Goal: Transaction & Acquisition: Purchase product/service

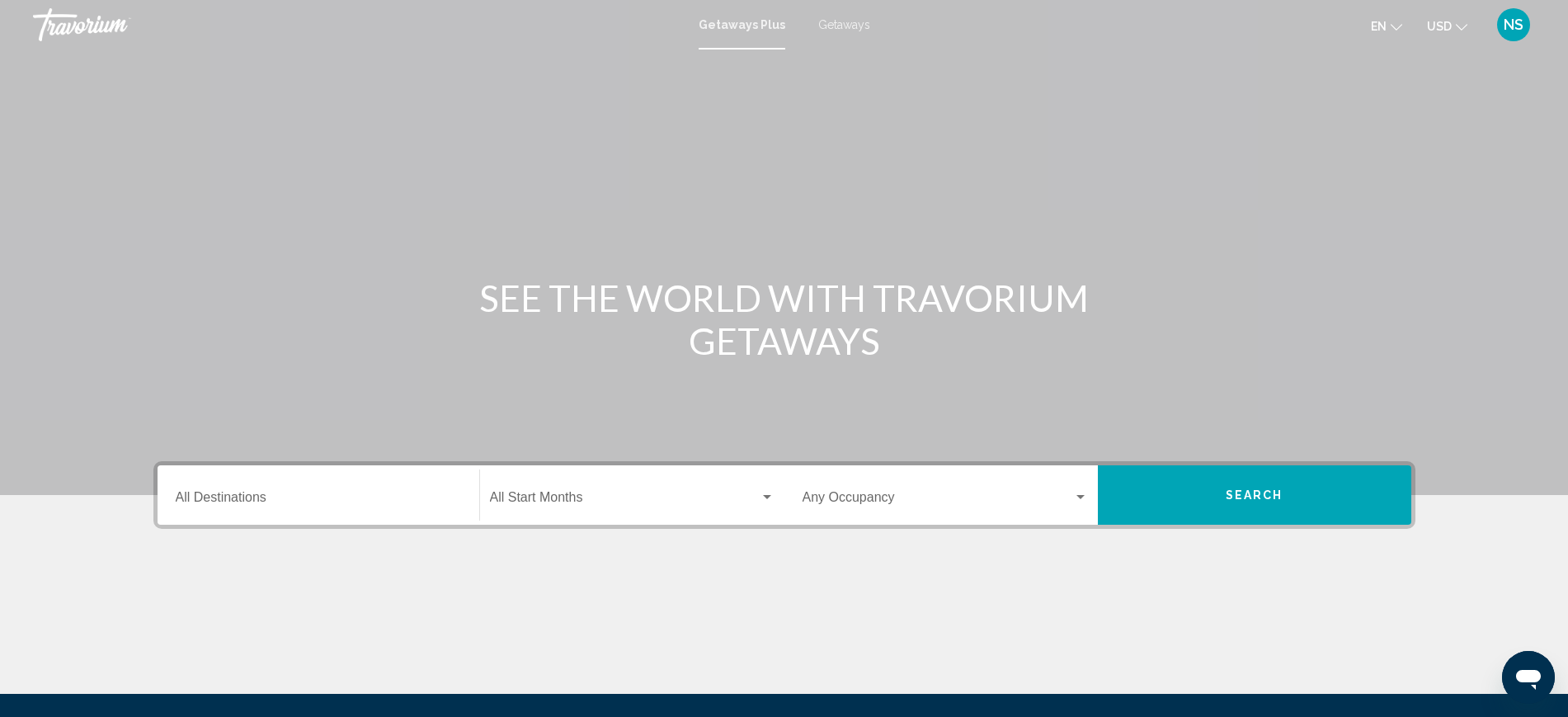
click at [1263, 501] on span "Search" at bounding box center [1254, 496] width 57 height 13
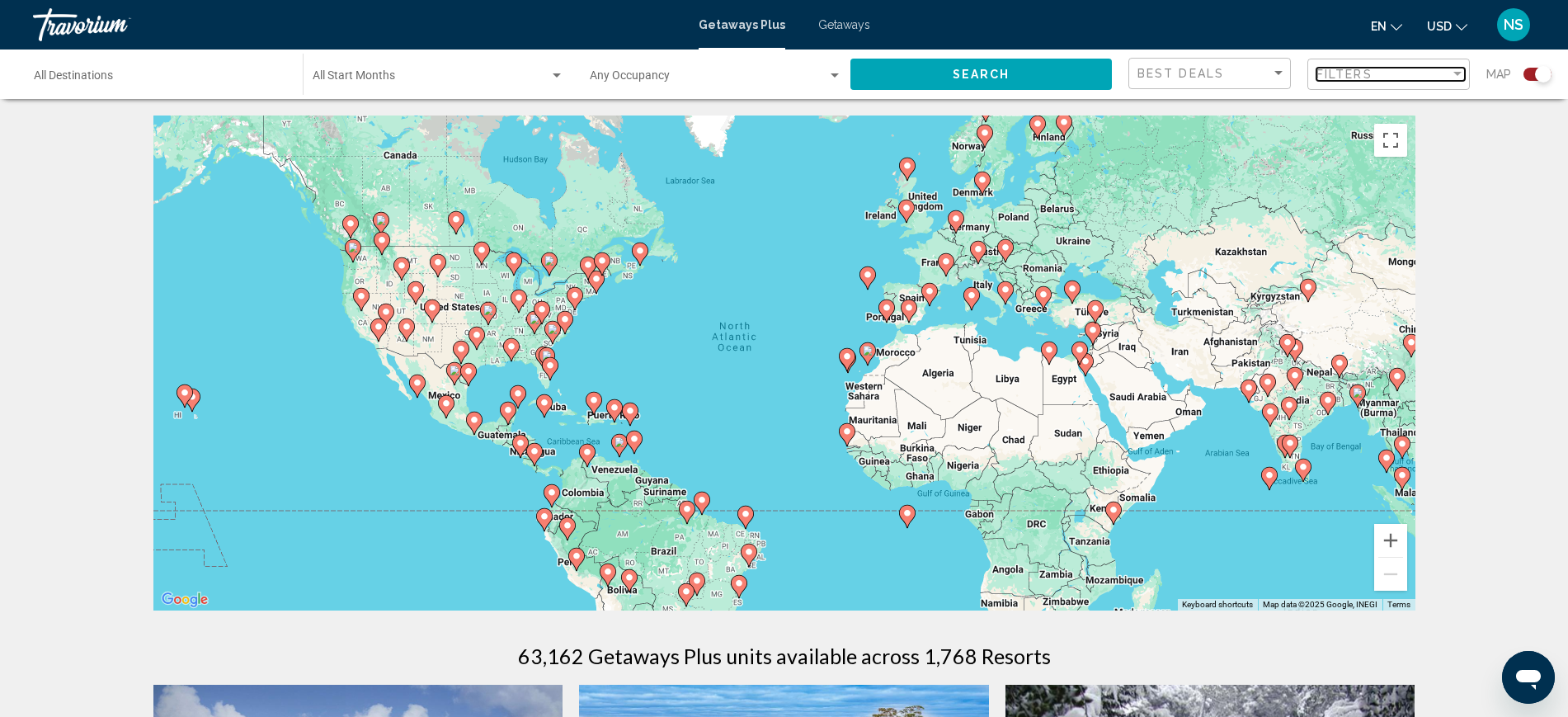
click at [1359, 74] on span "Filters" at bounding box center [1344, 74] width 56 height 13
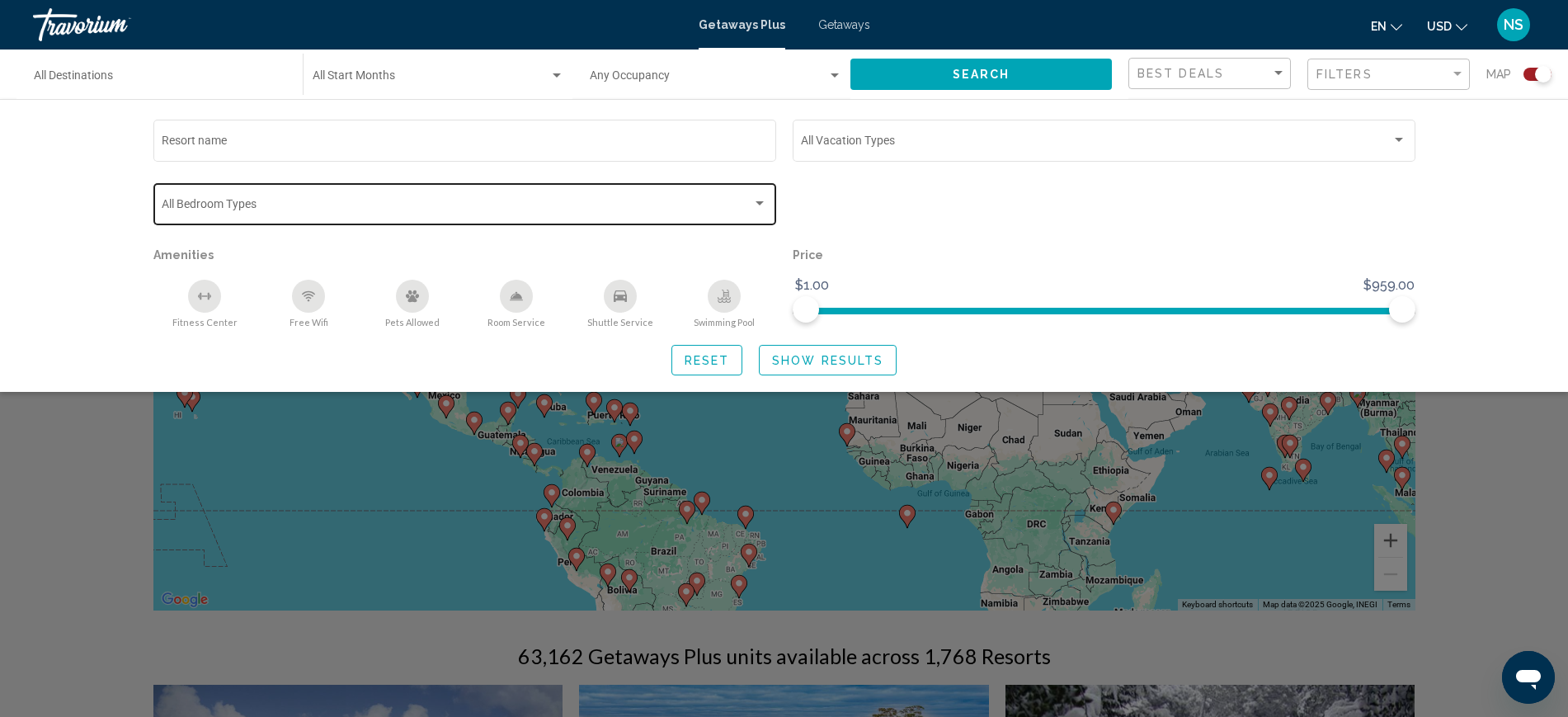
click at [764, 208] on div "Search widget" at bounding box center [760, 204] width 15 height 13
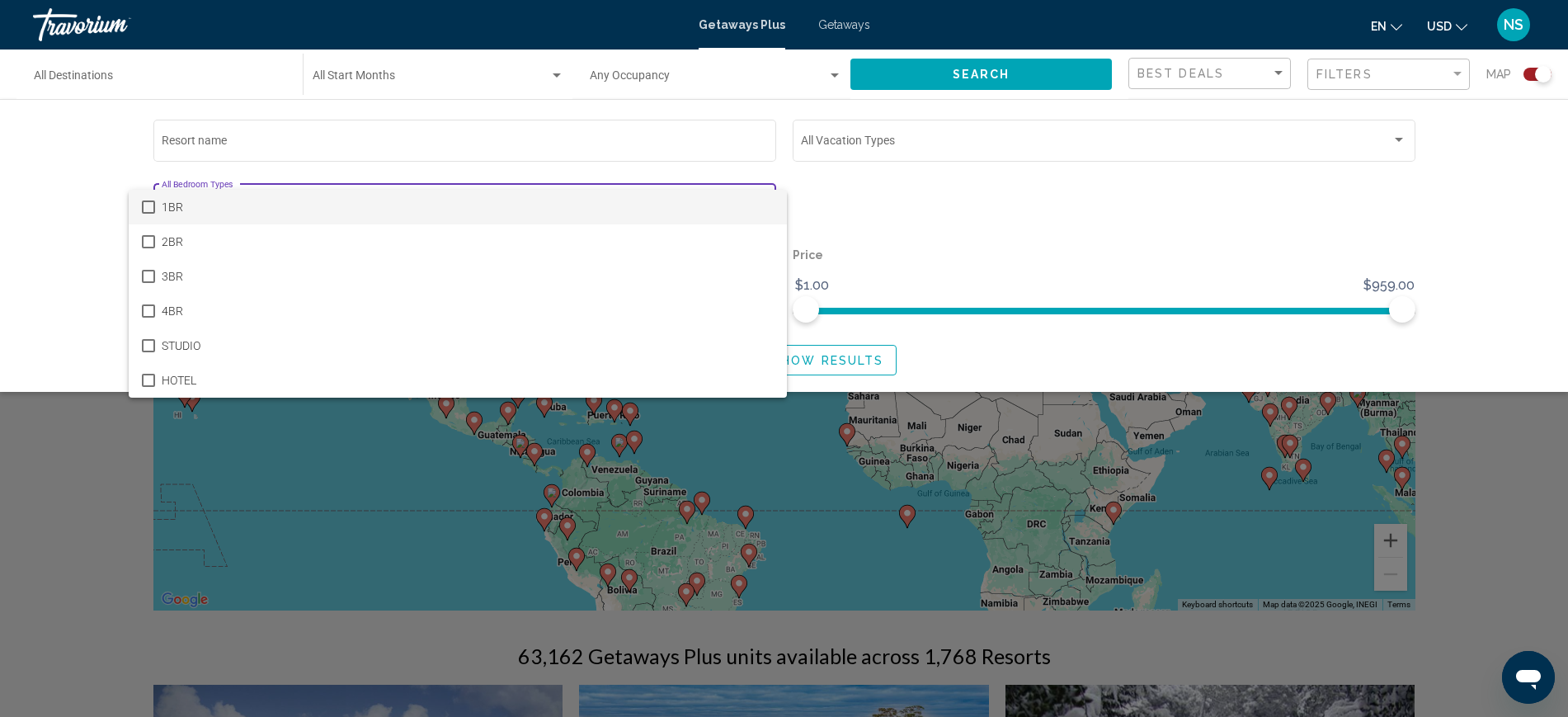
click at [955, 219] on div at bounding box center [784, 358] width 1568 height 717
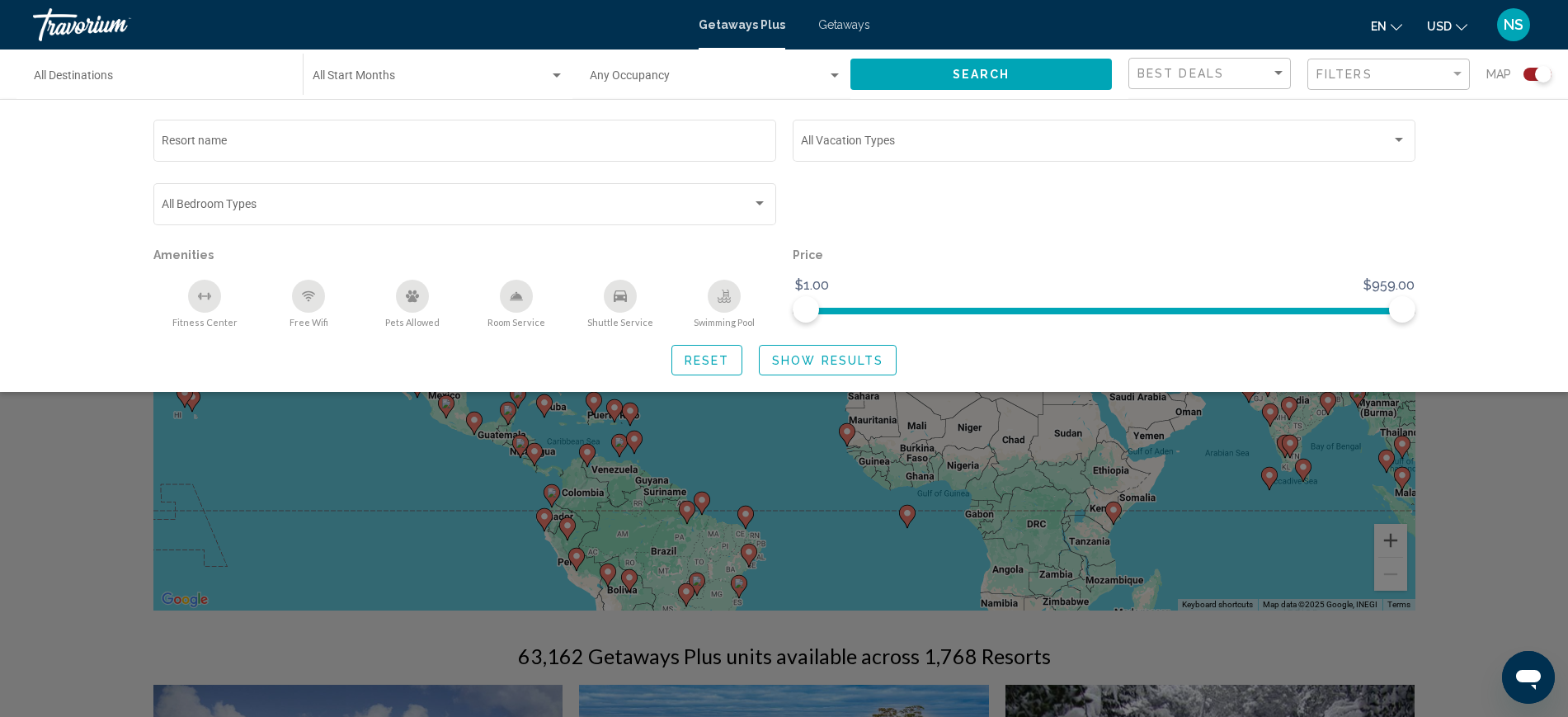
click at [836, 32] on div "Getaways Plus Getaways en English Español Français Italiano Português русский U…" at bounding box center [784, 25] width 1568 height 35
click at [841, 27] on span "Getaways" at bounding box center [844, 25] width 52 height 13
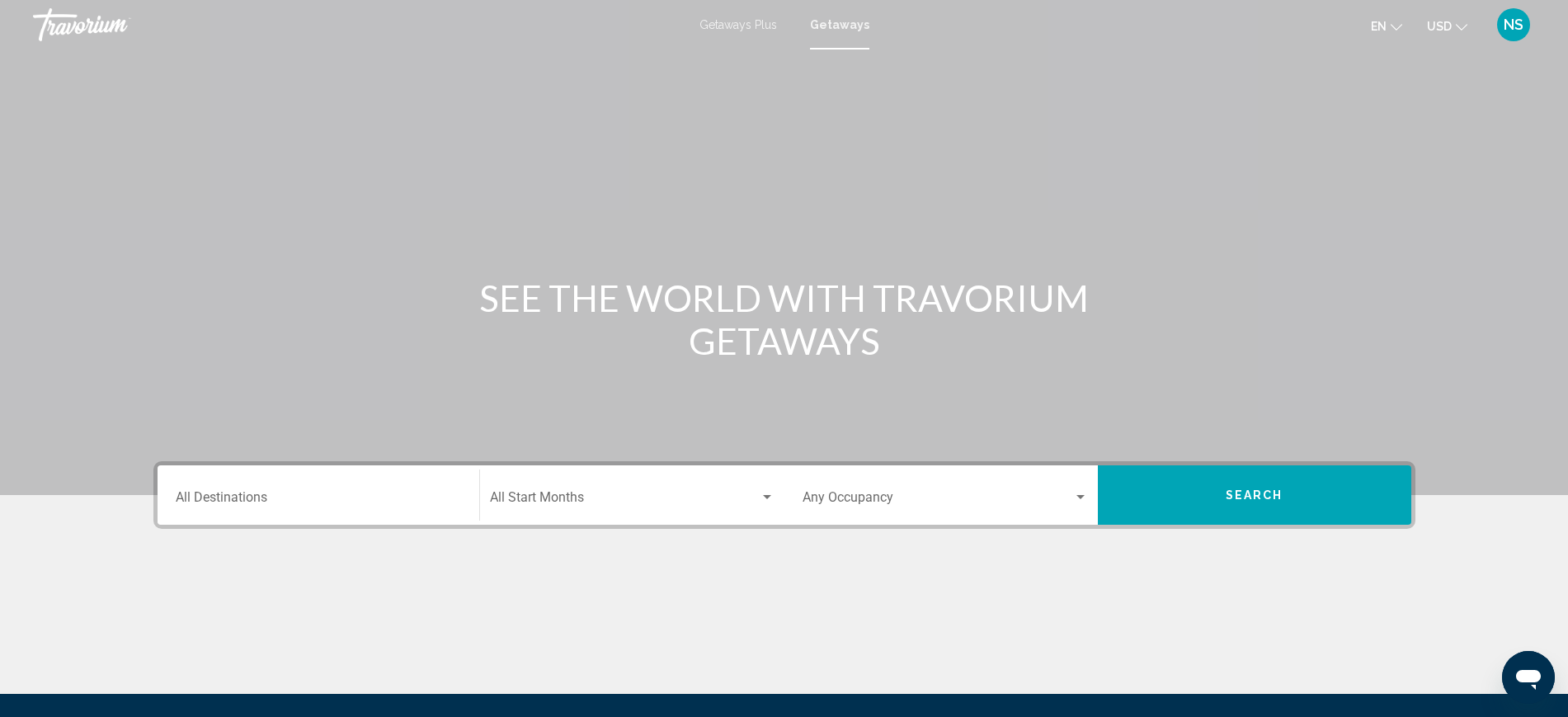
click at [1241, 505] on button "Search" at bounding box center [1254, 495] width 314 height 59
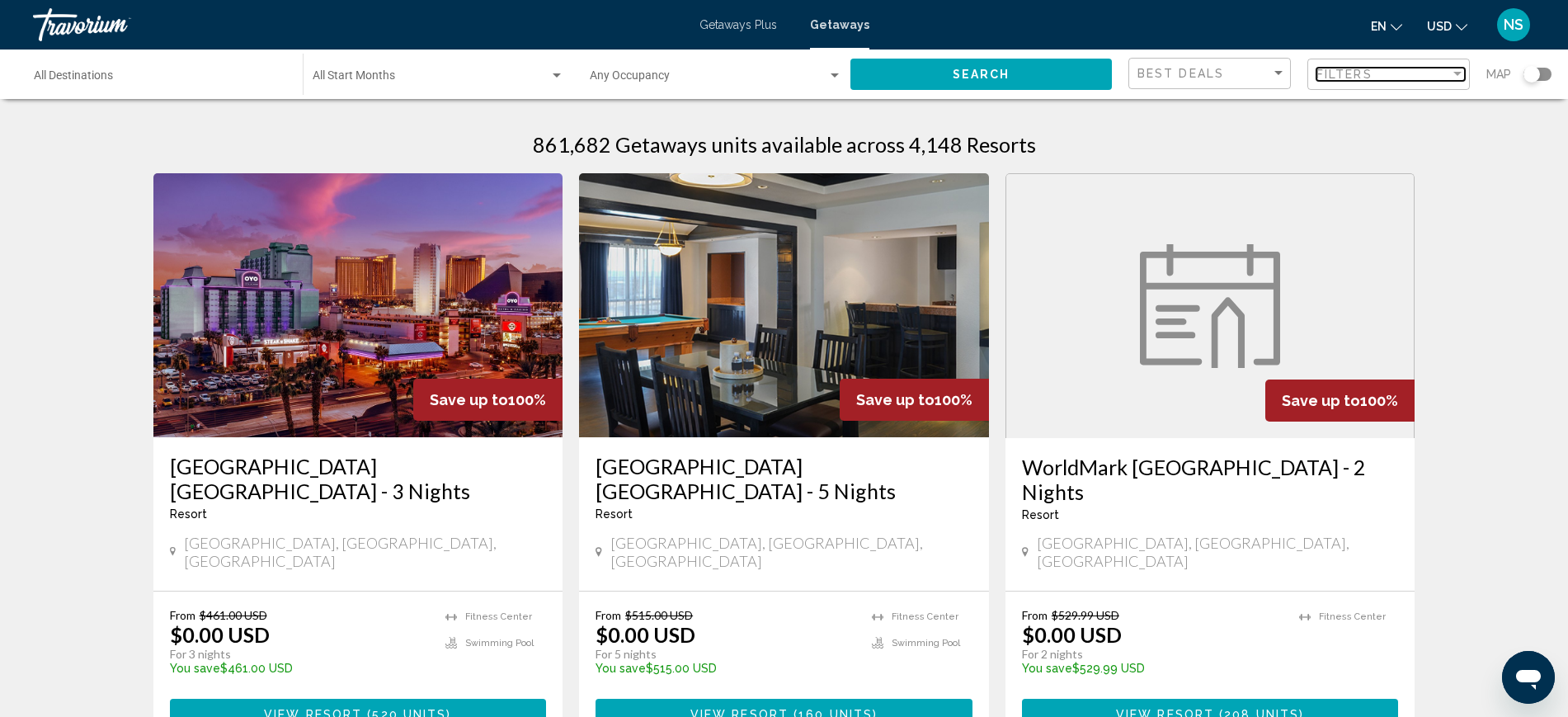
click at [1396, 76] on div "Filters" at bounding box center [1383, 74] width 134 height 13
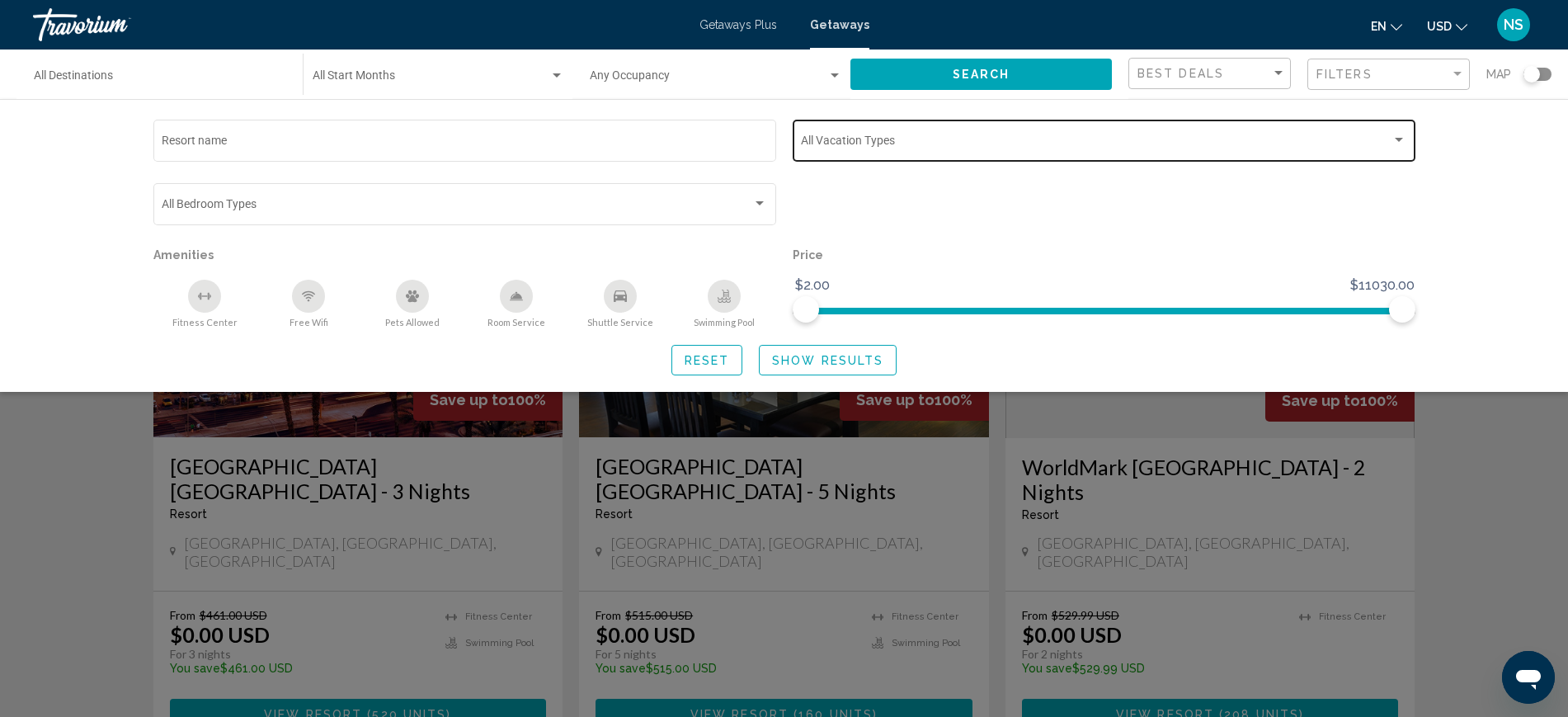
click at [860, 137] on span "Search widget" at bounding box center [1095, 143] width 590 height 13
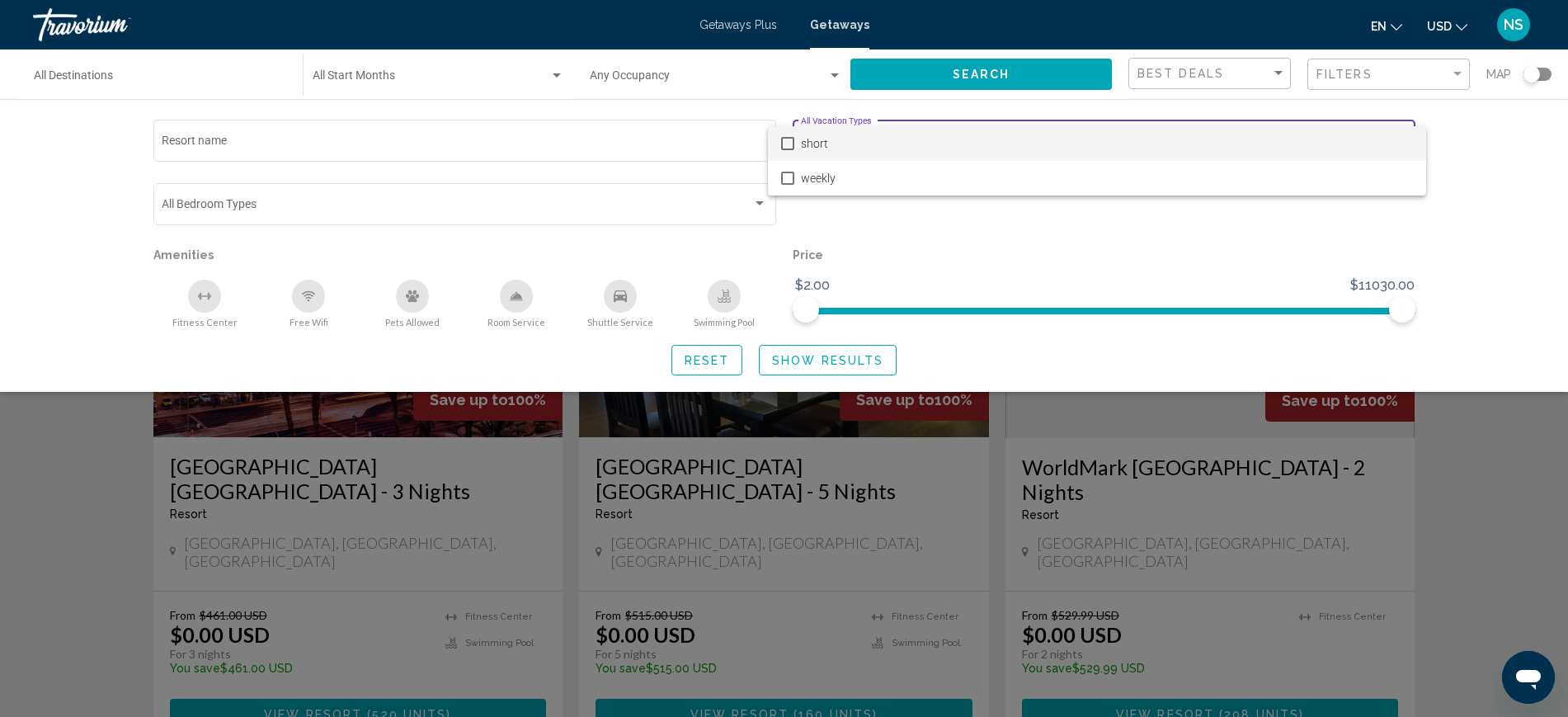
click at [283, 201] on div at bounding box center [784, 358] width 1568 height 717
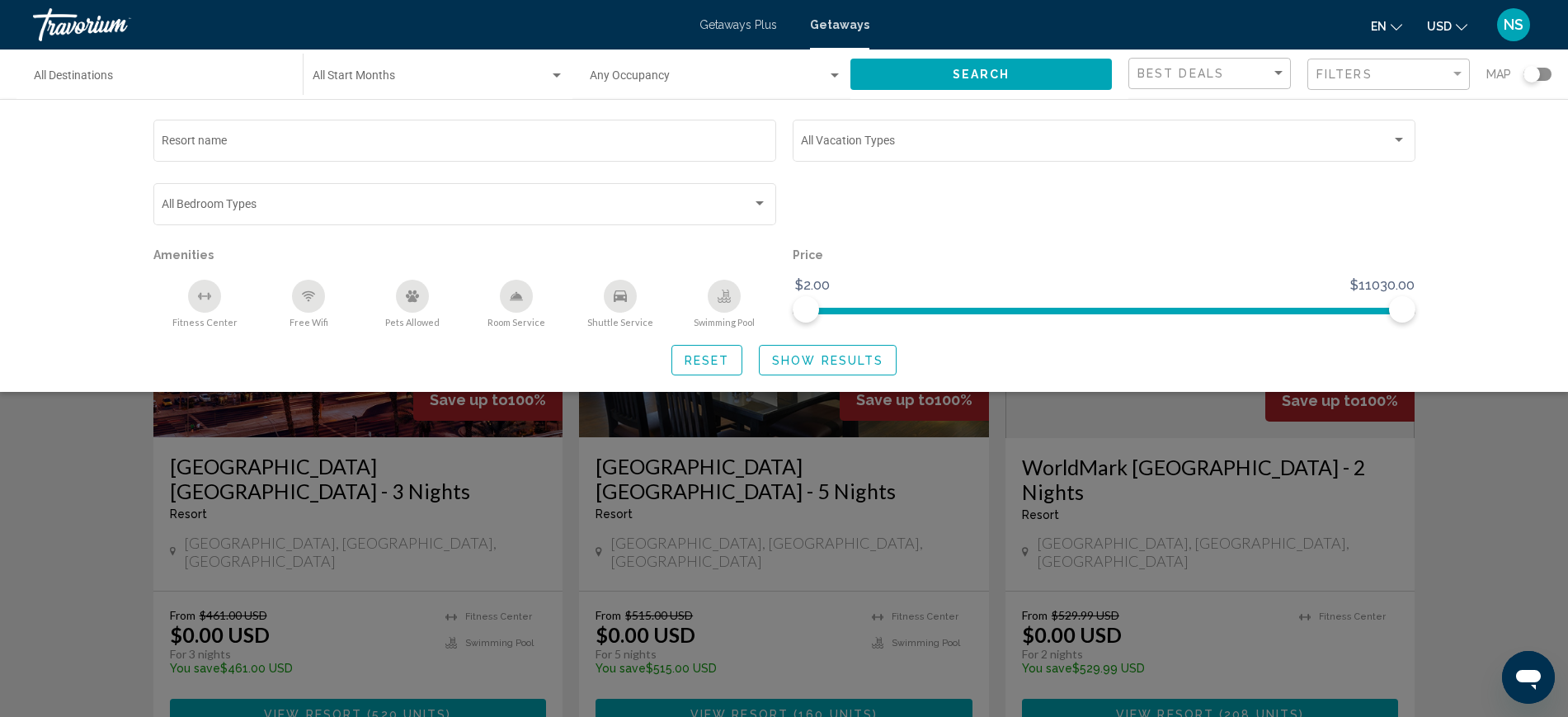
click at [1492, 534] on div "Search widget" at bounding box center [784, 482] width 1568 height 470
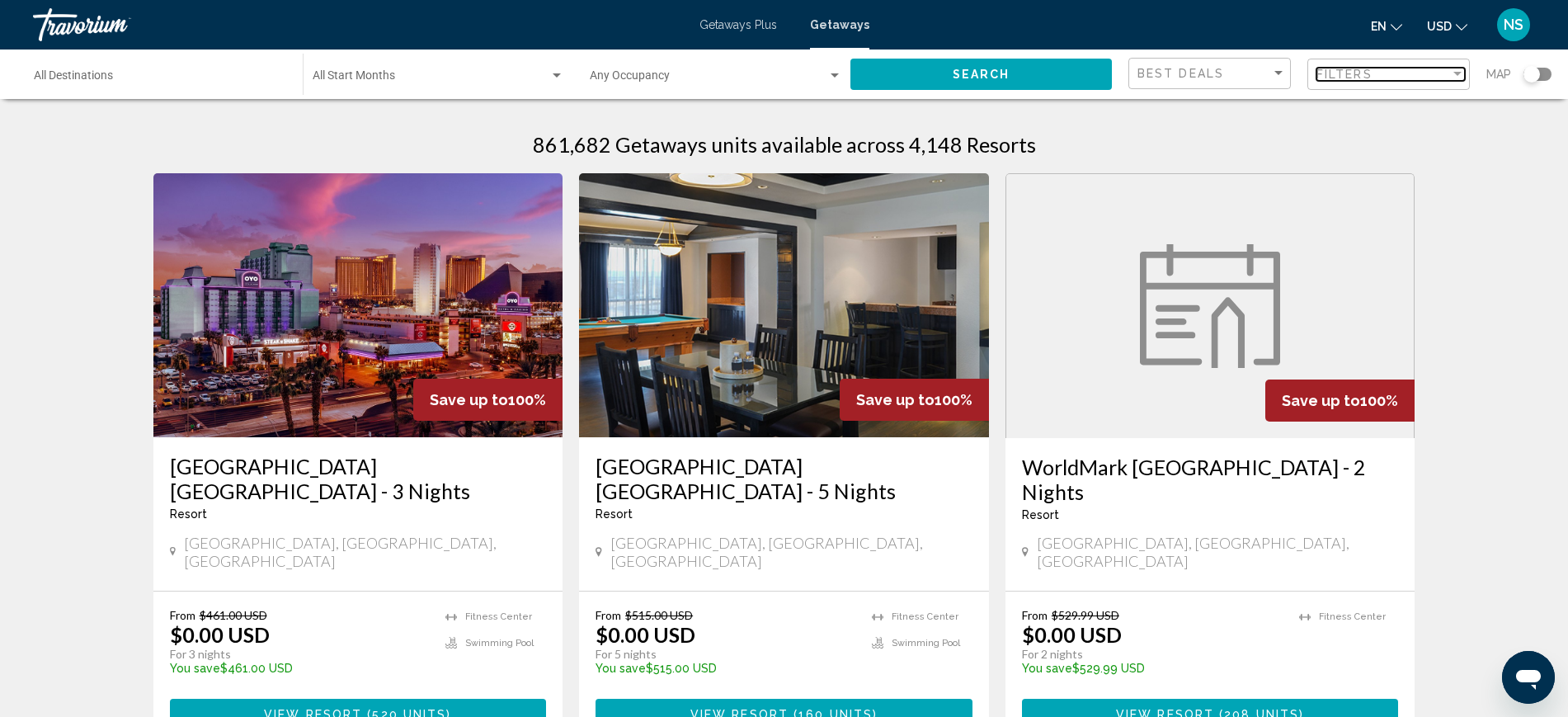
click at [1326, 72] on span "Filters" at bounding box center [1344, 74] width 56 height 13
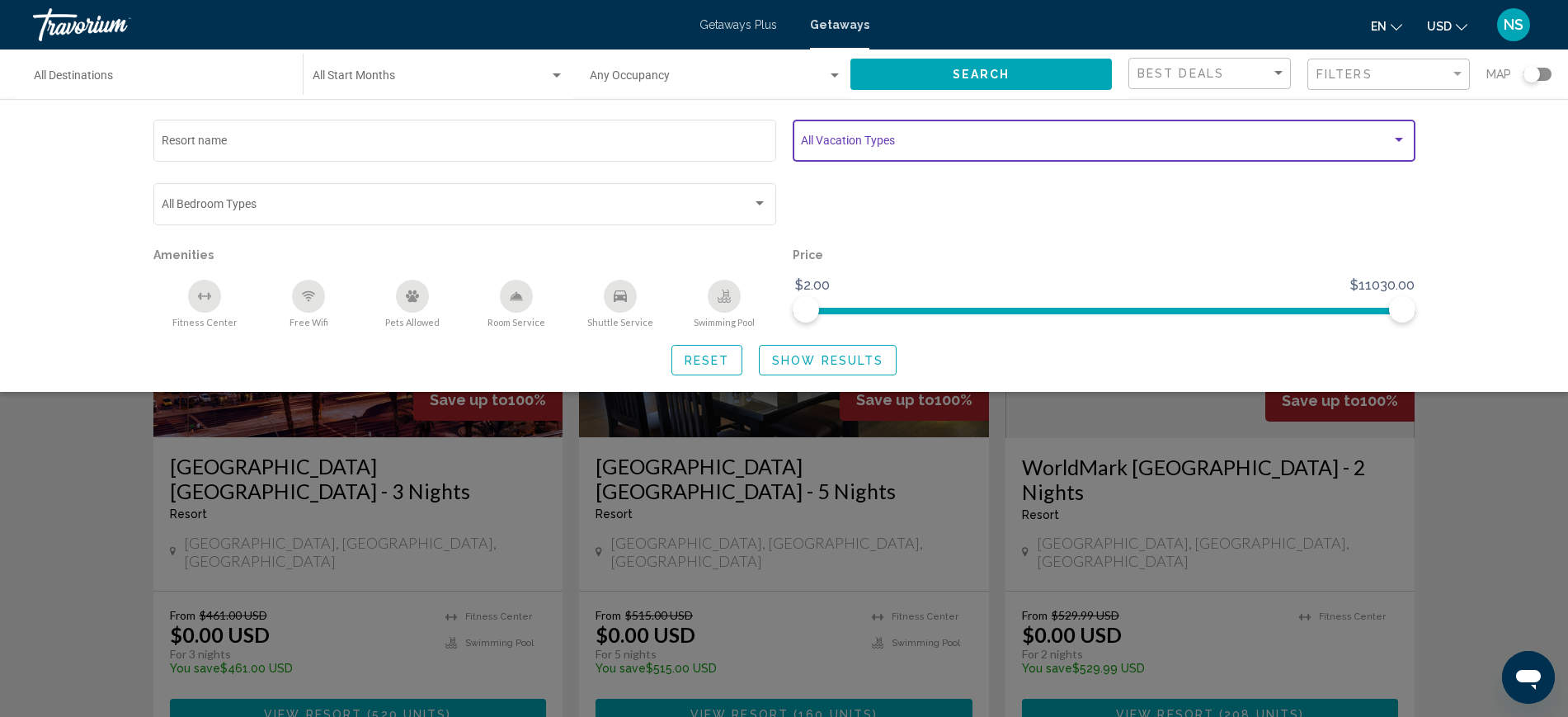
click at [950, 144] on span "Search widget" at bounding box center [1095, 143] width 590 height 13
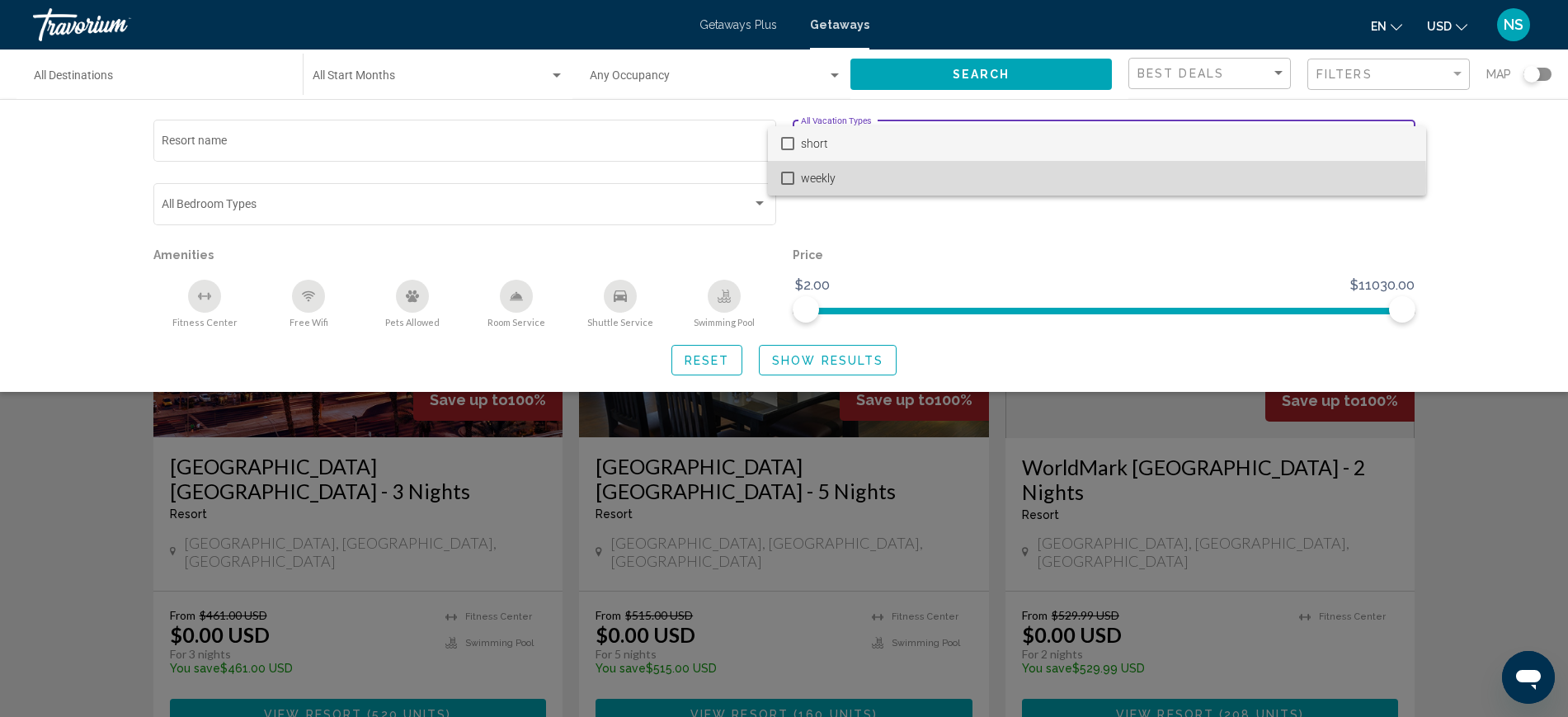
click at [831, 178] on span "weekly" at bounding box center [1106, 178] width 612 height 35
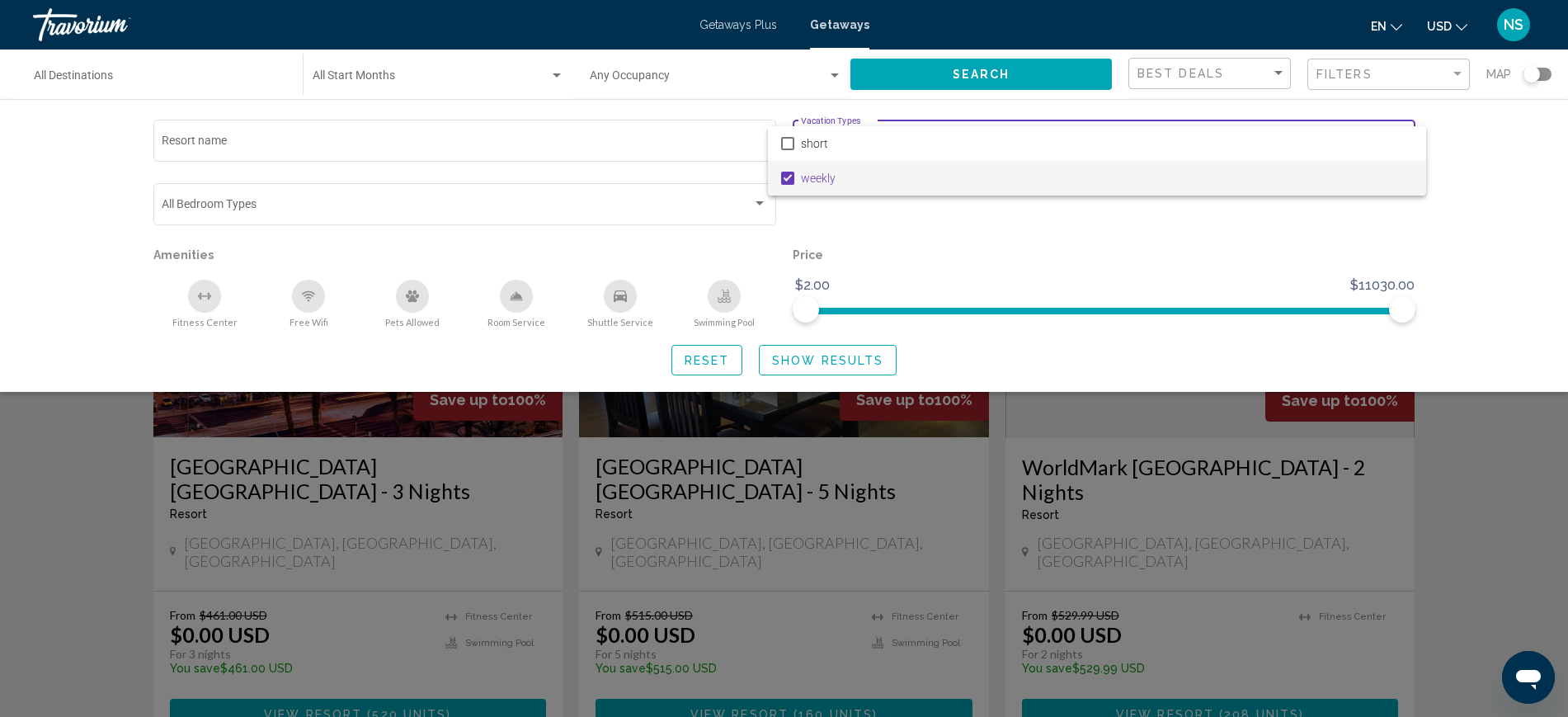
click at [821, 356] on div at bounding box center [784, 358] width 1568 height 717
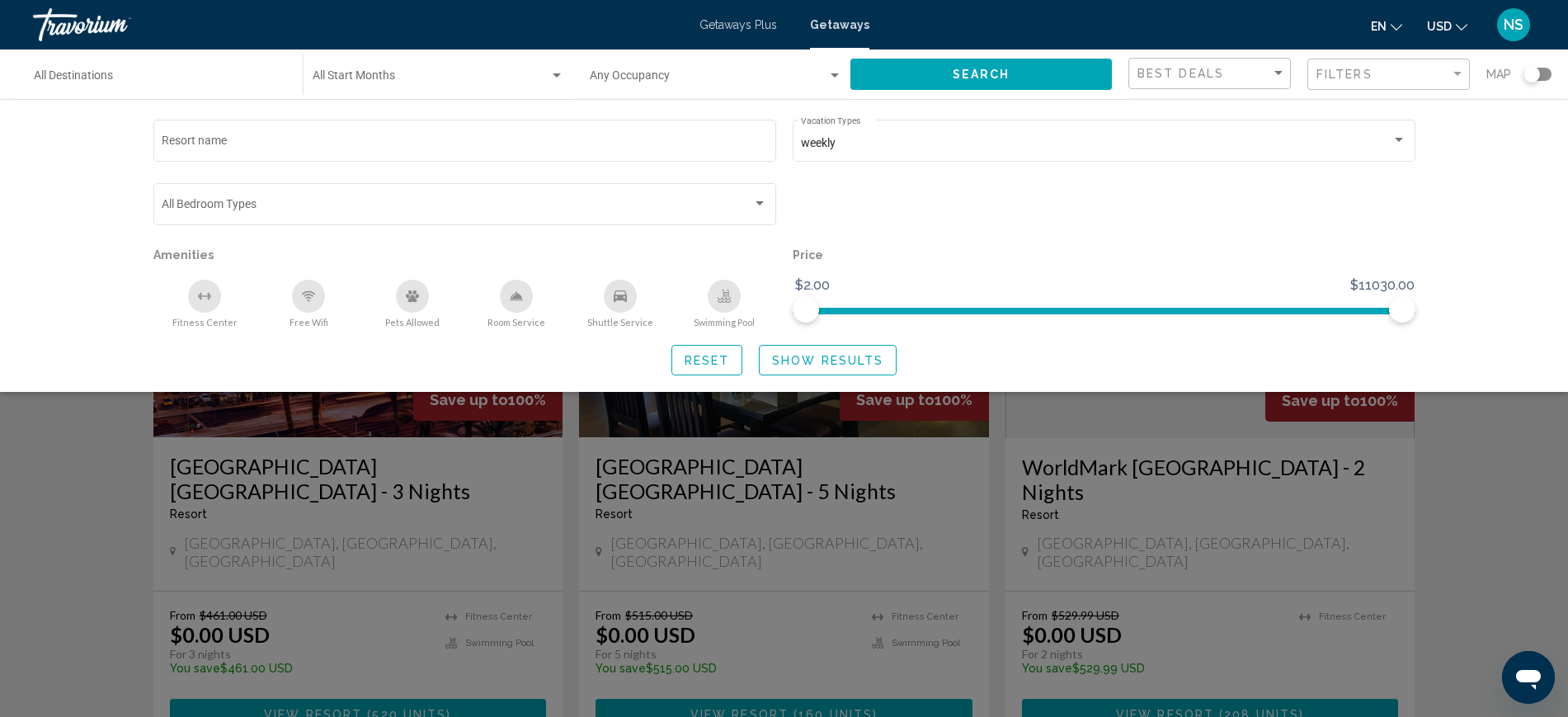
click at [841, 361] on span "Show Results" at bounding box center [827, 361] width 112 height 13
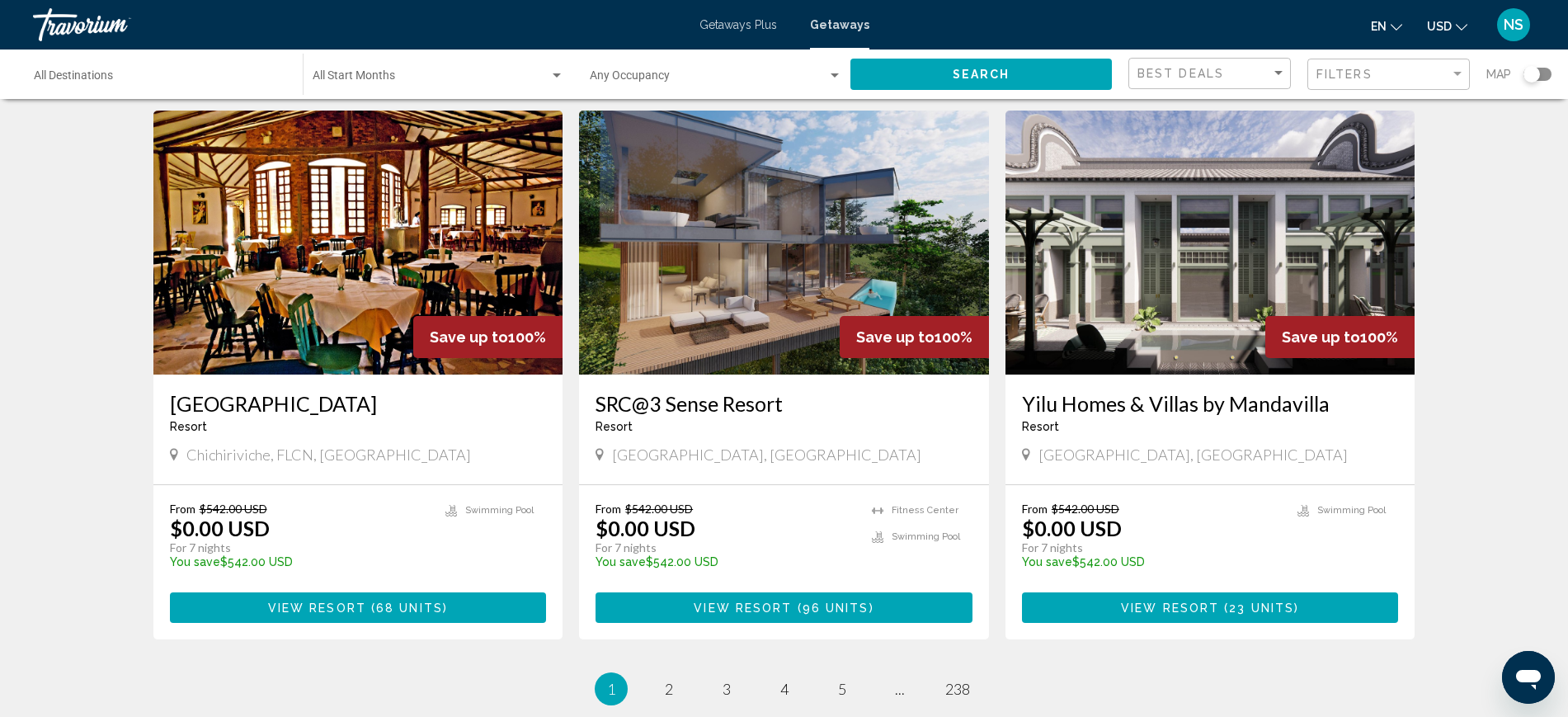
scroll to position [1999, 0]
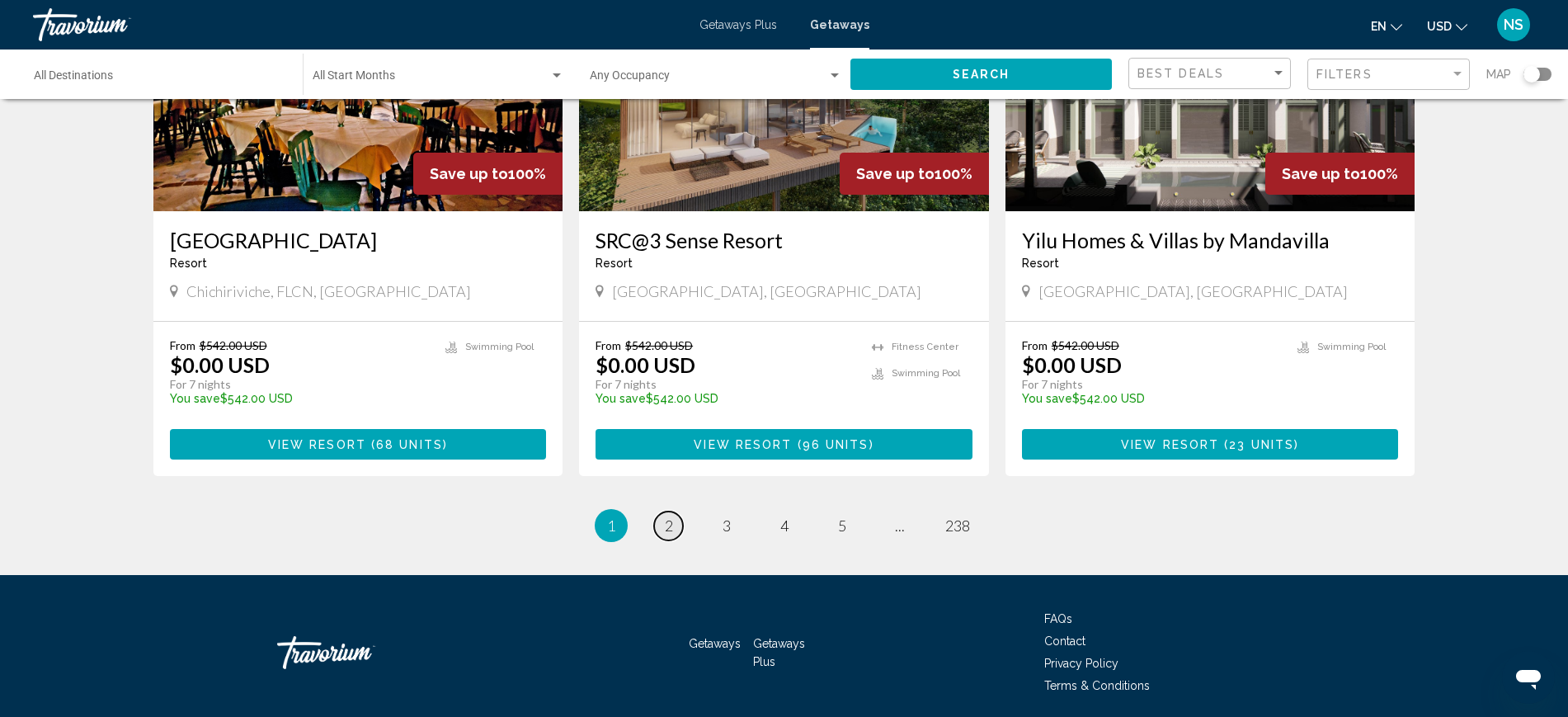
click at [675, 511] on link "page 2" at bounding box center [668, 525] width 29 height 29
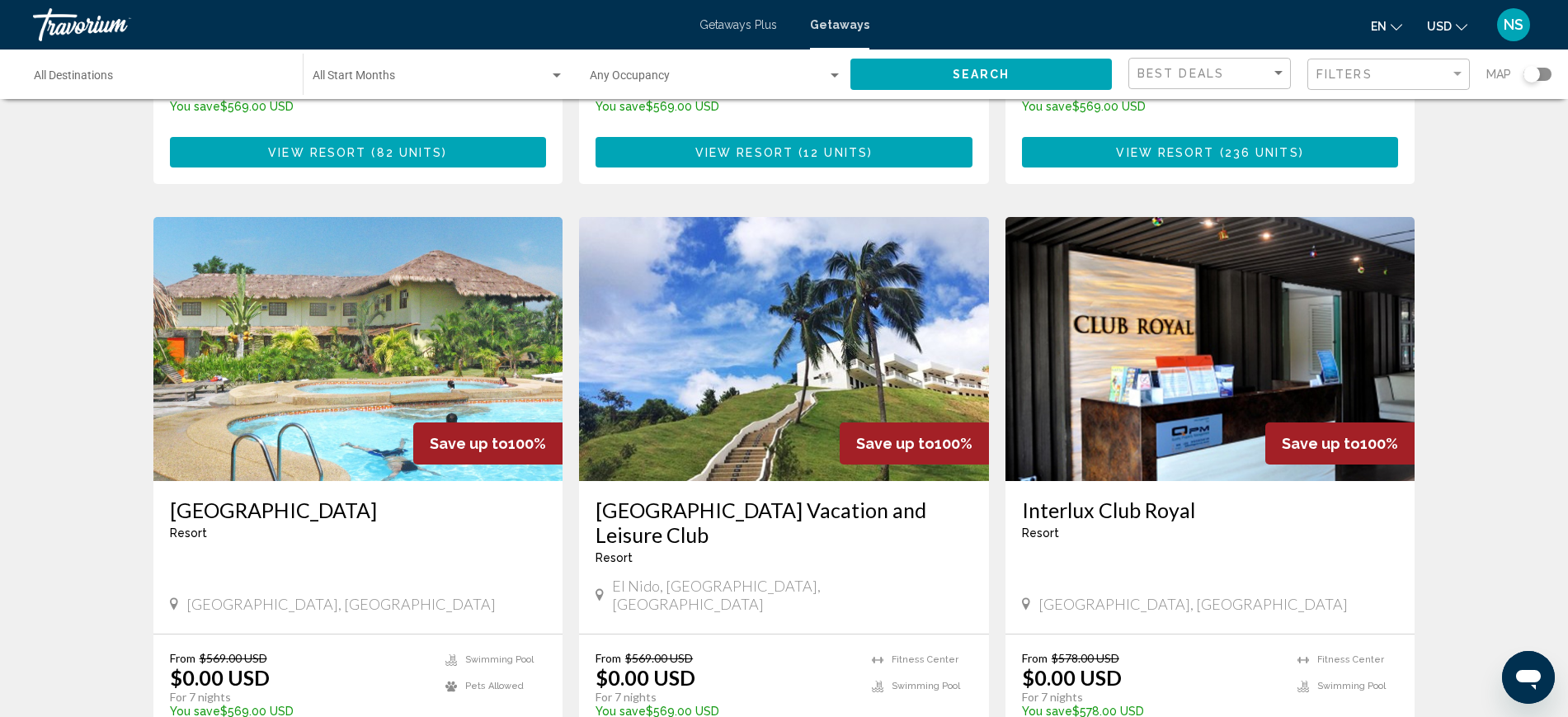
scroll to position [2023, 0]
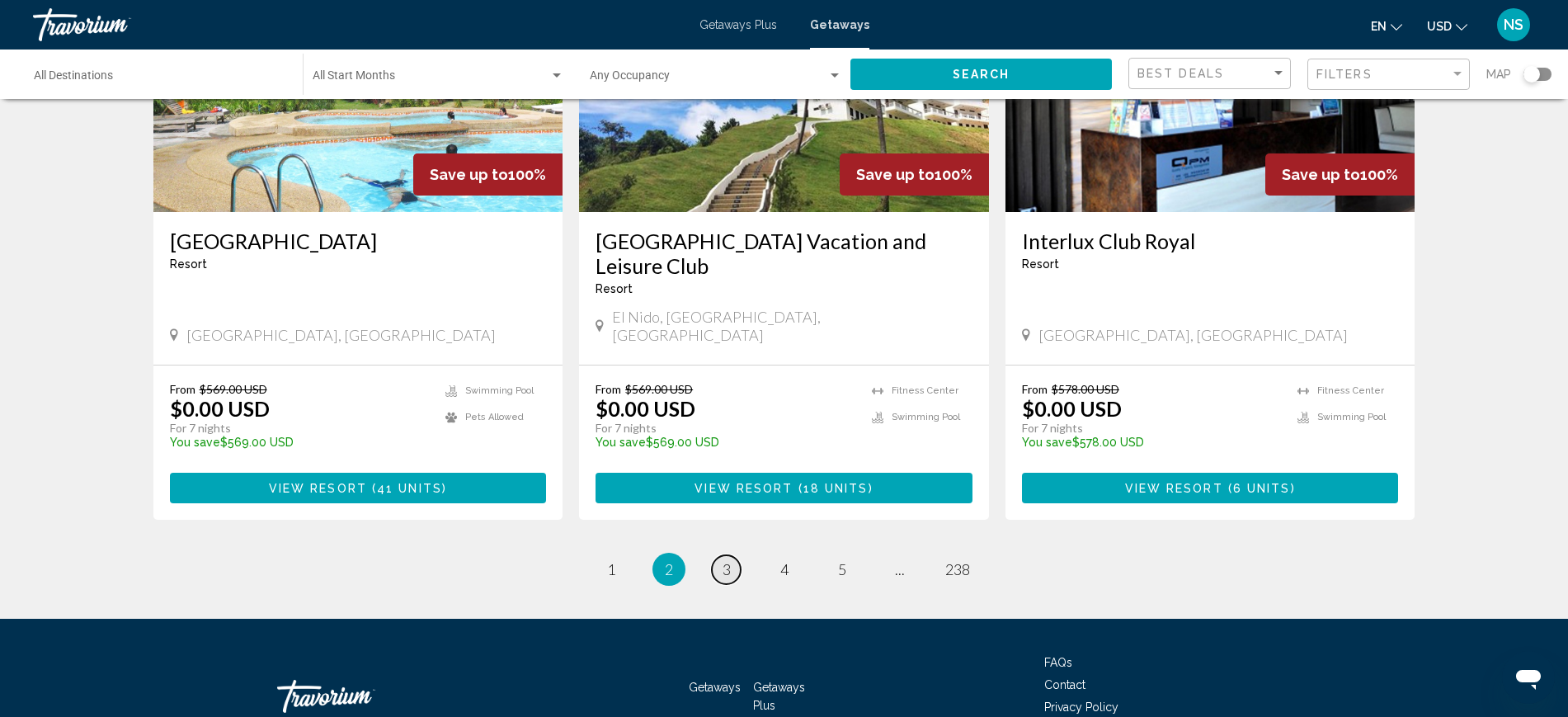
click at [739, 555] on link "page 3" at bounding box center [726, 570] width 29 height 29
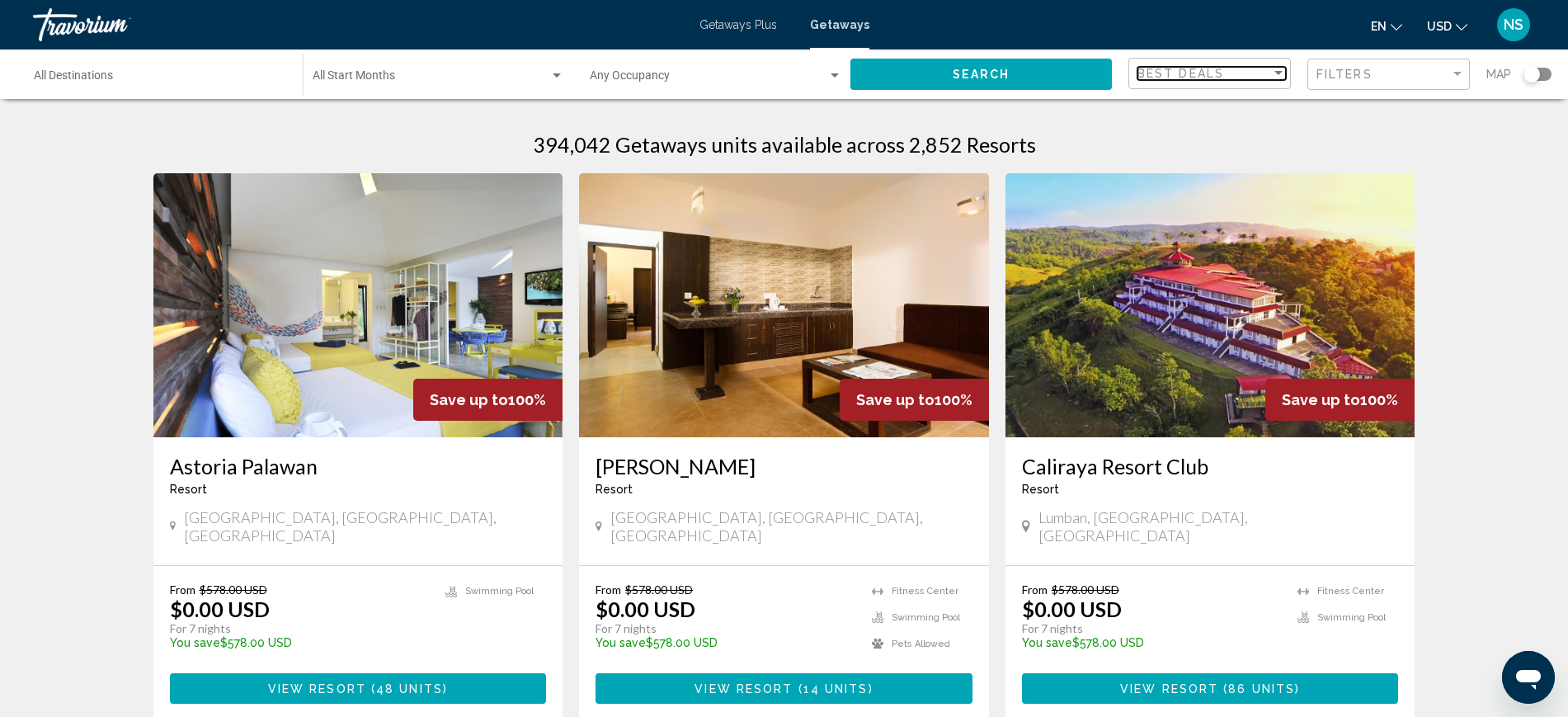
click at [1282, 73] on div "Sort by" at bounding box center [1278, 72] width 8 height 4
click at [117, 75] on div at bounding box center [784, 358] width 1568 height 717
click at [86, 75] on input "Destination All Destinations" at bounding box center [160, 79] width 252 height 13
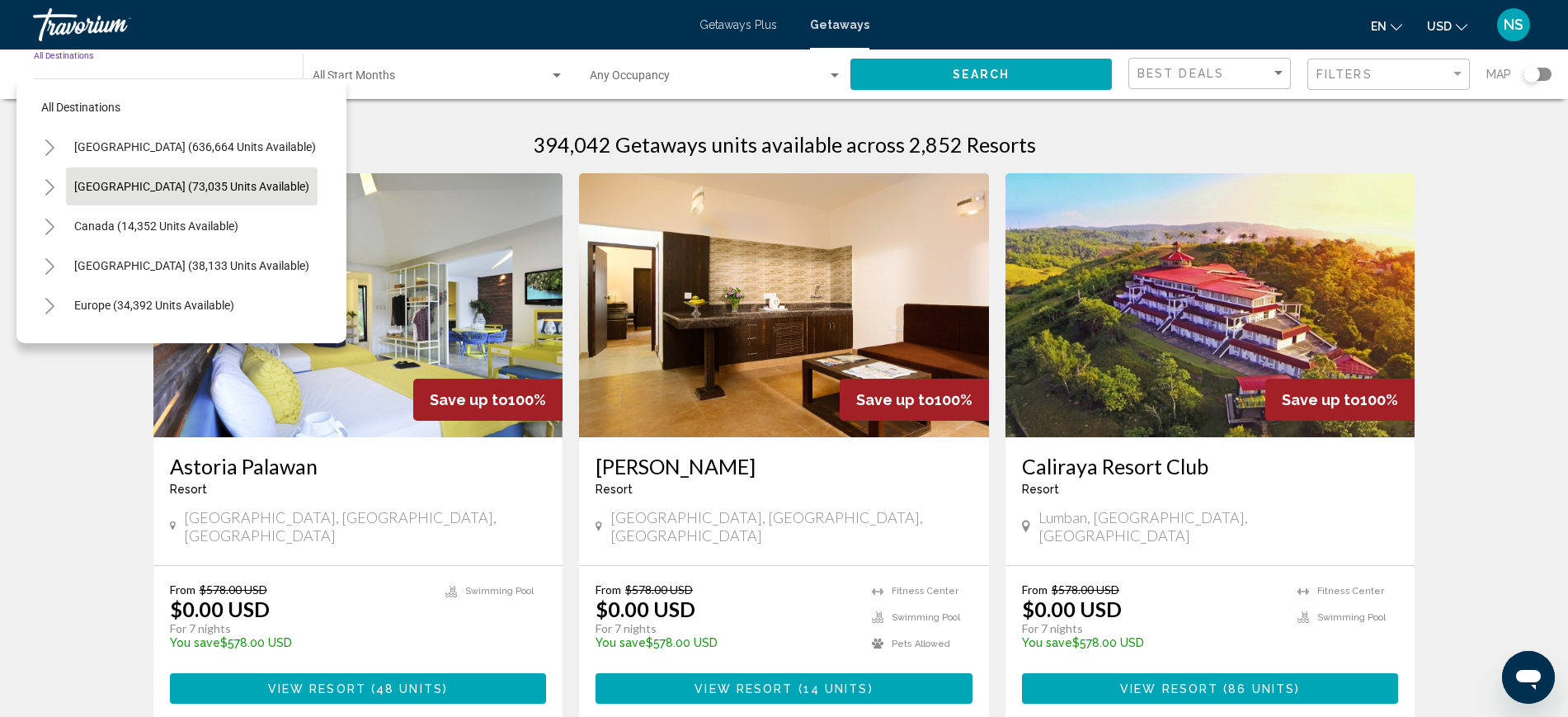
click at [114, 187] on span "Mexico (73,035 units available)" at bounding box center [191, 187] width 235 height 13
type input "**********"
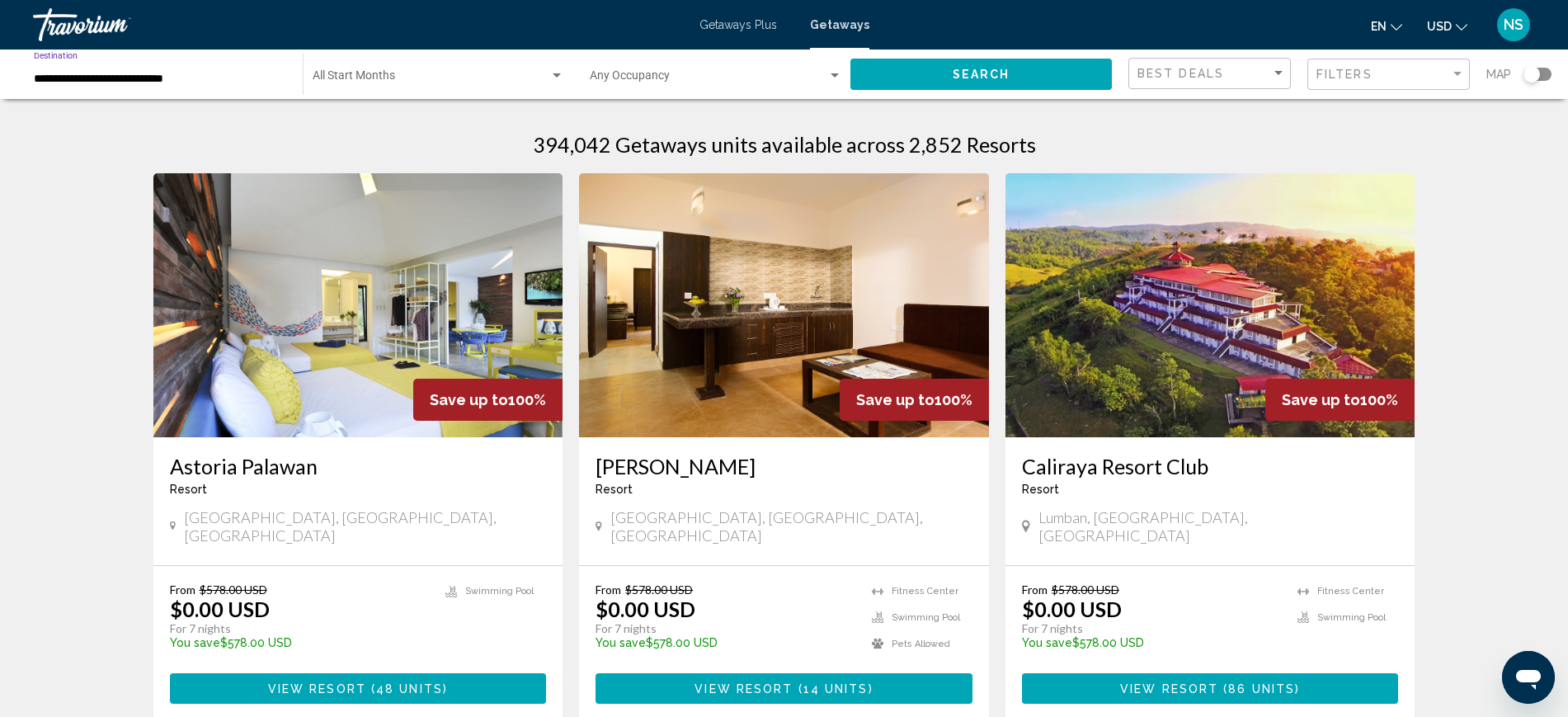
click at [977, 69] on span "Search" at bounding box center [981, 75] width 57 height 13
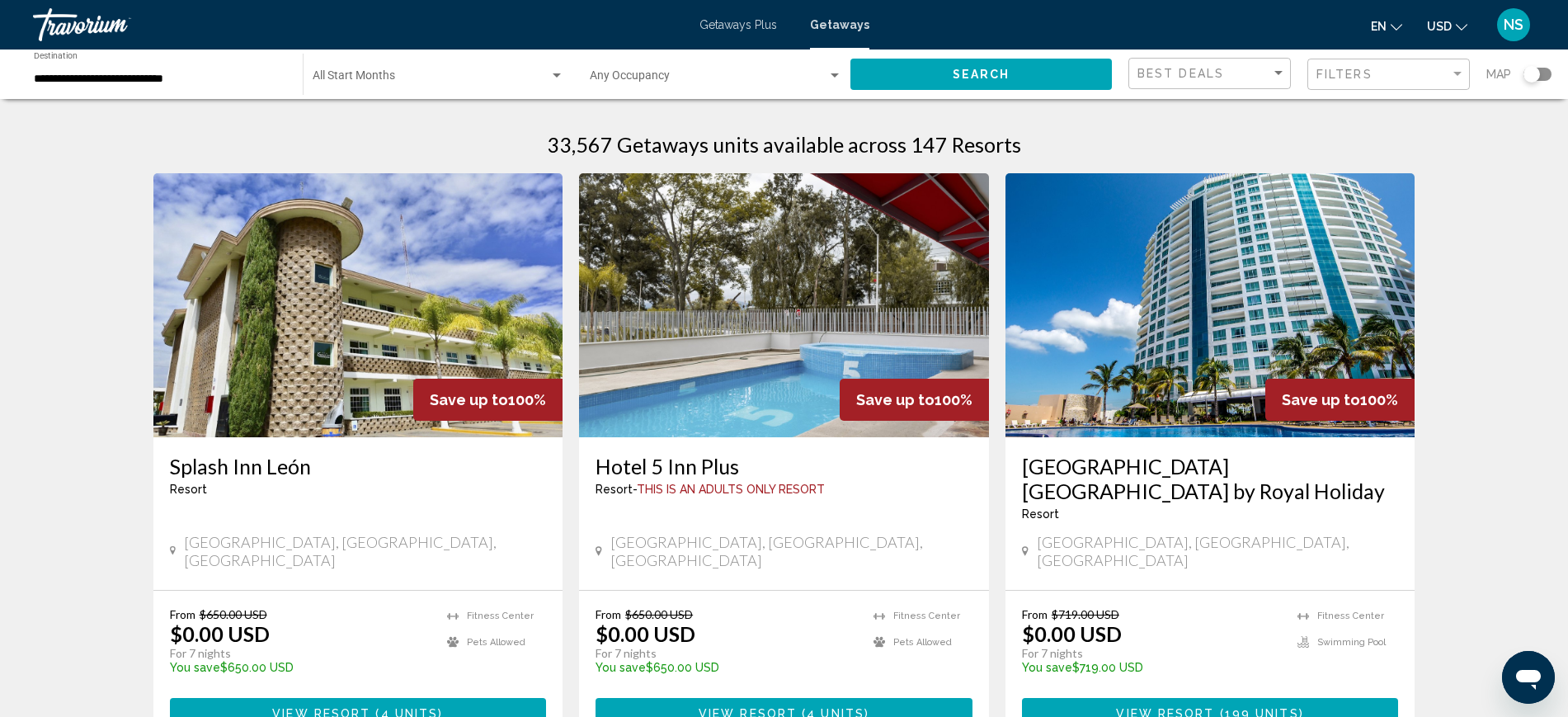
click at [1226, 313] on img "Main content" at bounding box center [1210, 305] width 409 height 264
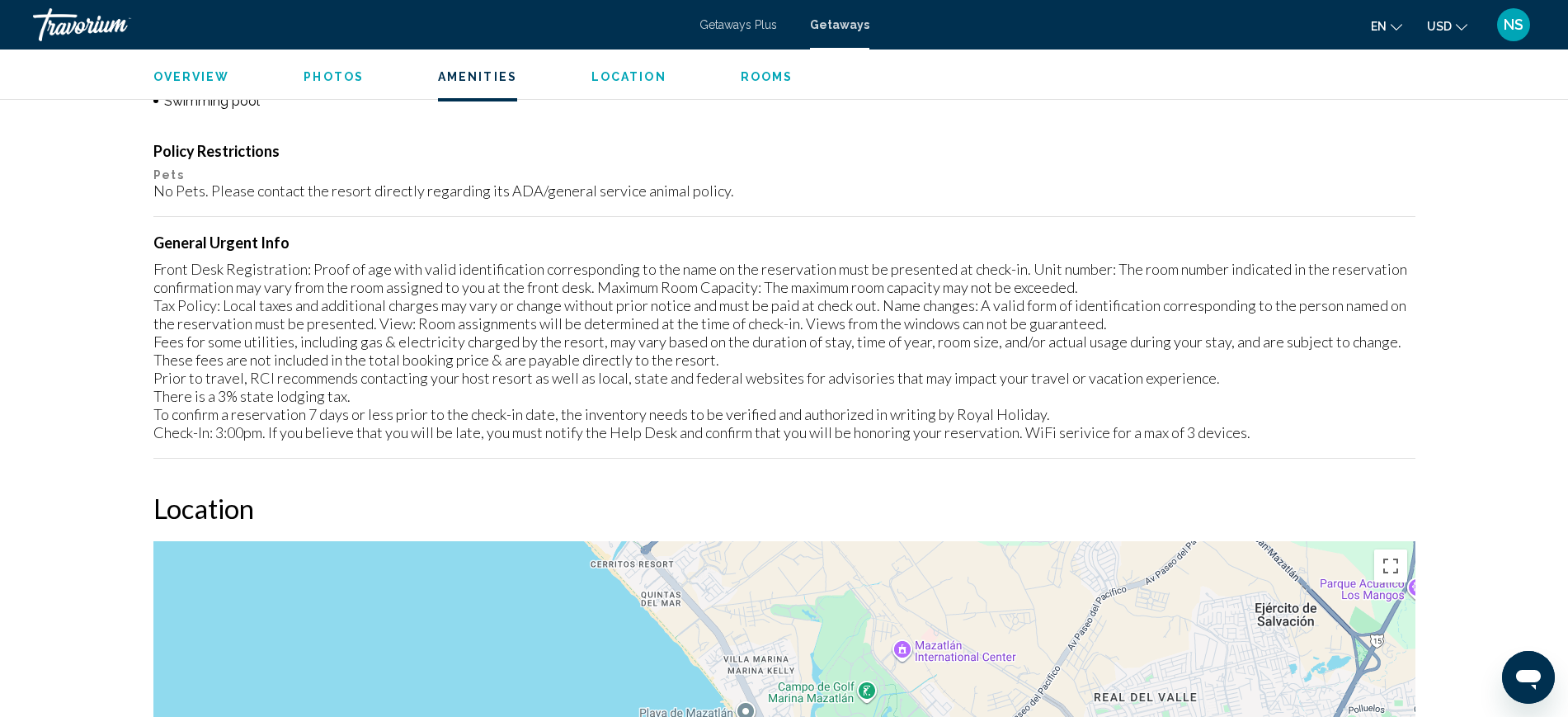
scroll to position [1135, 0]
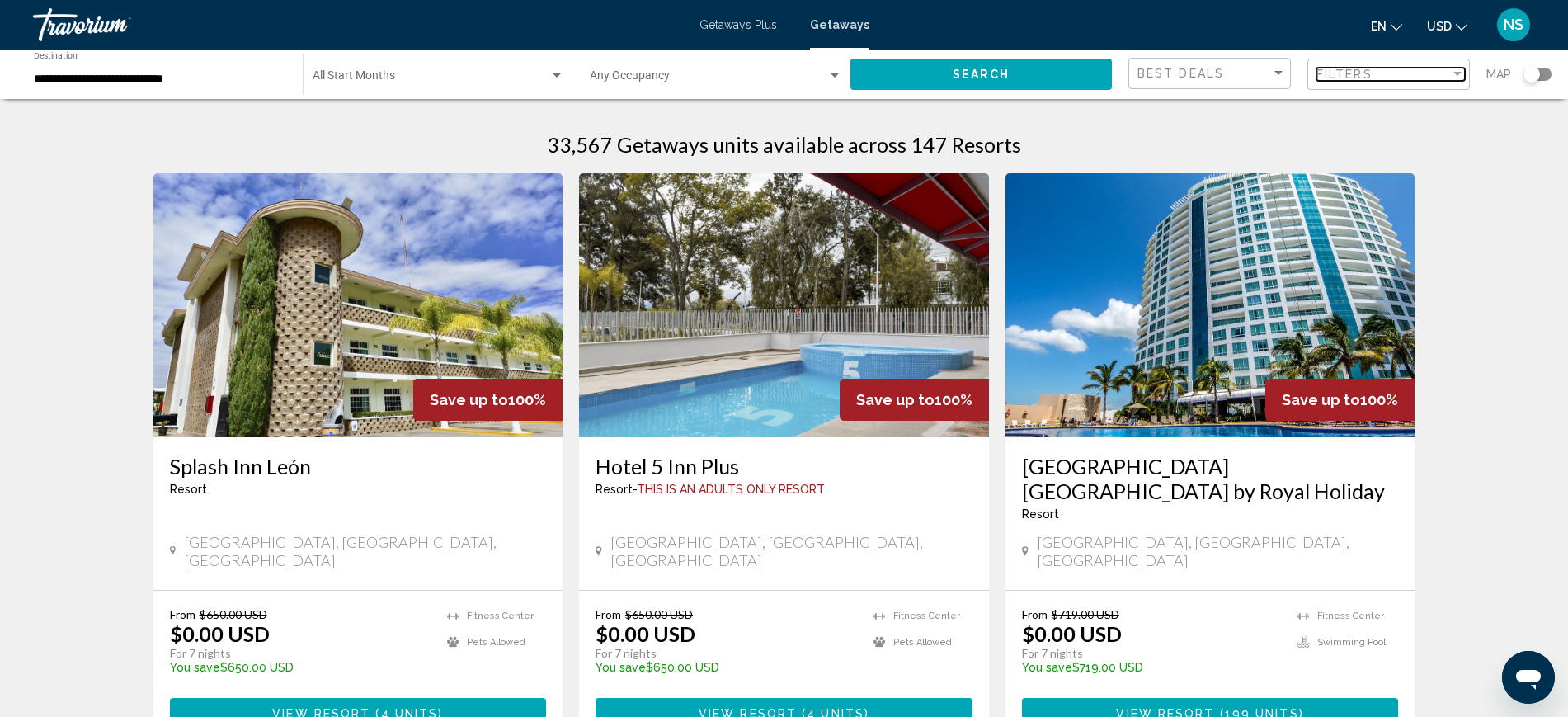
click at [1333, 69] on span "Filters" at bounding box center [1344, 74] width 56 height 13
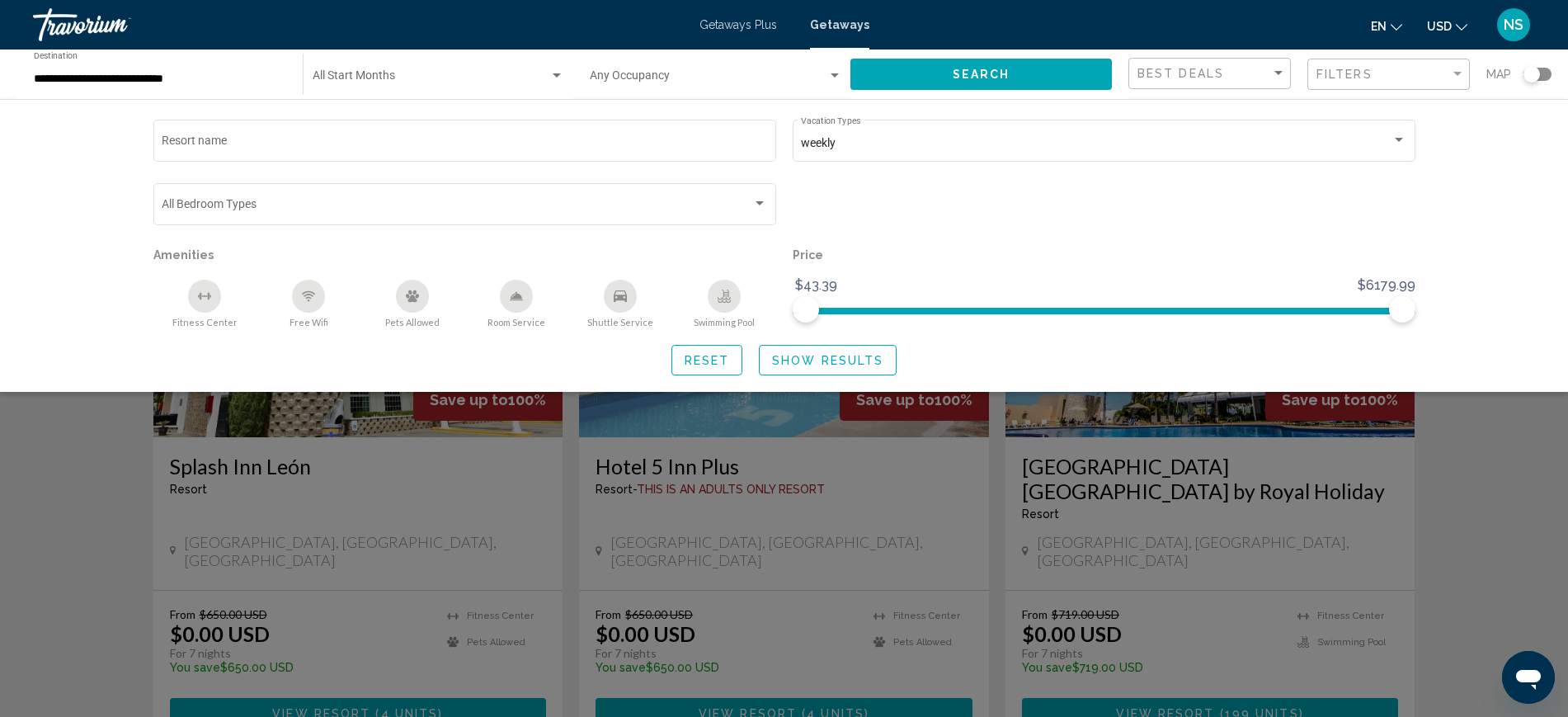
click at [613, 301] on icon "Shuttle Service" at bounding box center [620, 296] width 13 height 12
click at [818, 361] on span "Show Results" at bounding box center [827, 361] width 112 height 13
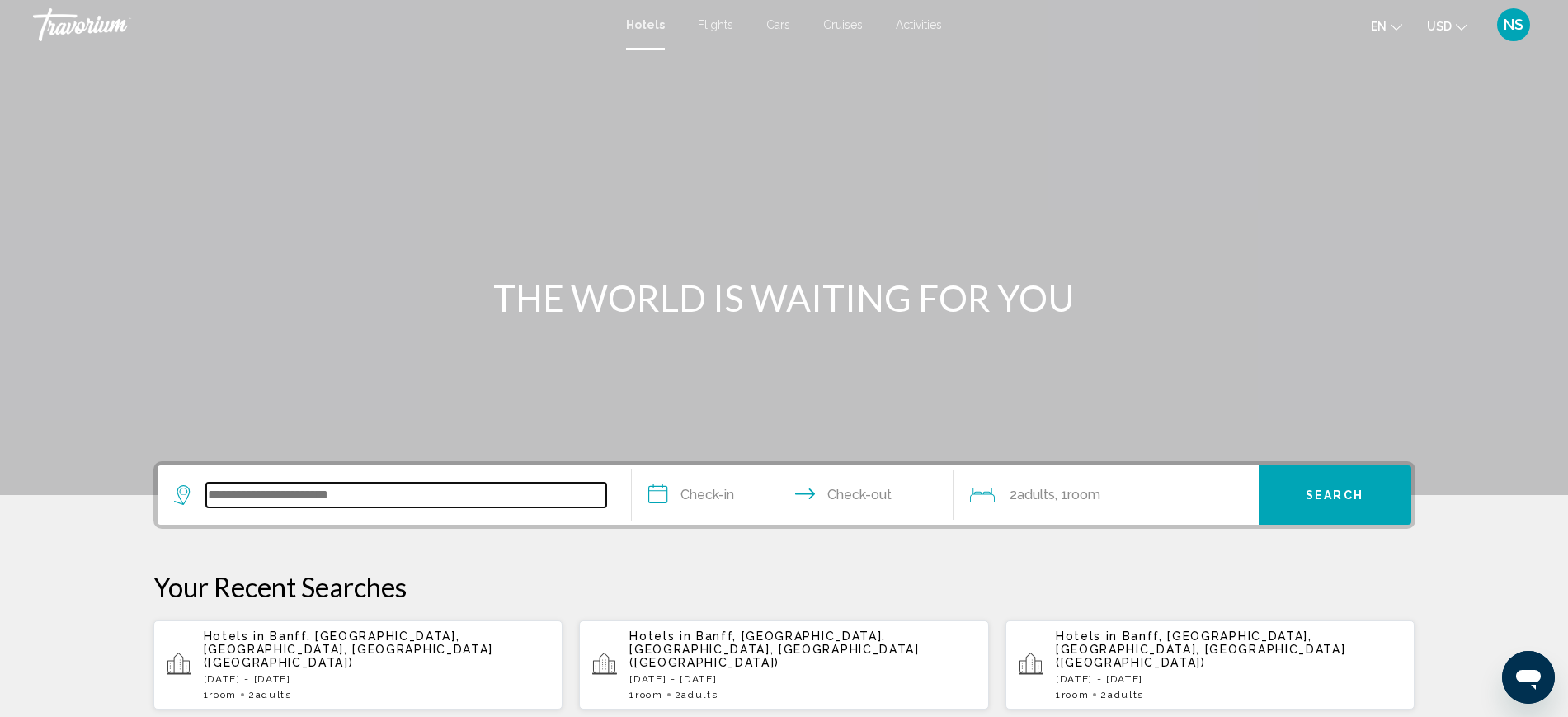
click at [249, 493] on input "Search widget" at bounding box center [406, 495] width 400 height 25
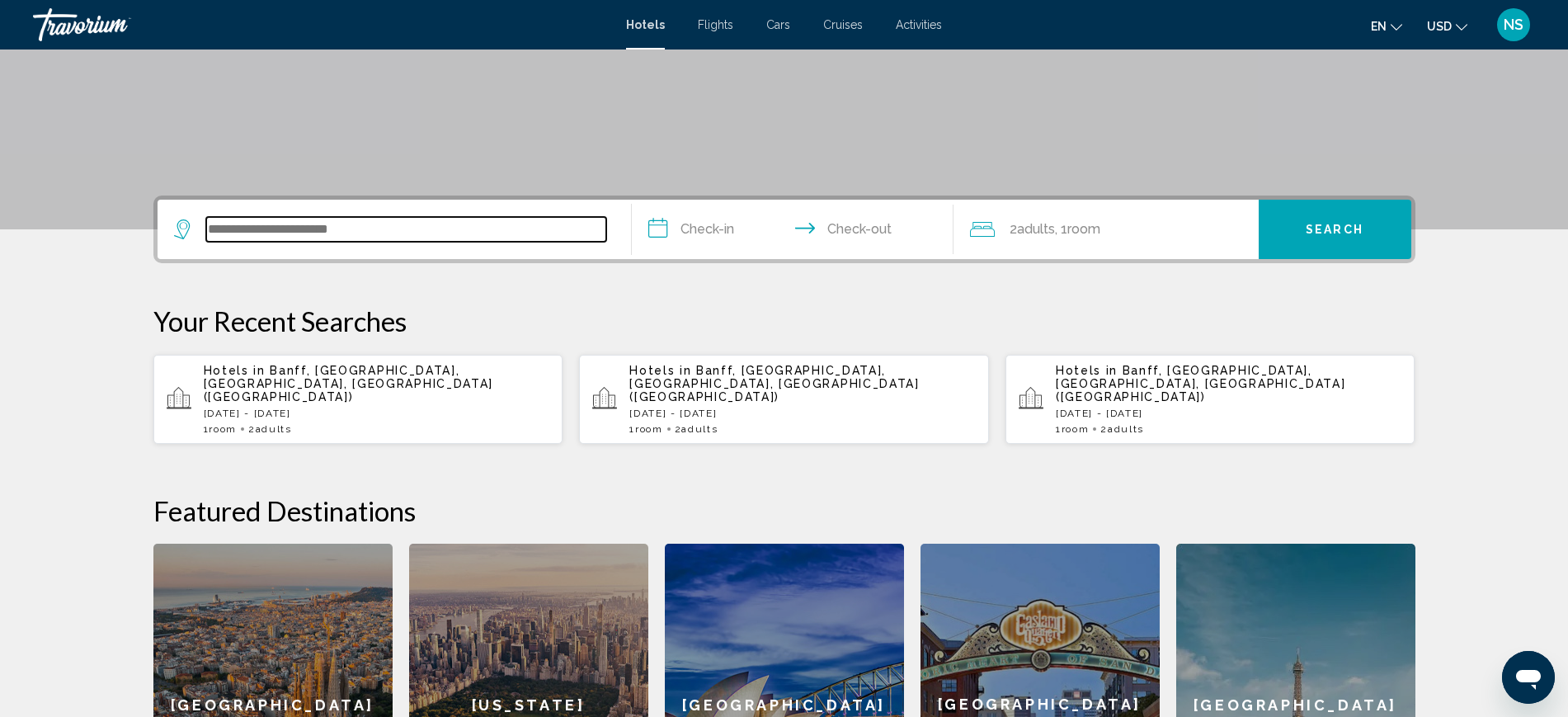
scroll to position [322, 0]
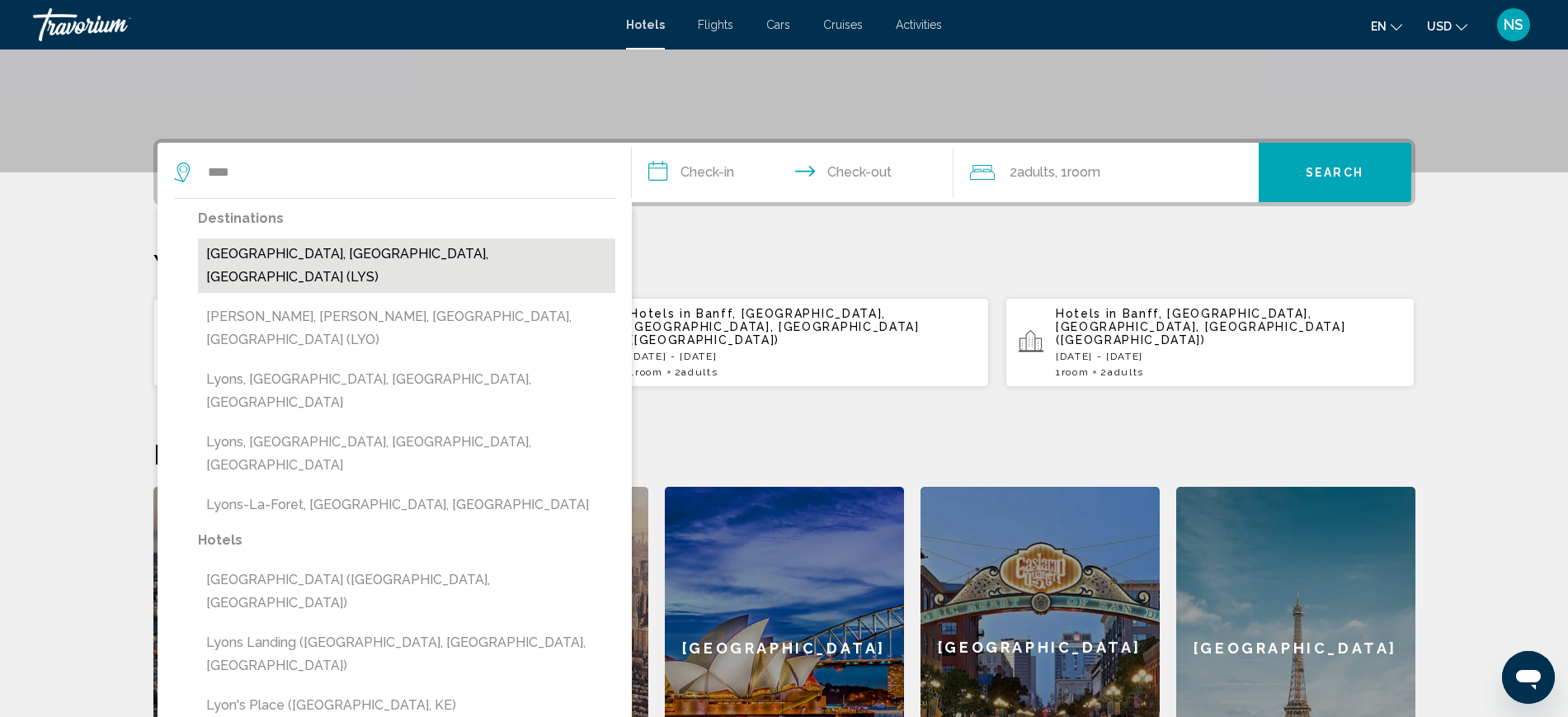
click at [289, 262] on button "[GEOGRAPHIC_DATA], [GEOGRAPHIC_DATA], [GEOGRAPHIC_DATA] (LYS)" at bounding box center [406, 265] width 417 height 54
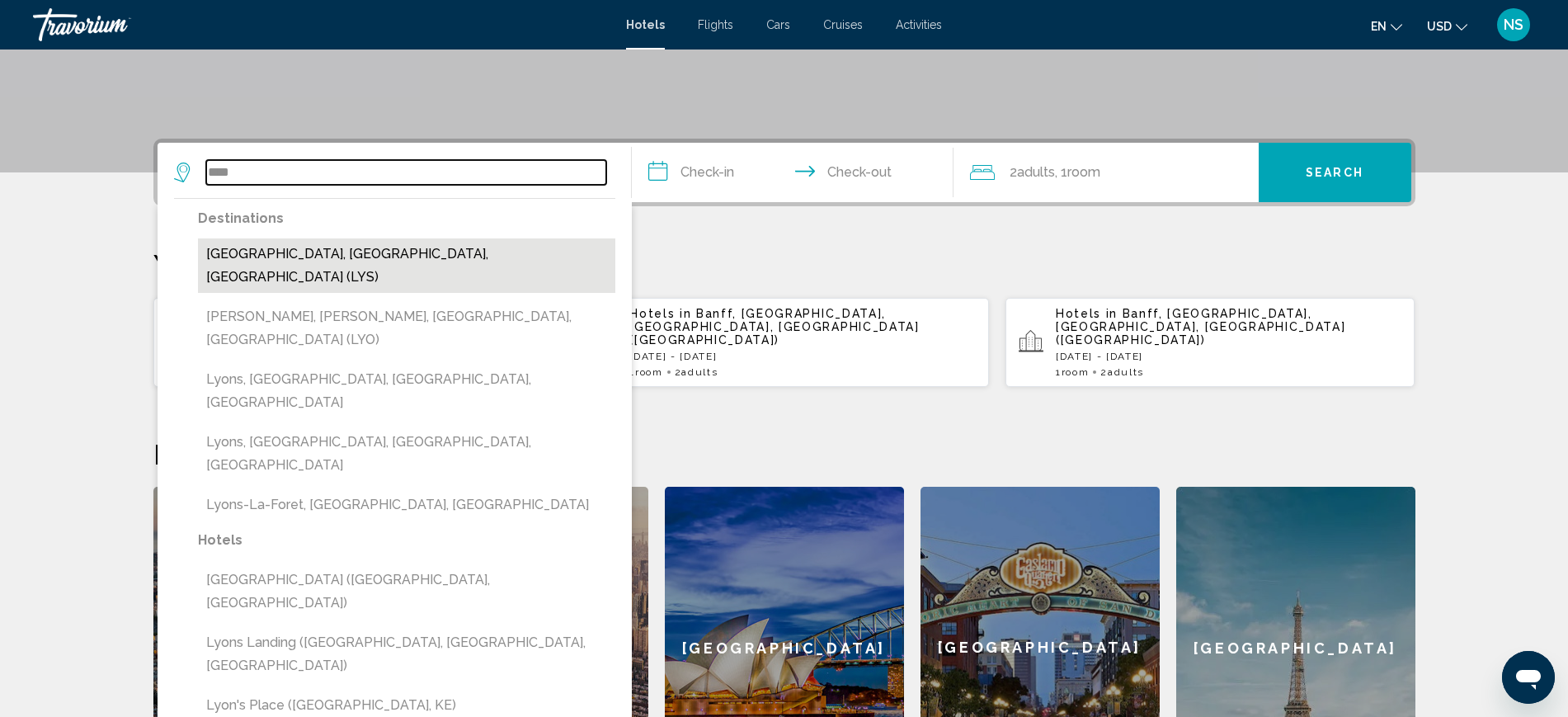
type input "**********"
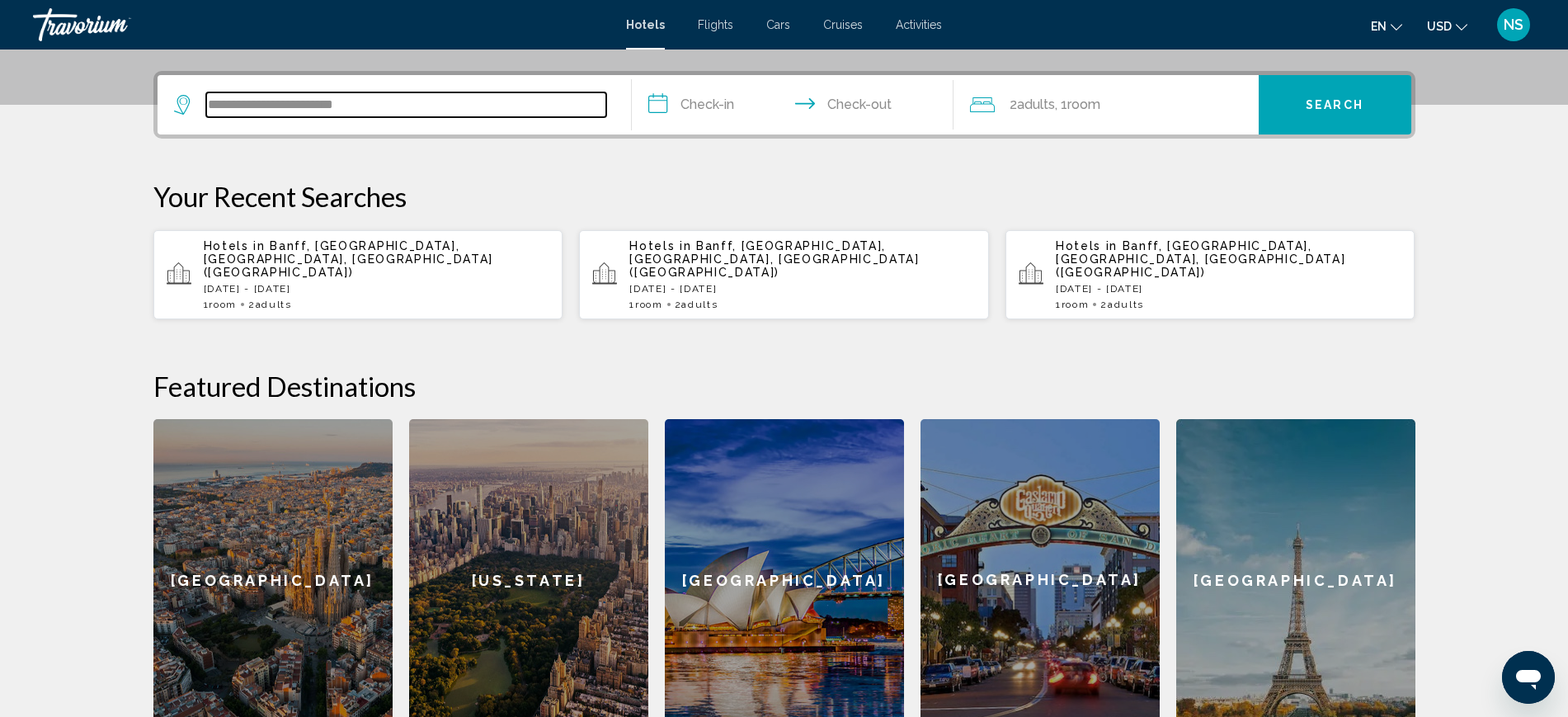
scroll to position [408, 0]
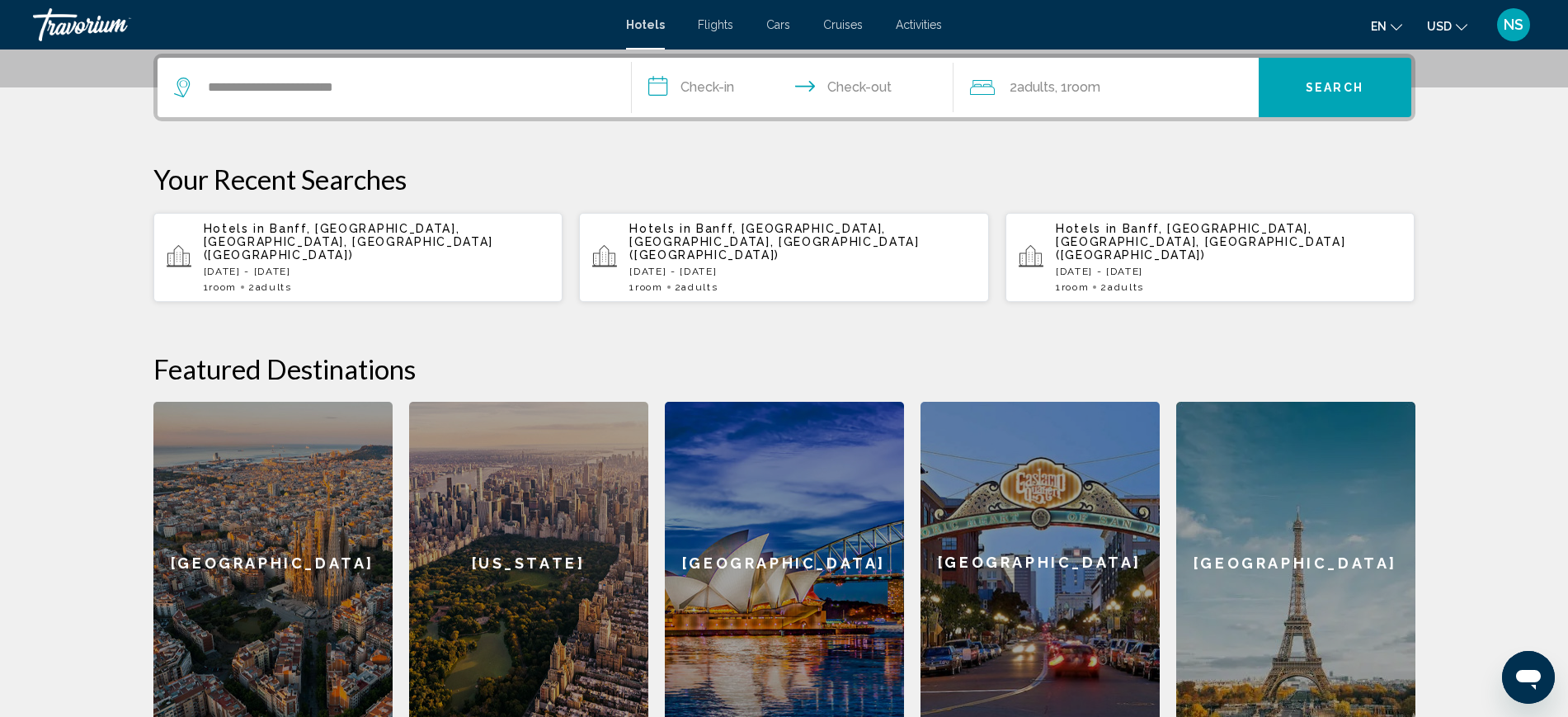
click at [682, 84] on input "**********" at bounding box center [796, 89] width 328 height 64
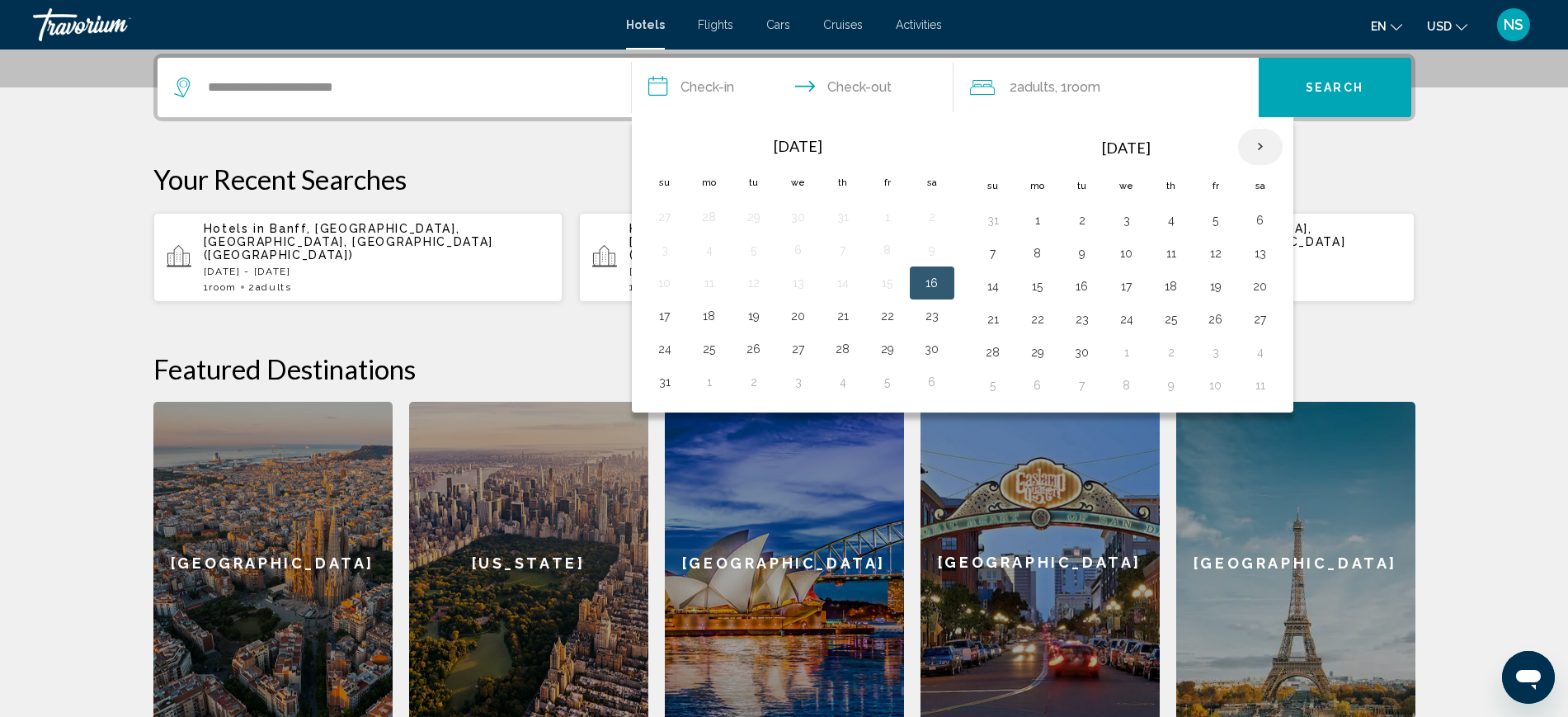
click at [1258, 143] on th "Next month" at bounding box center [1260, 147] width 45 height 37
click at [1214, 255] on button "10" at bounding box center [1216, 253] width 27 height 23
click at [1044, 285] on button "13" at bounding box center [1038, 286] width 27 height 23
type input "**********"
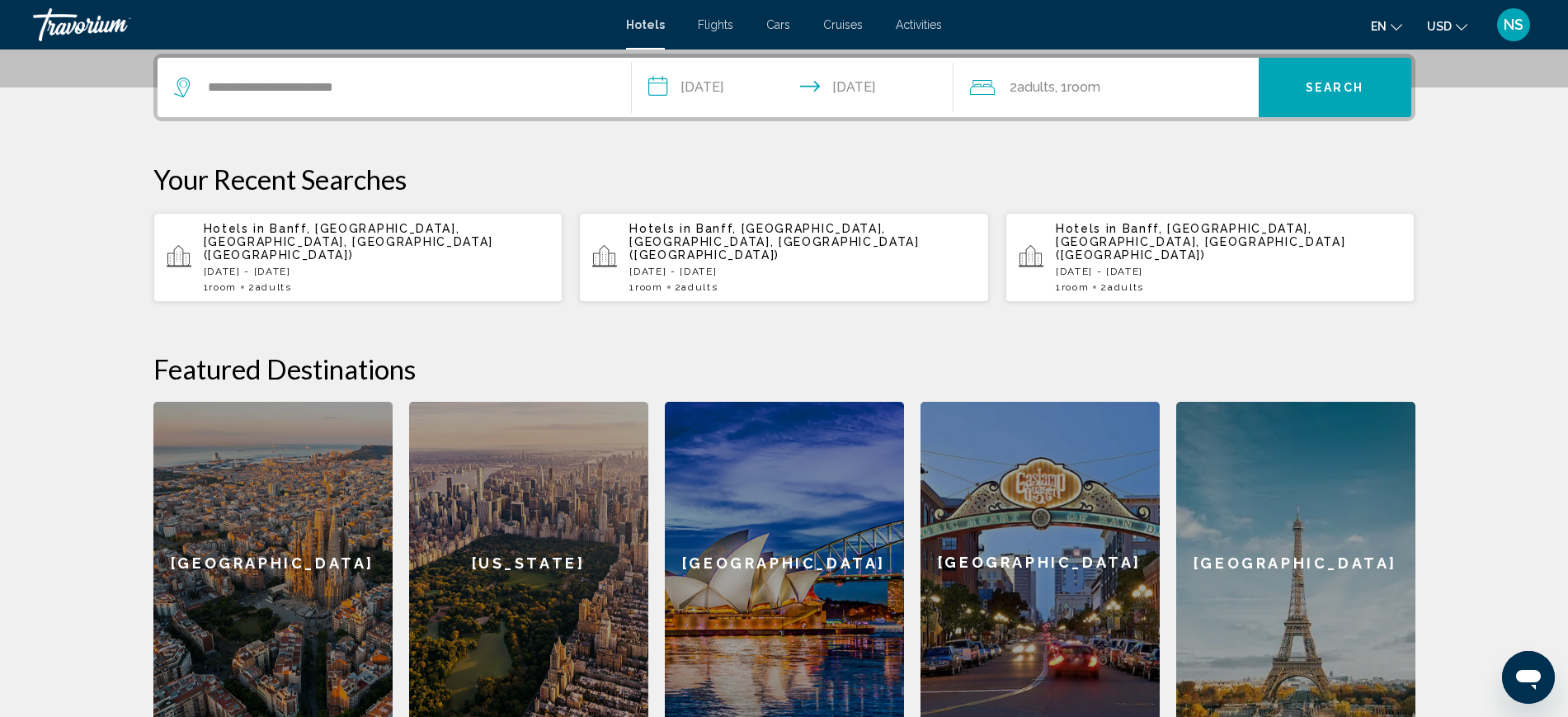
click at [1303, 98] on button "Search" at bounding box center [1334, 87] width 152 height 59
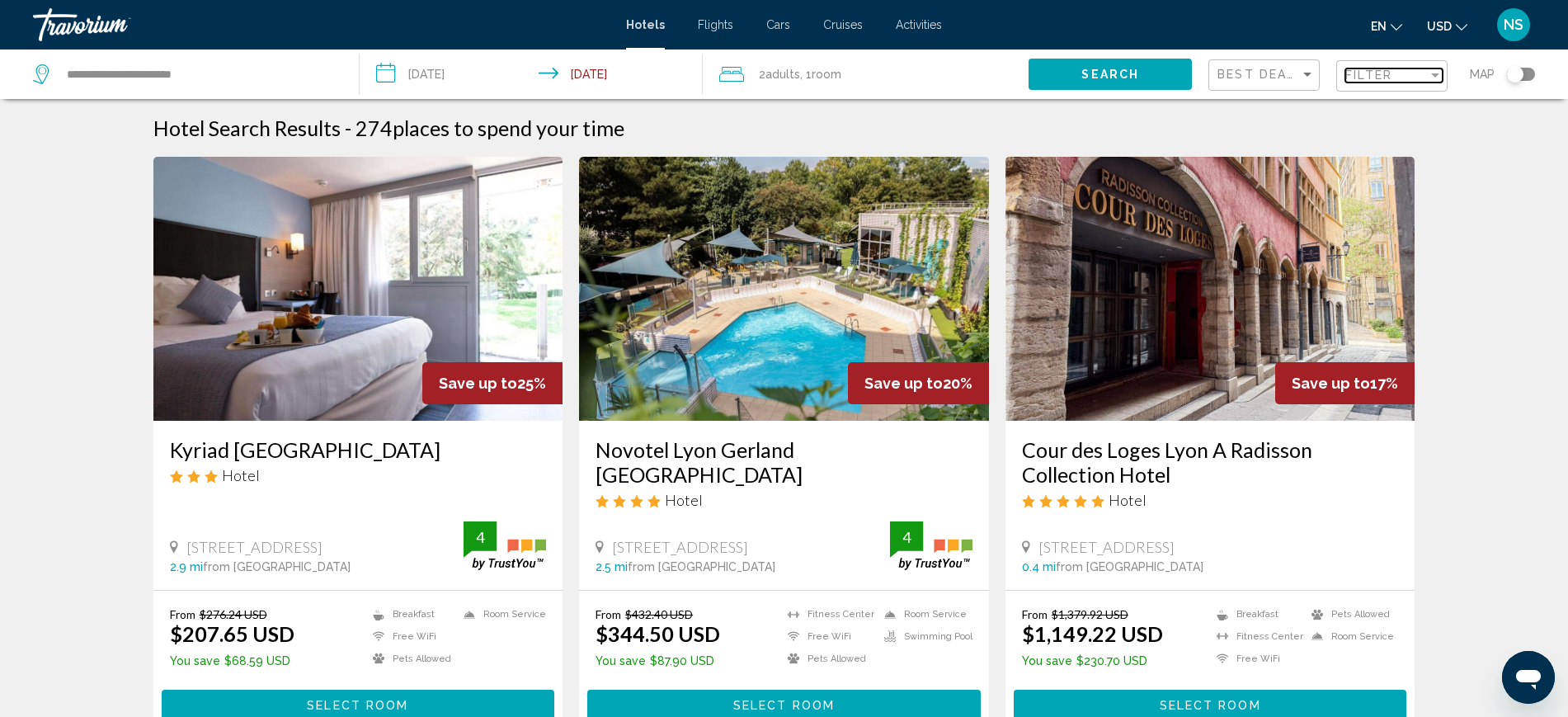
click at [1387, 71] on span "Filter" at bounding box center [1368, 75] width 47 height 13
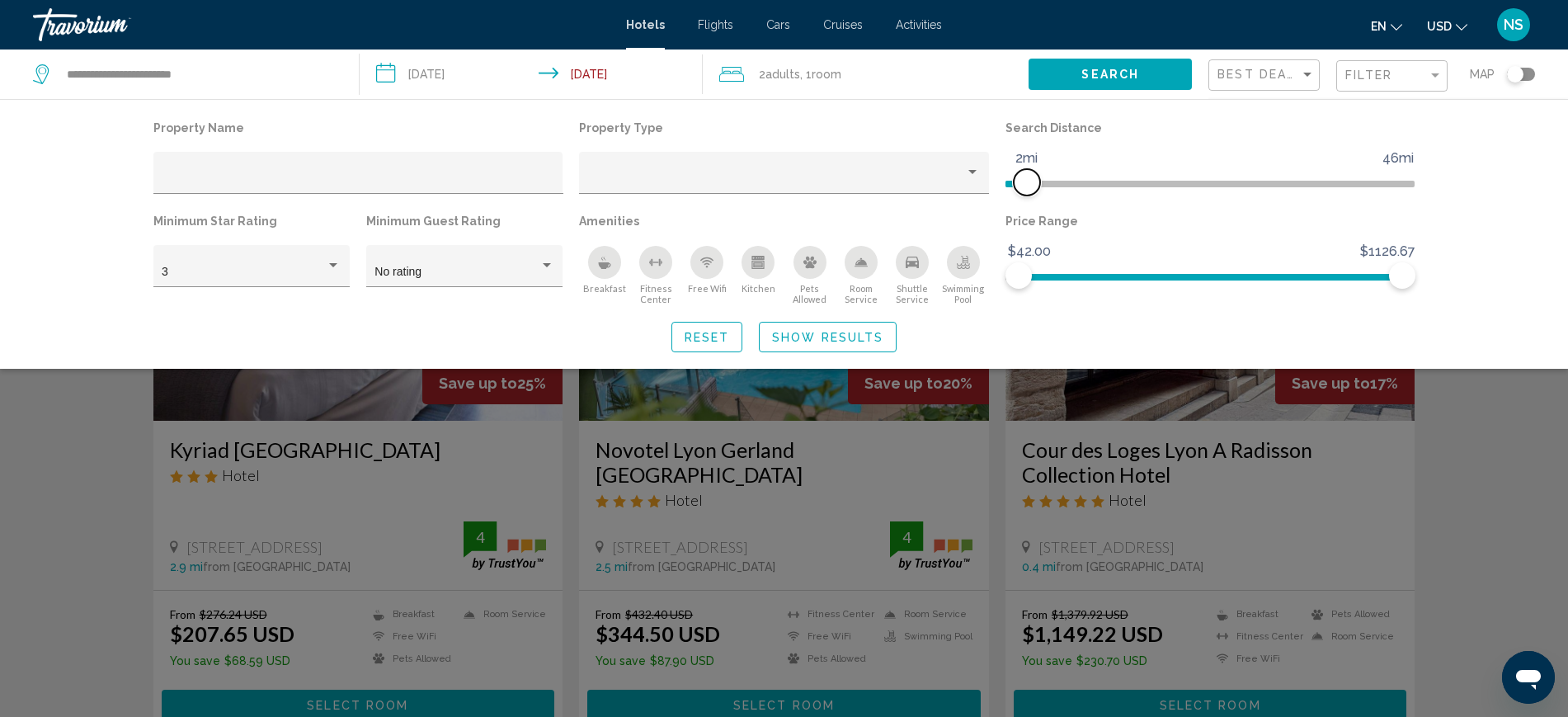
drag, startPoint x: 1263, startPoint y: 178, endPoint x: 1025, endPoint y: 178, distance: 238.0
click at [1025, 178] on span "Hotel Filters" at bounding box center [1027, 182] width 27 height 27
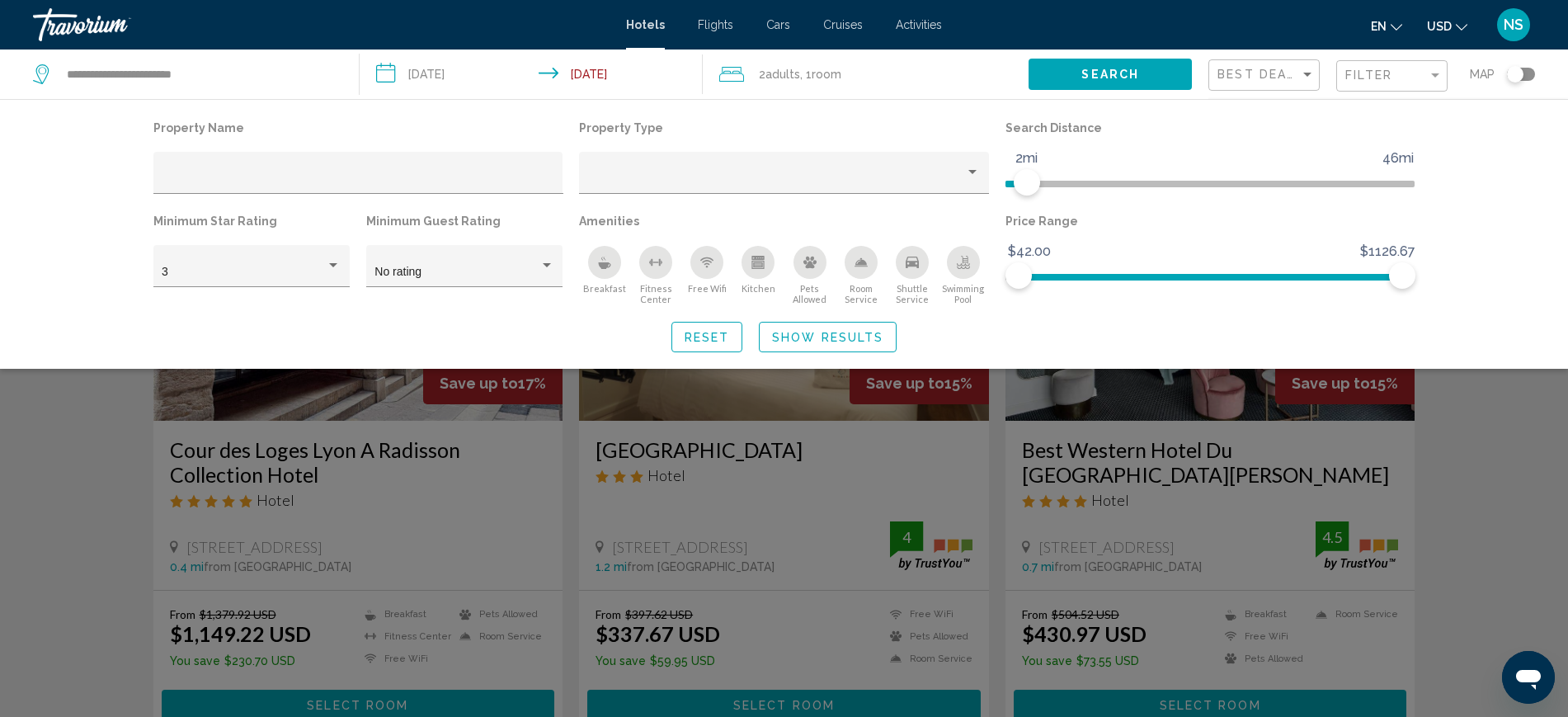
click at [811, 337] on span "Show Results" at bounding box center [827, 337] width 112 height 13
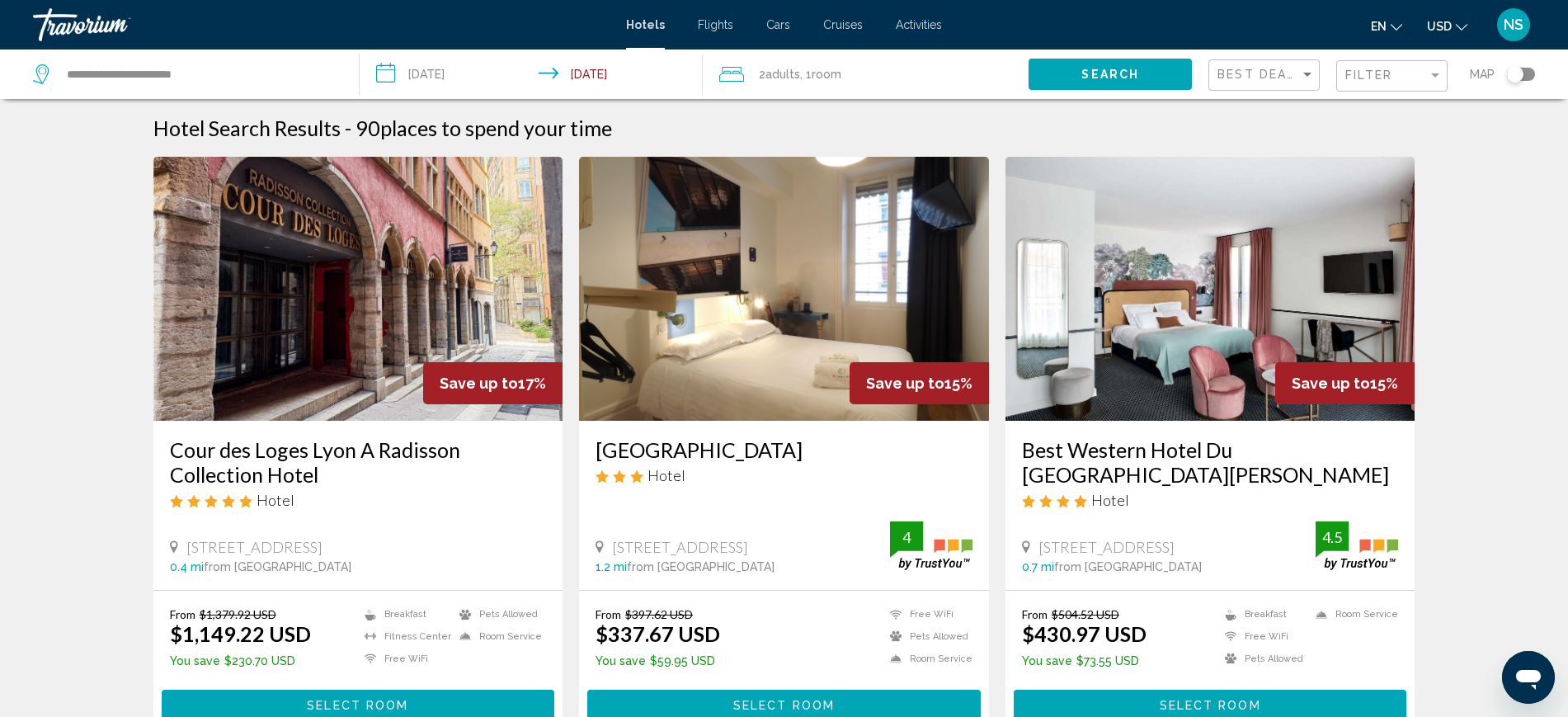
click at [1445, 22] on span "USD" at bounding box center [1439, 27] width 25 height 13
click at [1407, 106] on button "CAD (Can$)" at bounding box center [1413, 109] width 83 height 22
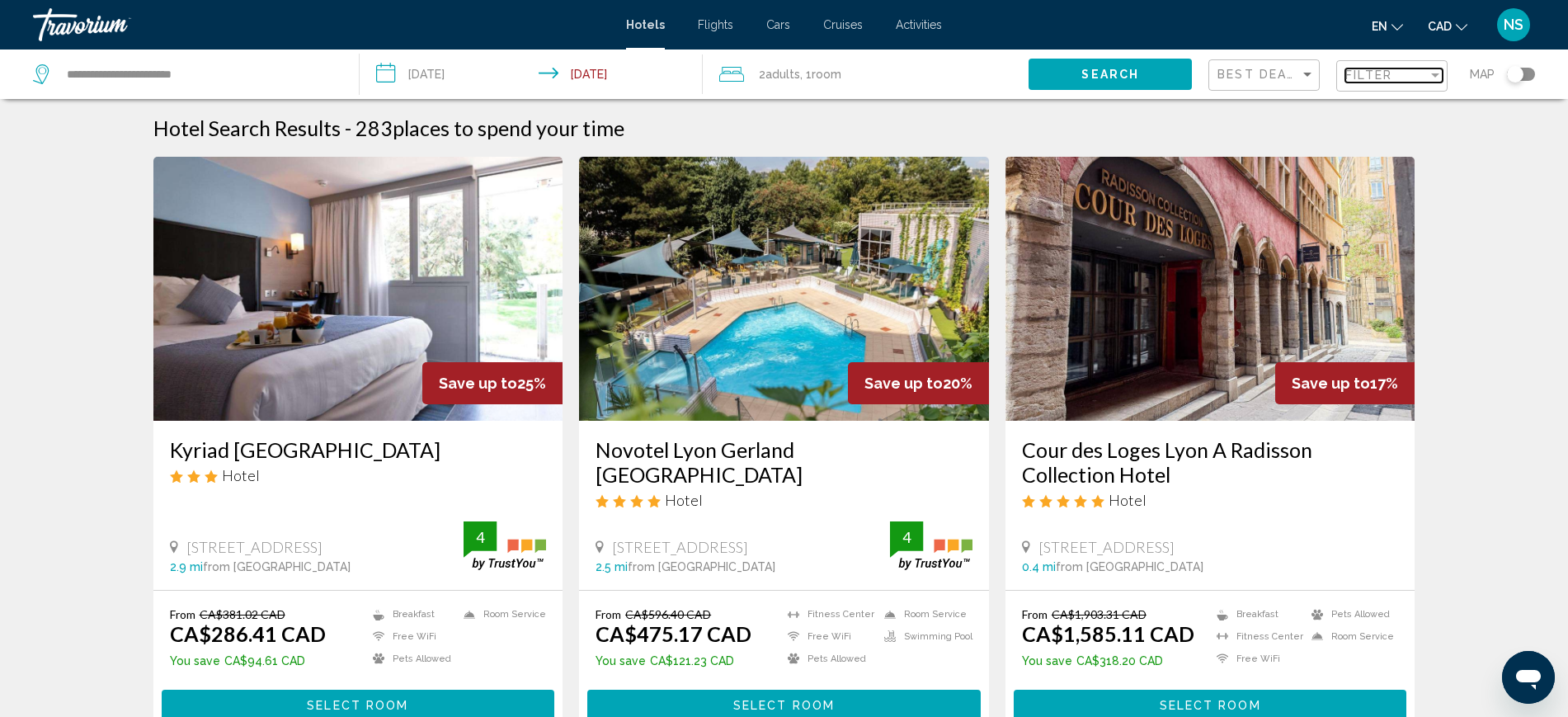
click at [1351, 71] on span "Filter" at bounding box center [1368, 75] width 47 height 13
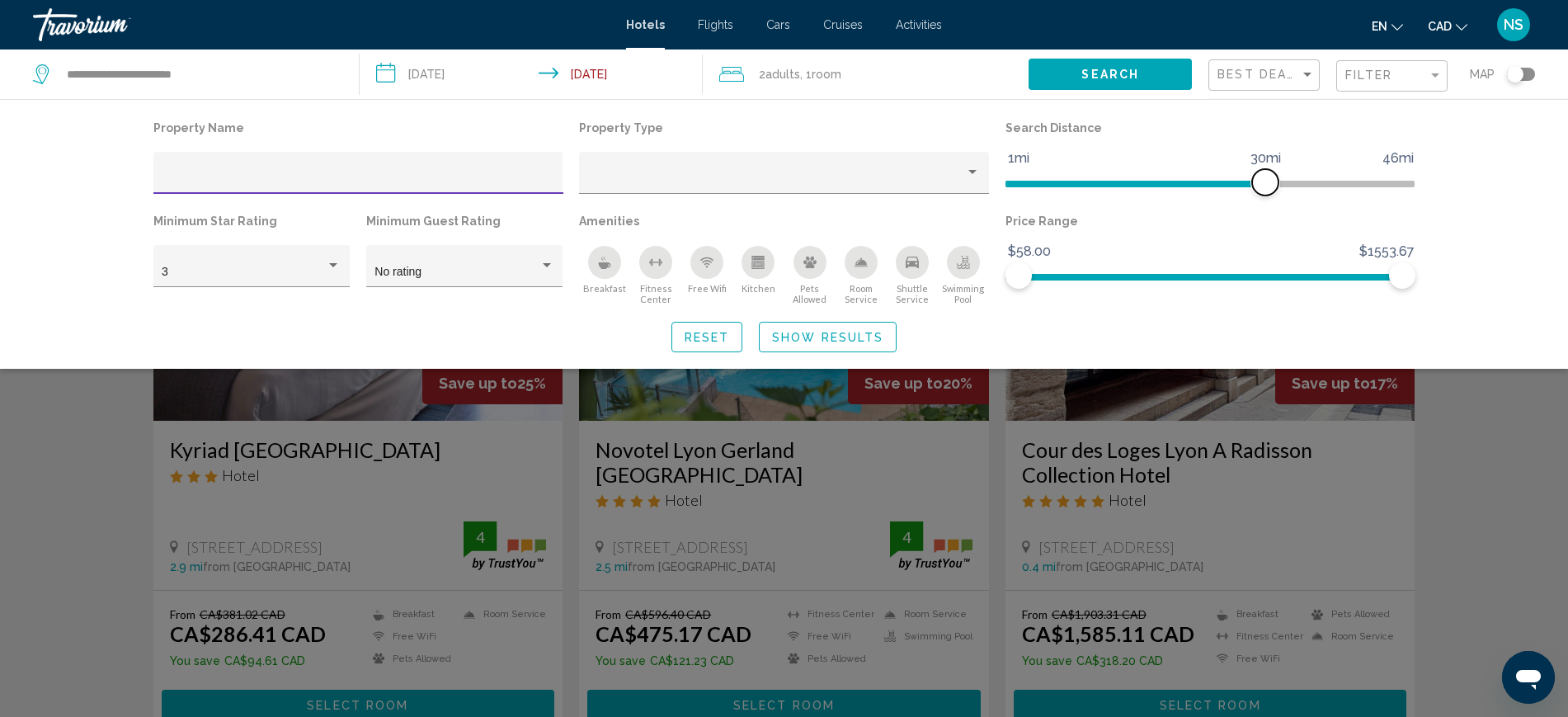
click at [1013, 181] on span "Hotel Filters" at bounding box center [1135, 184] width 260 height 7
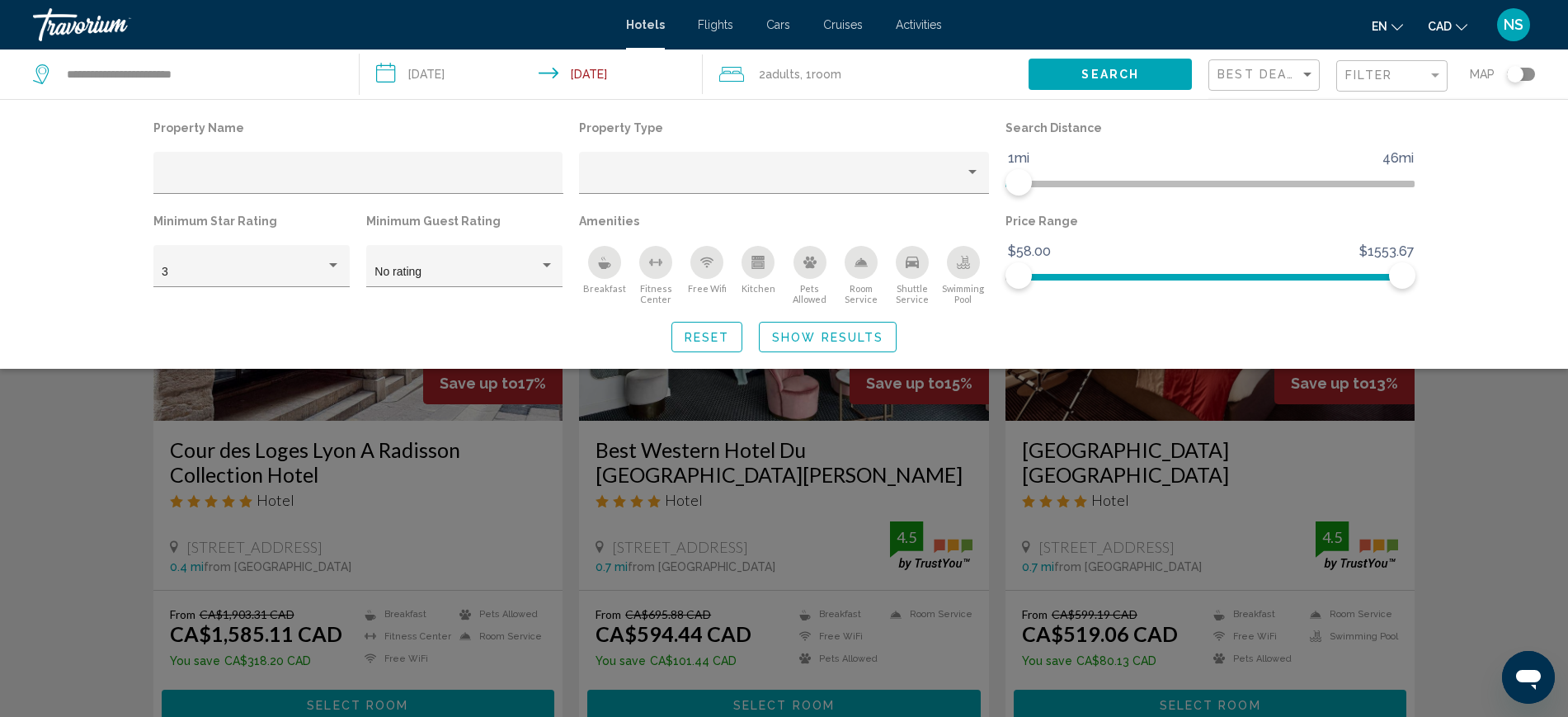
click at [846, 341] on span "Show Results" at bounding box center [827, 337] width 112 height 13
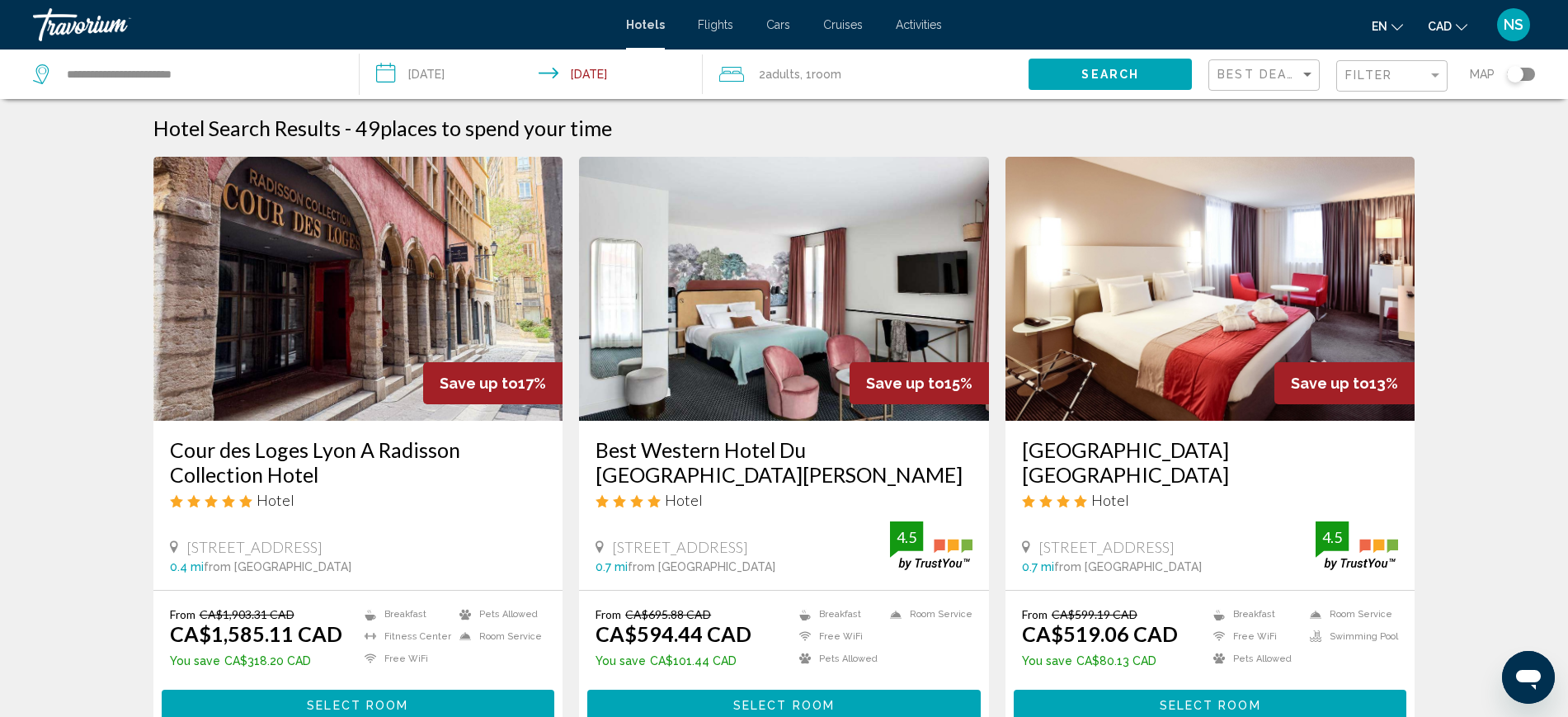
click at [1516, 75] on div "Toggle map" at bounding box center [1515, 74] width 17 height 17
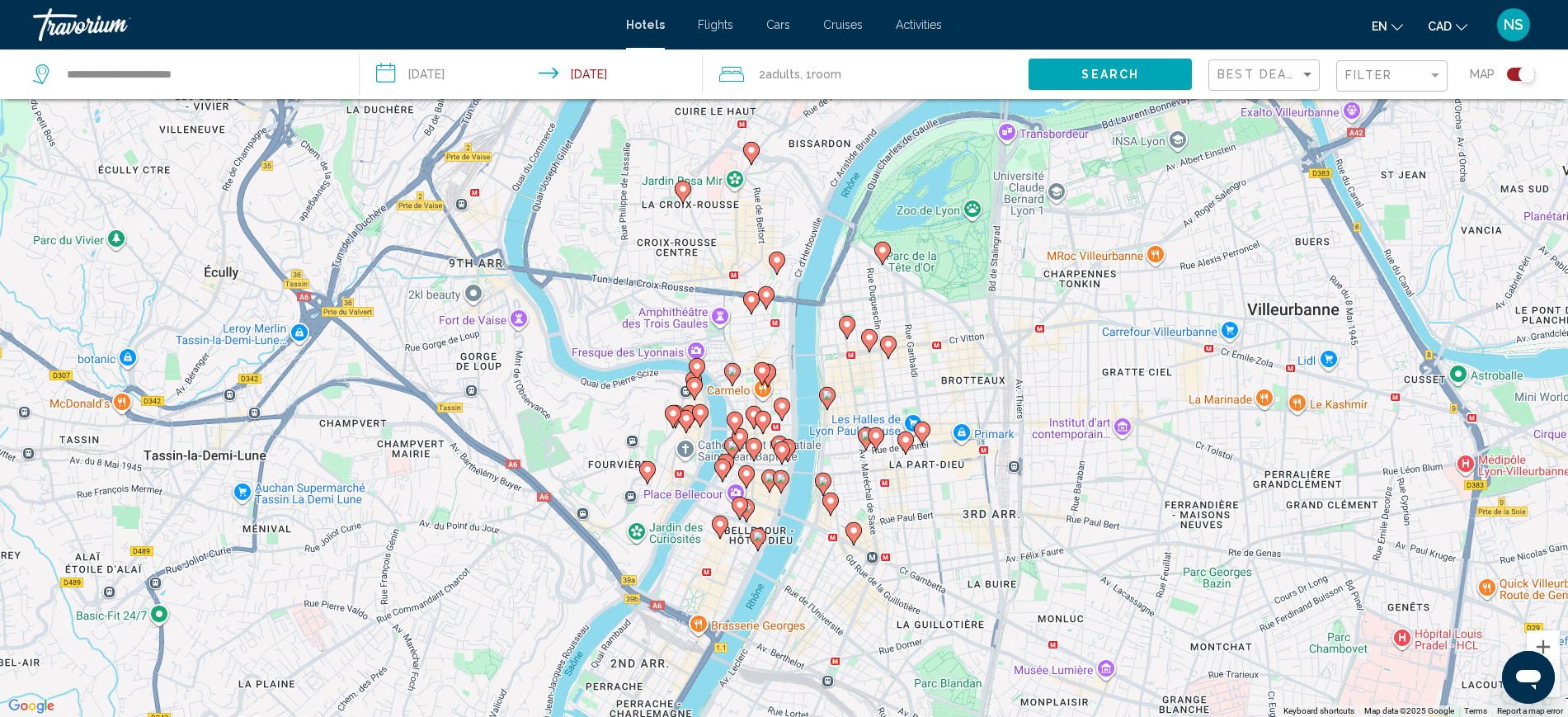
click at [736, 397] on div "To activate drag with keyboard, press Alt + Enter. Once in keyboard drag state,…" at bounding box center [784, 358] width 1568 height 717
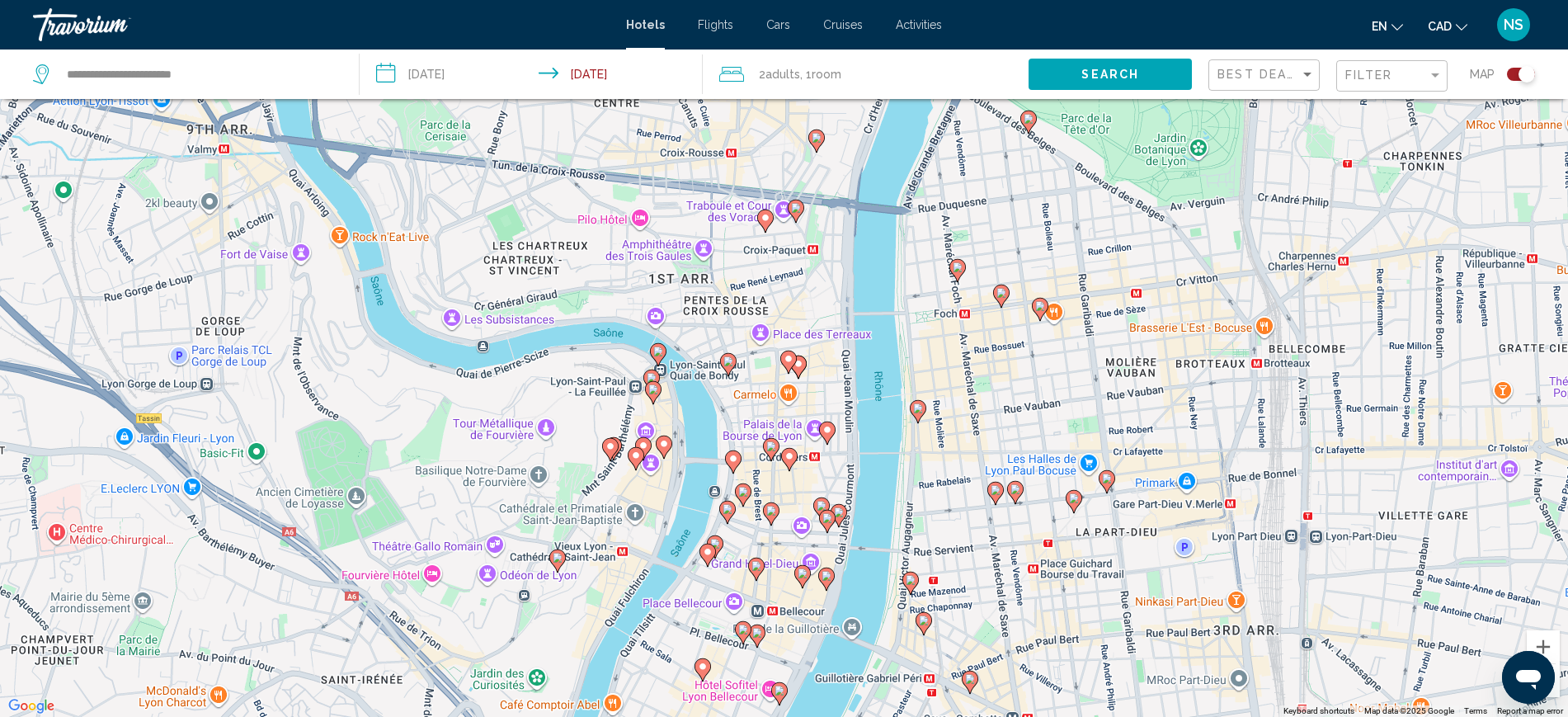
click at [739, 403] on div "To activate drag with keyboard, press Alt + Enter. Once in keyboard drag state,…" at bounding box center [784, 358] width 1568 height 717
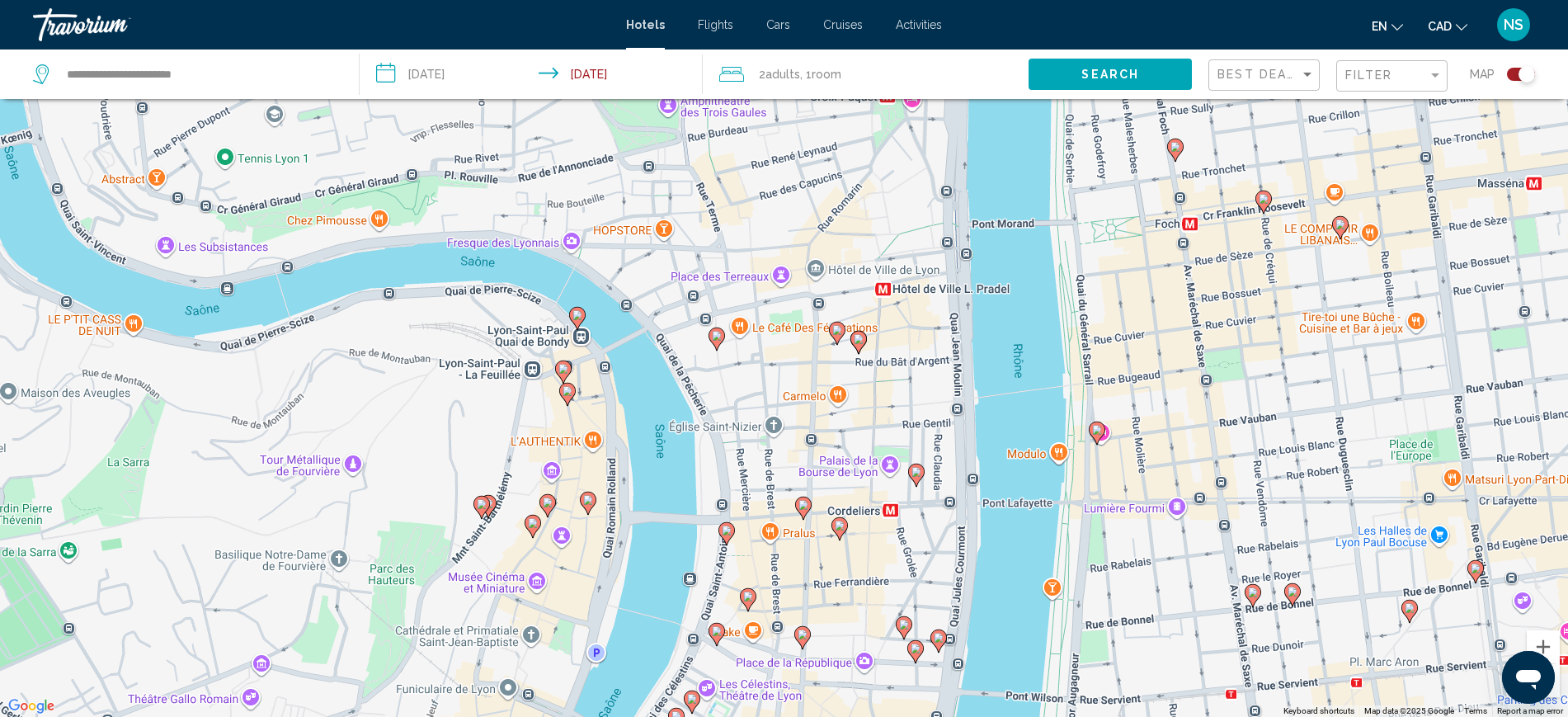
click at [762, 401] on div "To activate drag with keyboard, press Alt + Enter. Once in keyboard drag state,…" at bounding box center [784, 358] width 1568 height 717
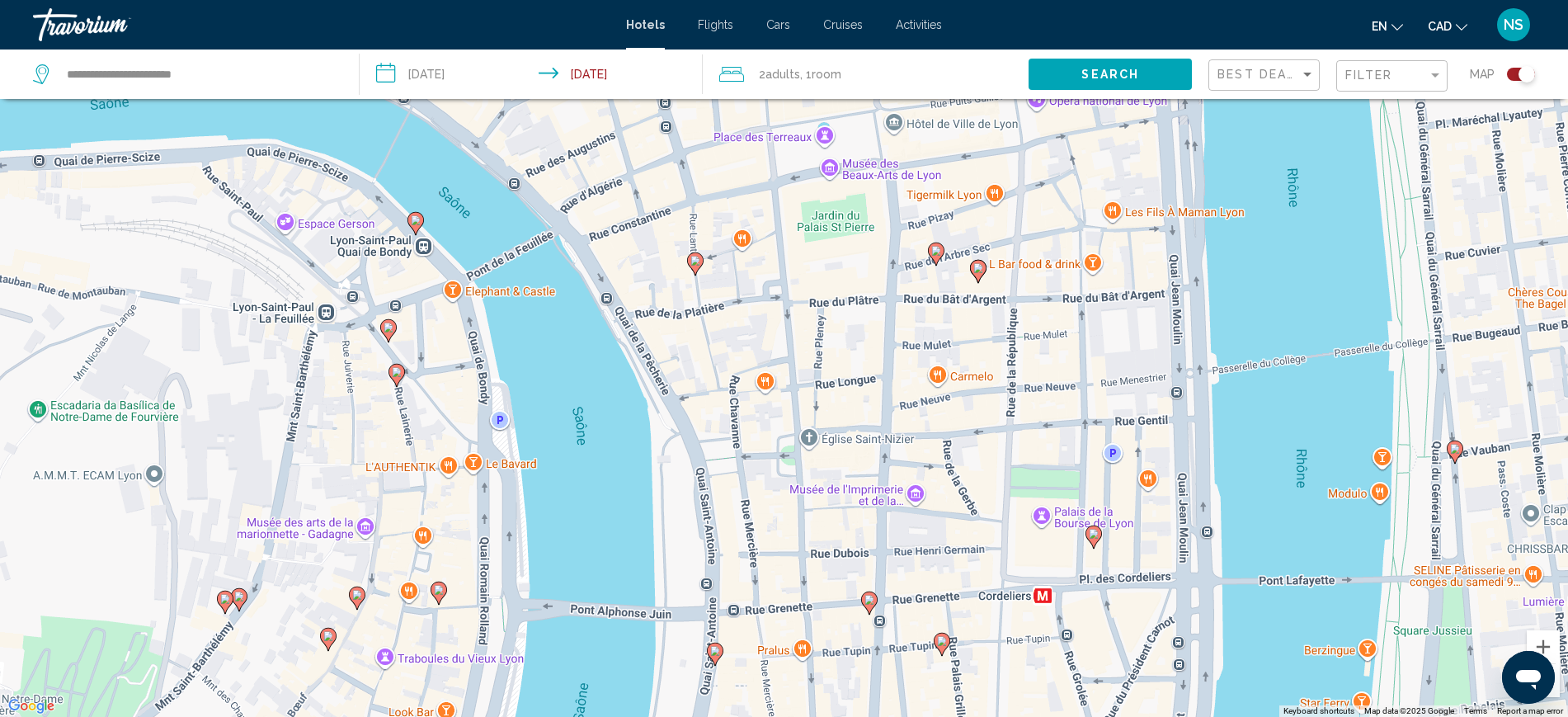
drag, startPoint x: 772, startPoint y: 415, endPoint x: 796, endPoint y: 389, distance: 35.4
click at [796, 389] on div "To activate drag with keyboard, press Alt + Enter. Once in keyboard drag state,…" at bounding box center [784, 358] width 1568 height 717
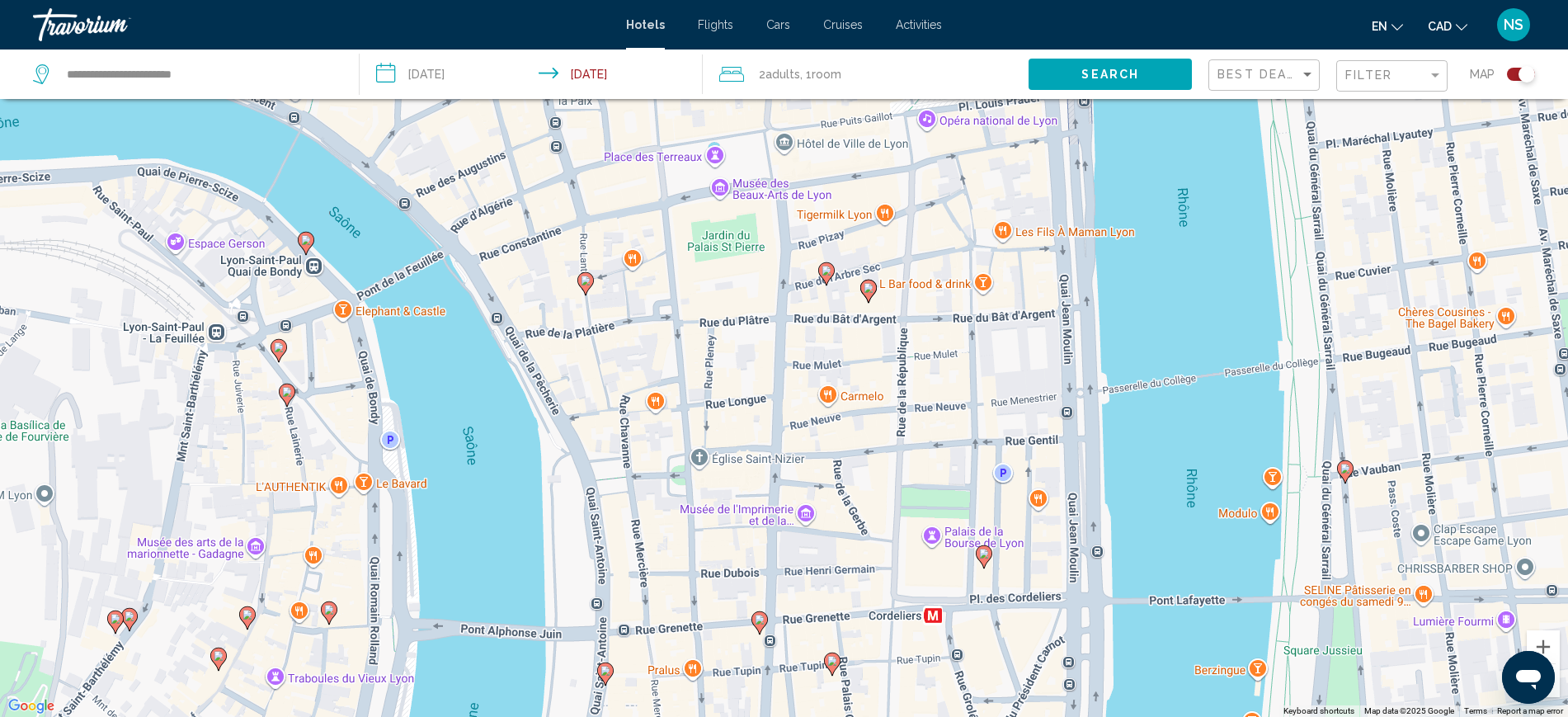
drag, startPoint x: 928, startPoint y: 384, endPoint x: 817, endPoint y: 421, distance: 117.0
click at [817, 421] on div "To activate drag with keyboard, press Alt + Enter. Once in keyboard drag state,…" at bounding box center [784, 358] width 1568 height 717
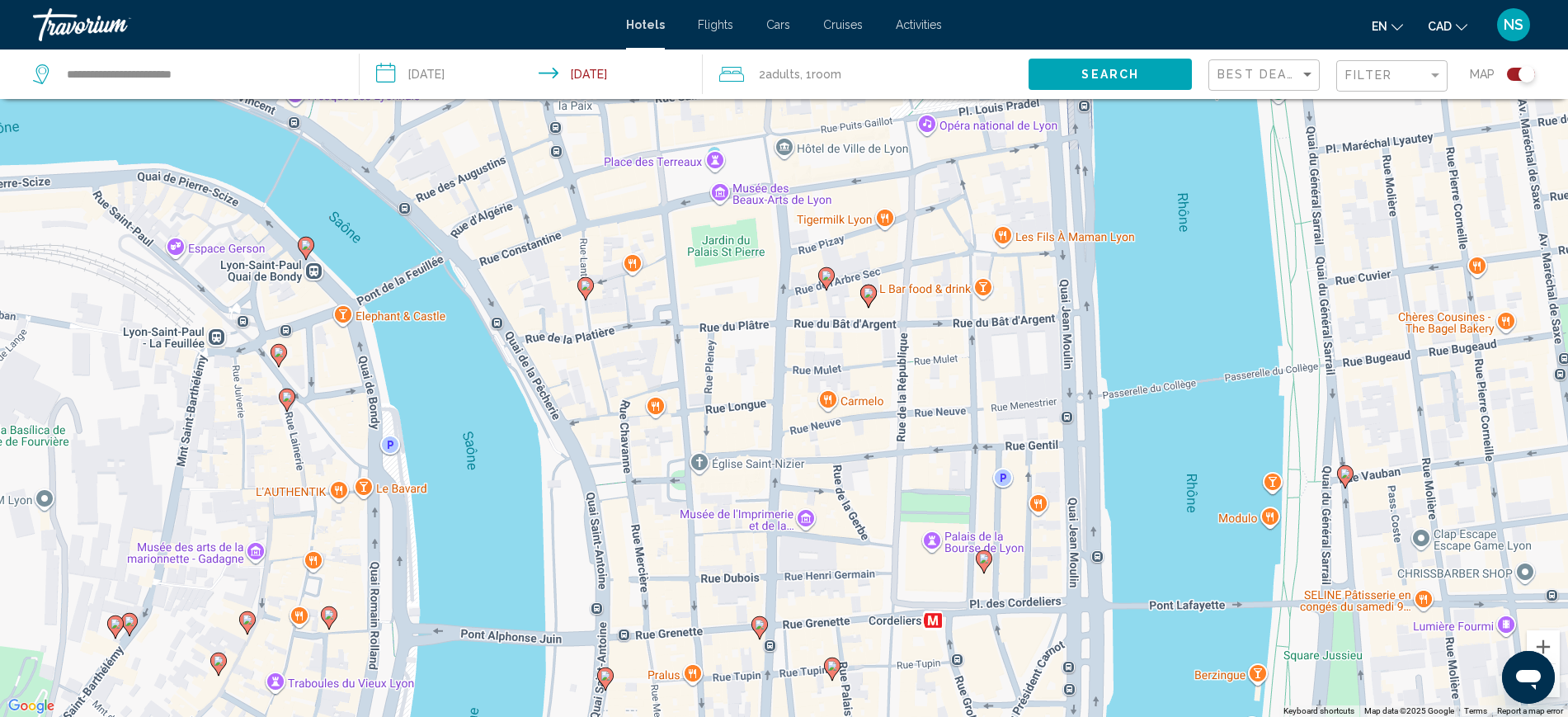
click at [830, 278] on image "Main content" at bounding box center [826, 276] width 10 height 10
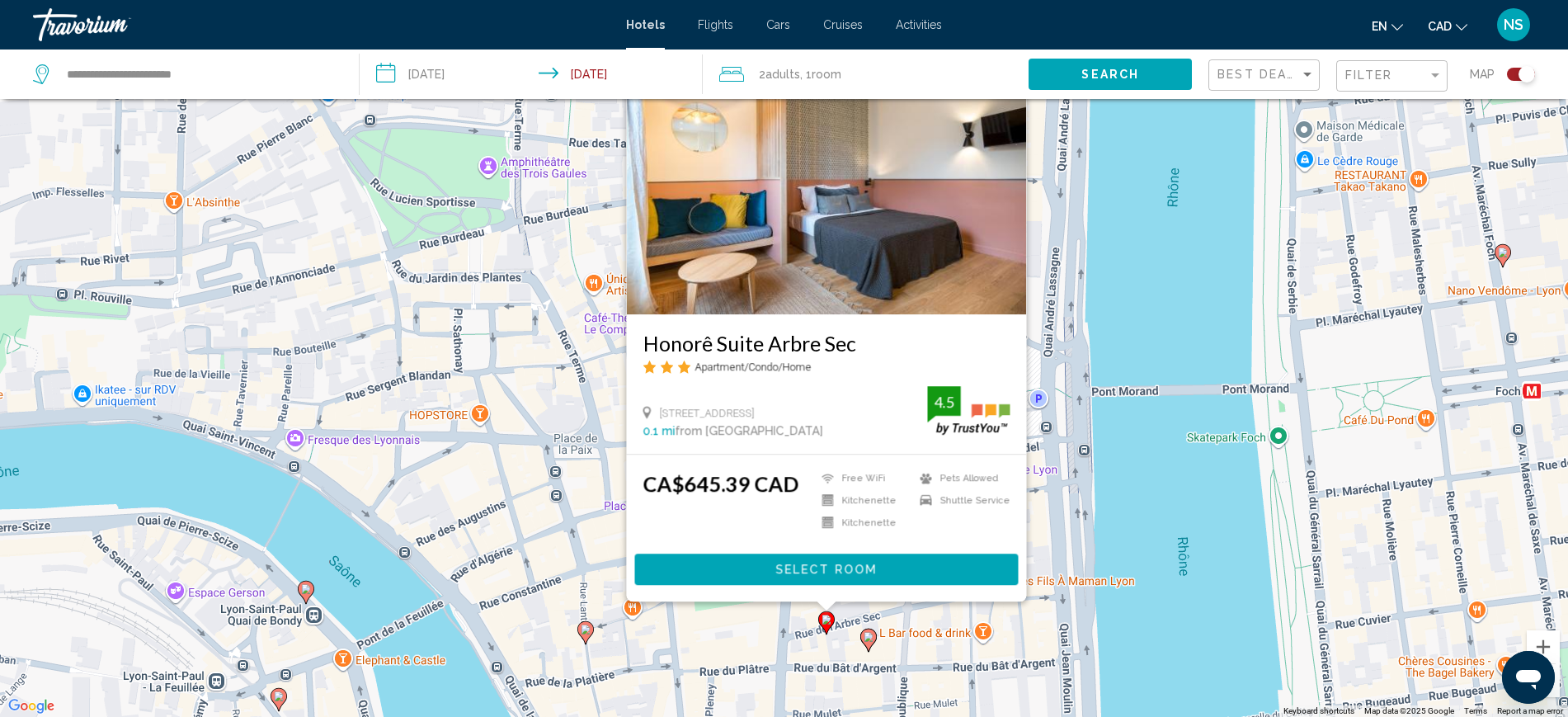
click at [863, 641] on icon "Main content" at bounding box center [868, 640] width 15 height 22
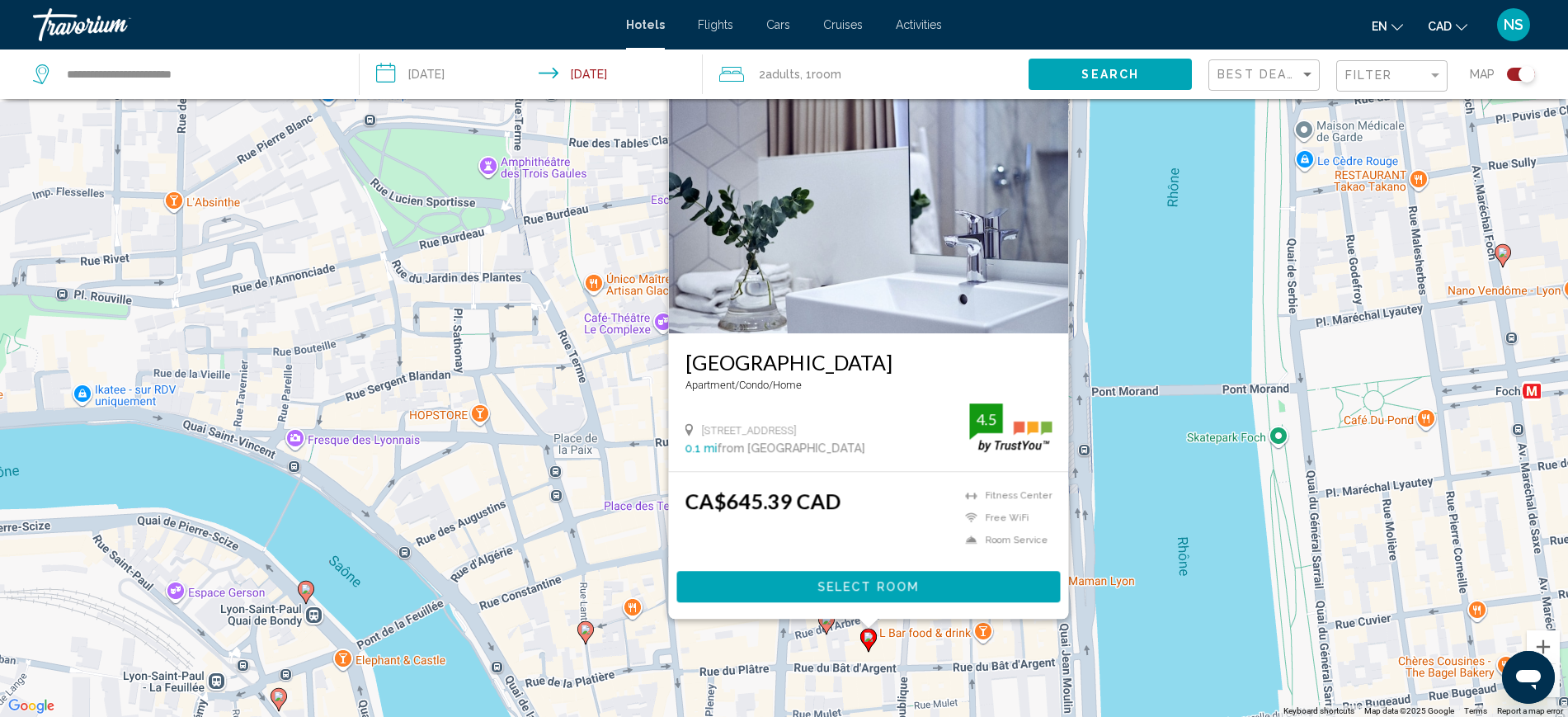
click at [905, 364] on h3 "[GEOGRAPHIC_DATA]" at bounding box center [867, 362] width 367 height 25
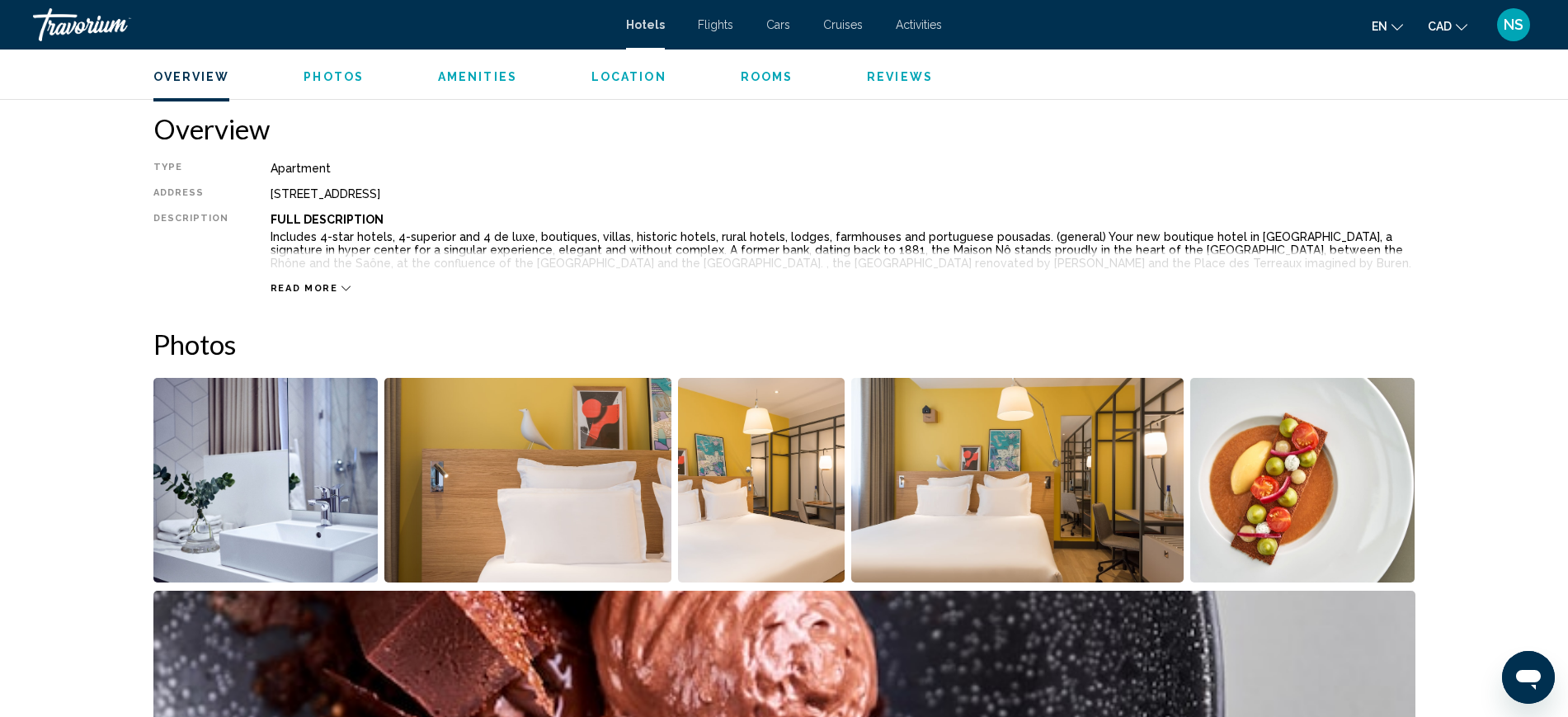
scroll to position [825, 0]
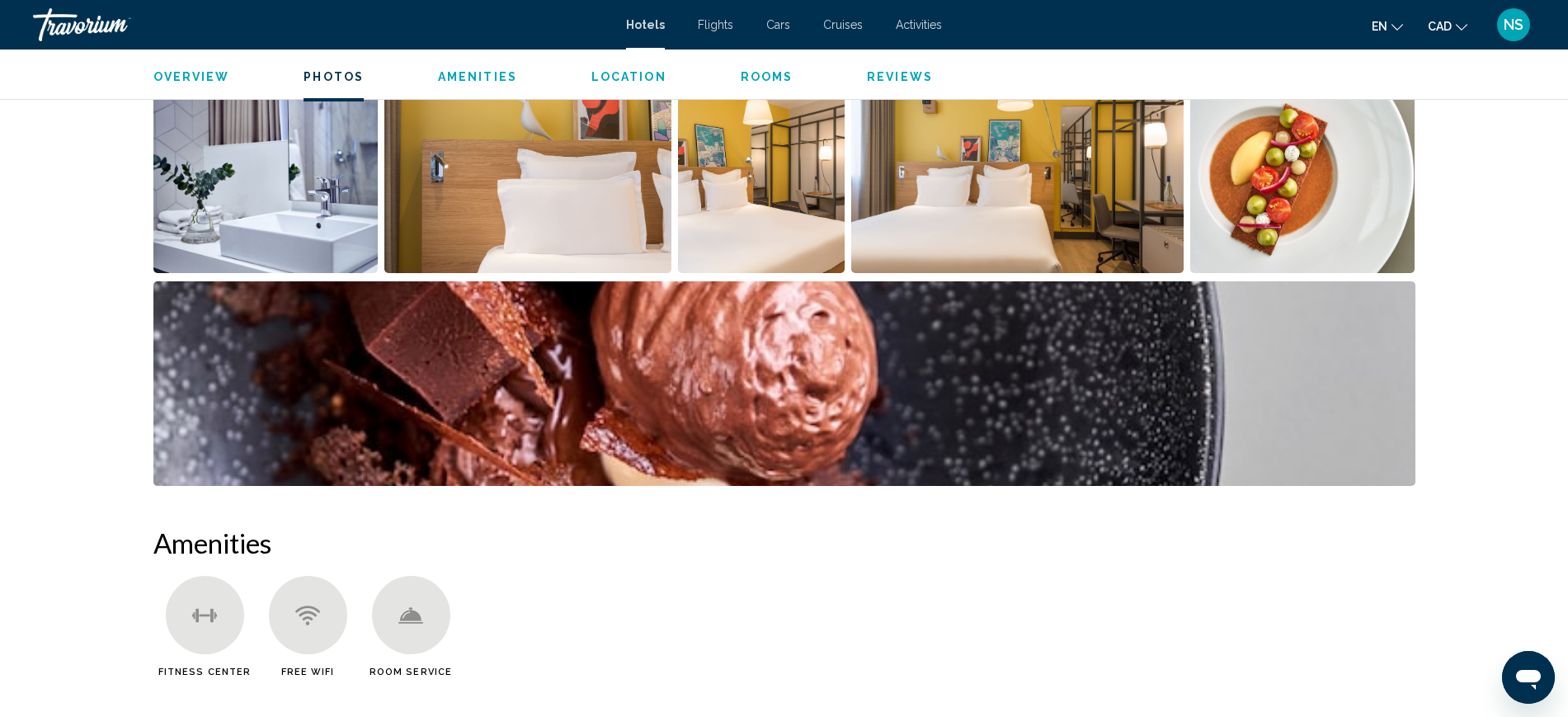
click at [321, 209] on img "Open full-screen image slider" at bounding box center [265, 171] width 226 height 205
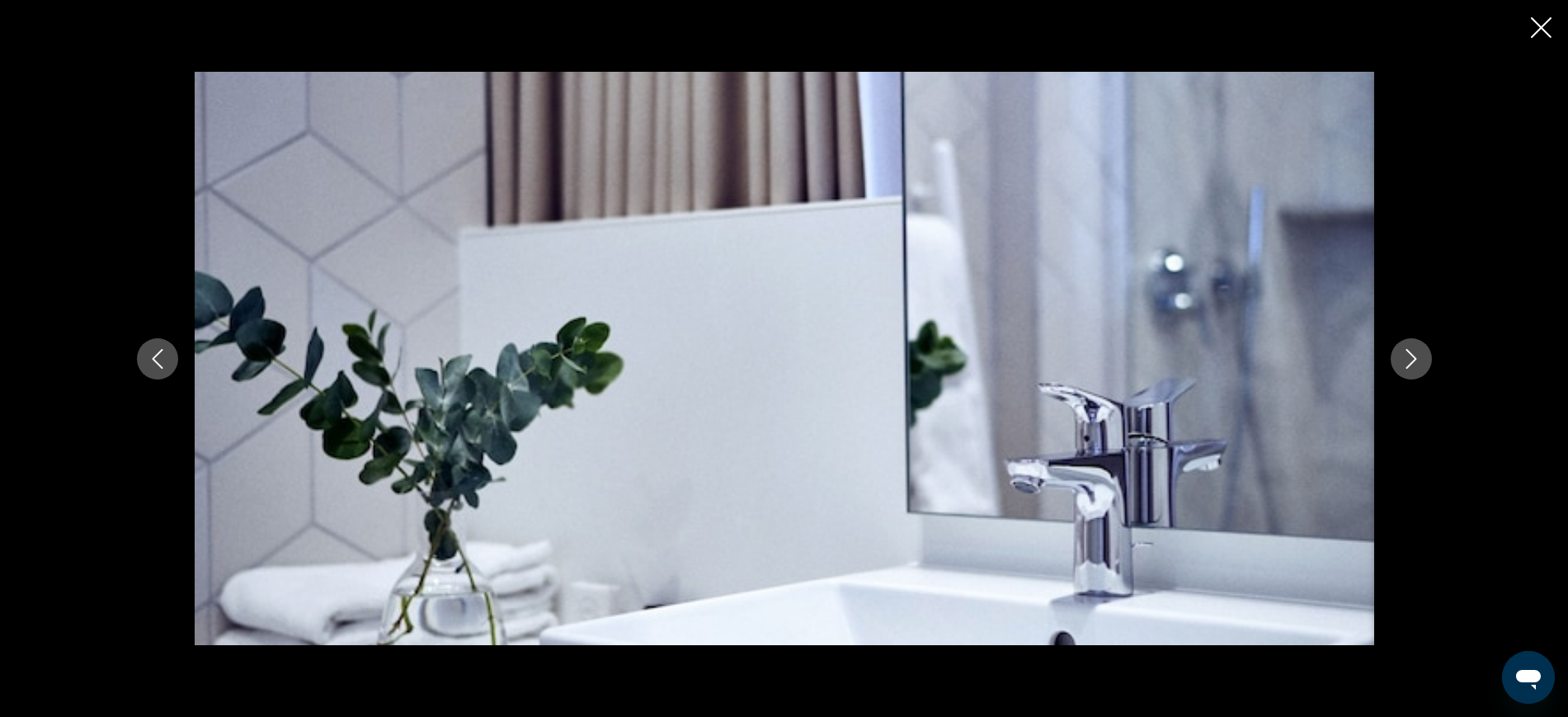
click at [1410, 356] on icon "Next image" at bounding box center [1412, 359] width 20 height 20
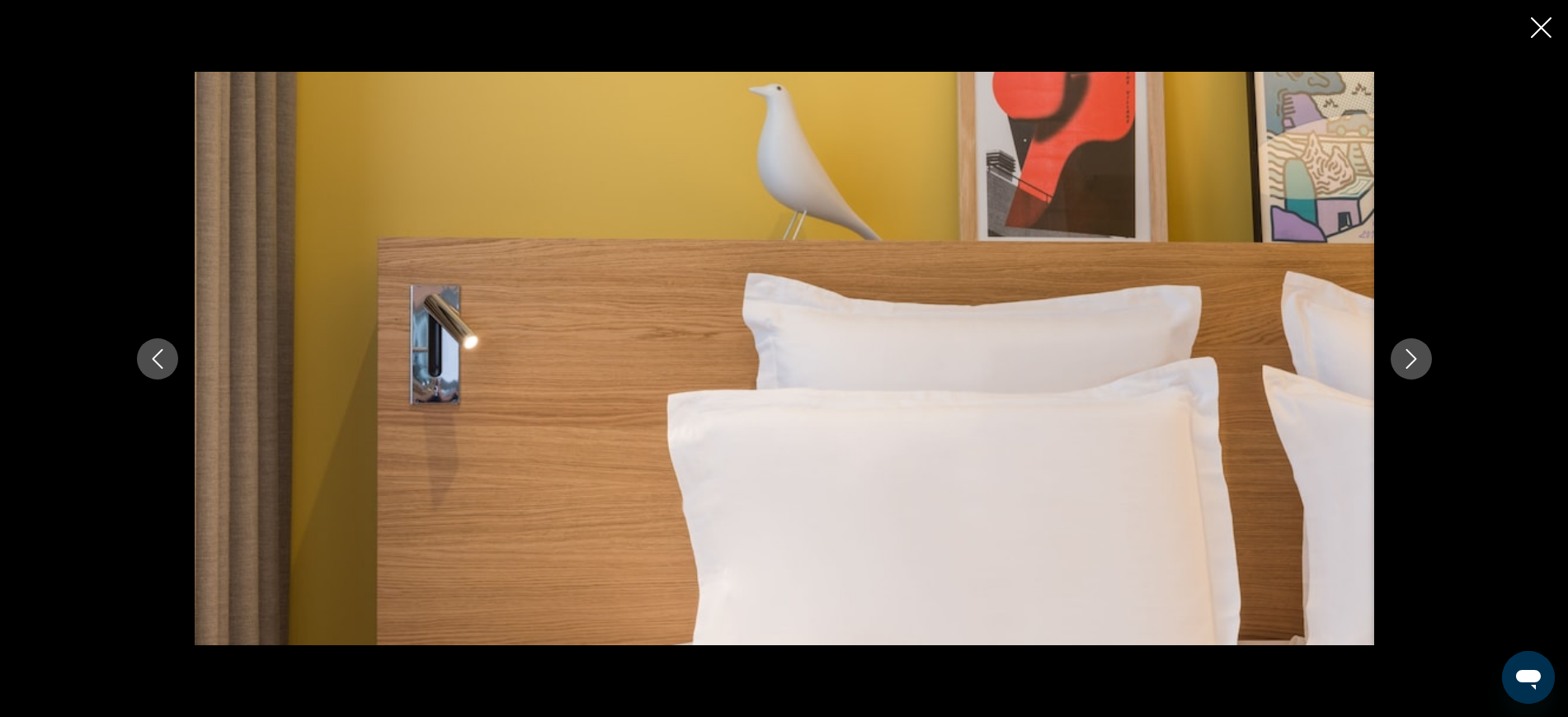
click at [1410, 356] on icon "Next image" at bounding box center [1412, 359] width 20 height 20
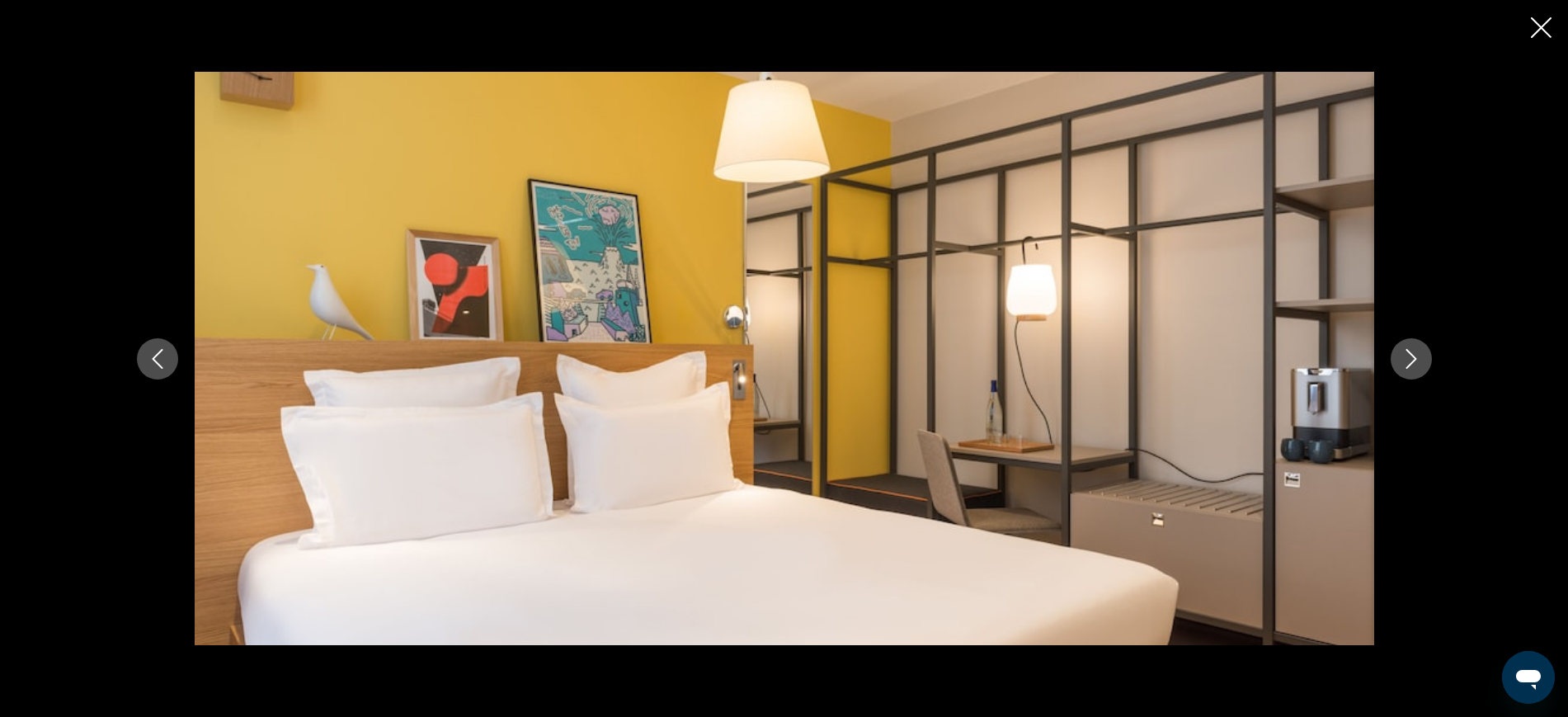
click at [1410, 356] on icon "Next image" at bounding box center [1412, 359] width 20 height 20
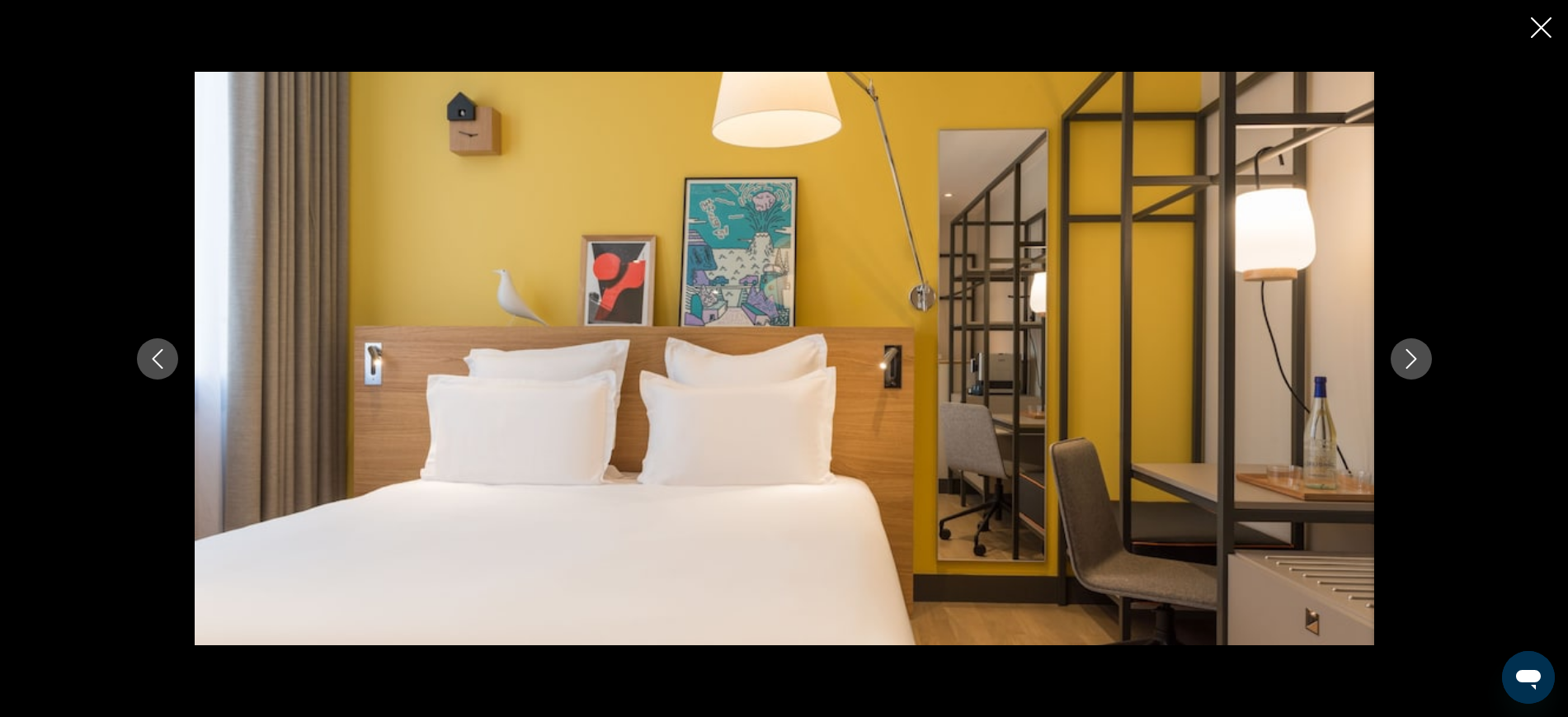
click at [1410, 356] on icon "Next image" at bounding box center [1412, 359] width 20 height 20
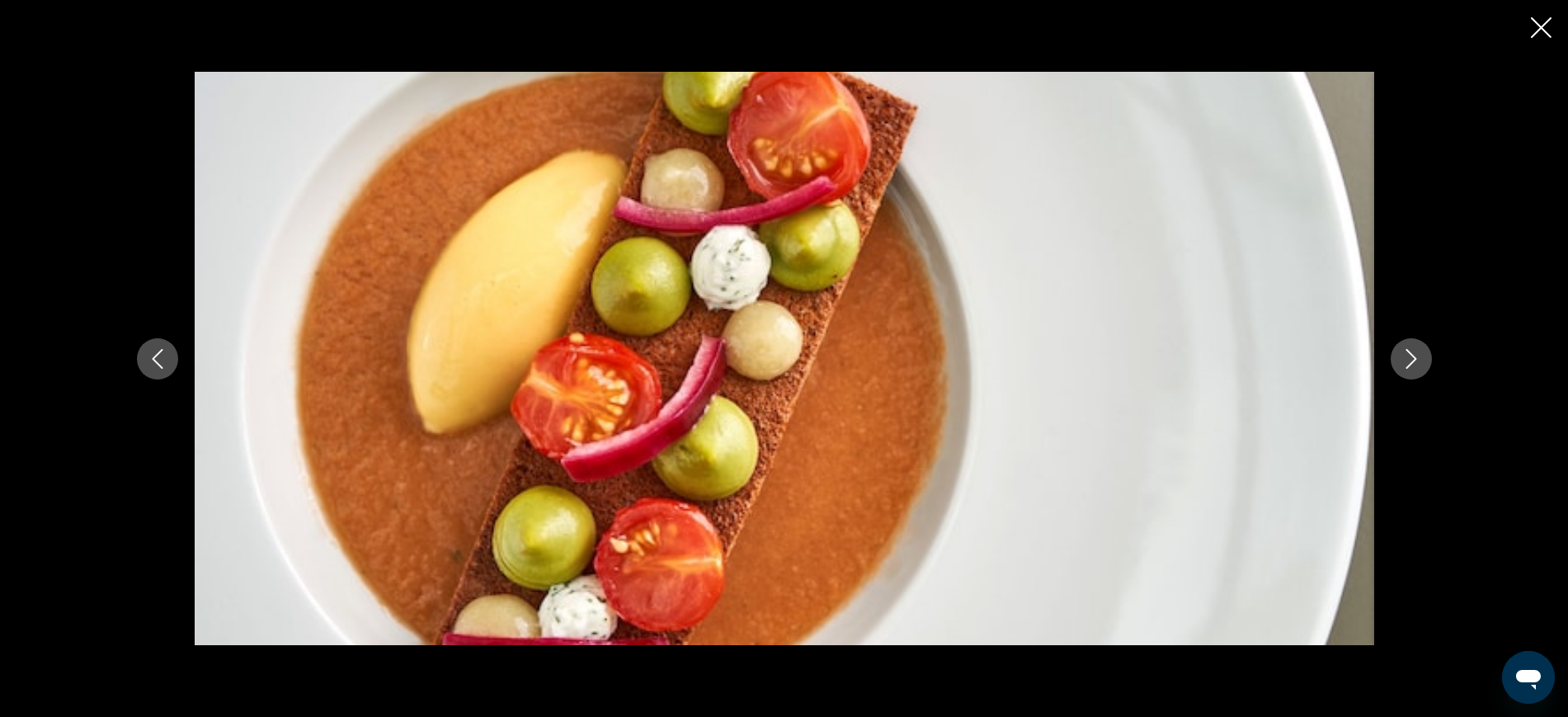
click at [1410, 356] on icon "Next image" at bounding box center [1412, 359] width 20 height 20
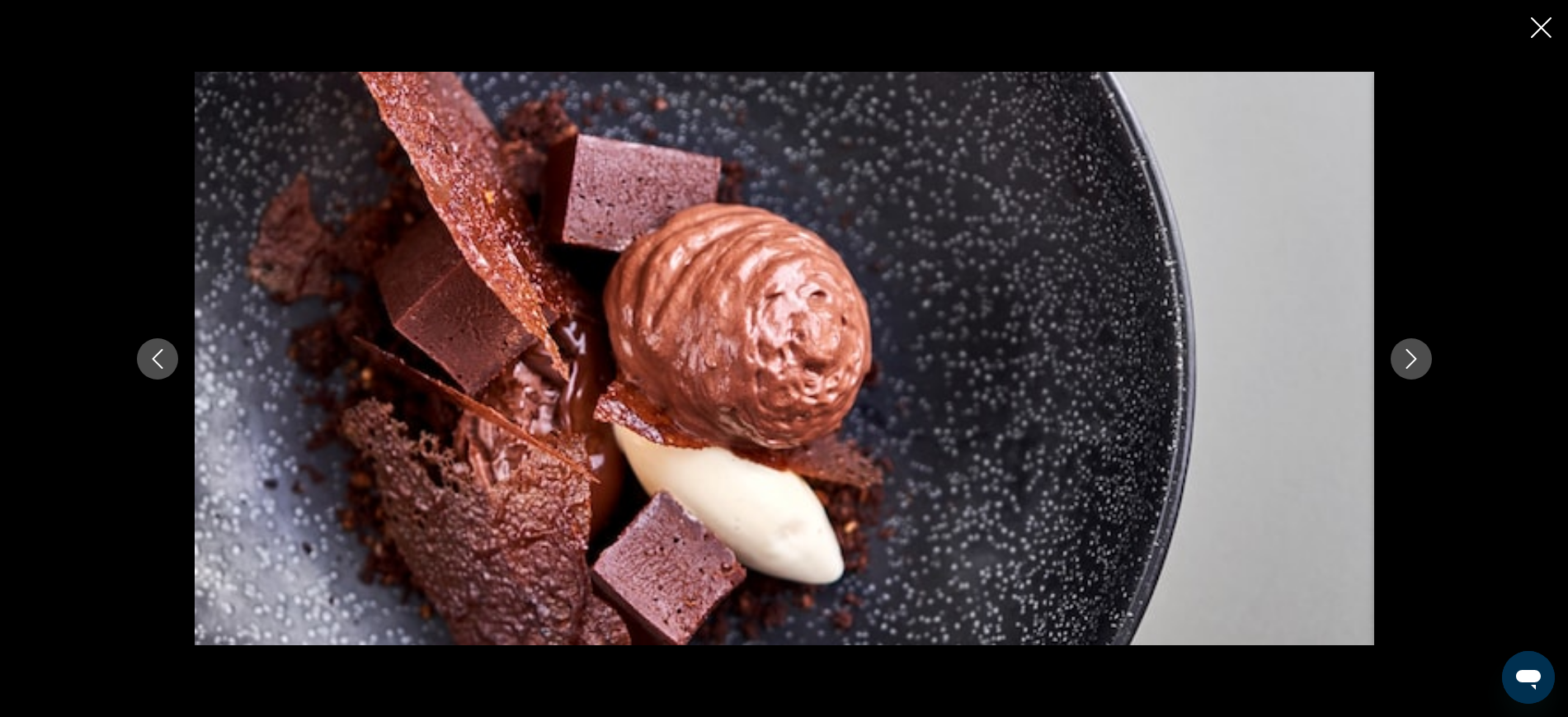
click at [1410, 356] on icon "Next image" at bounding box center [1412, 359] width 20 height 20
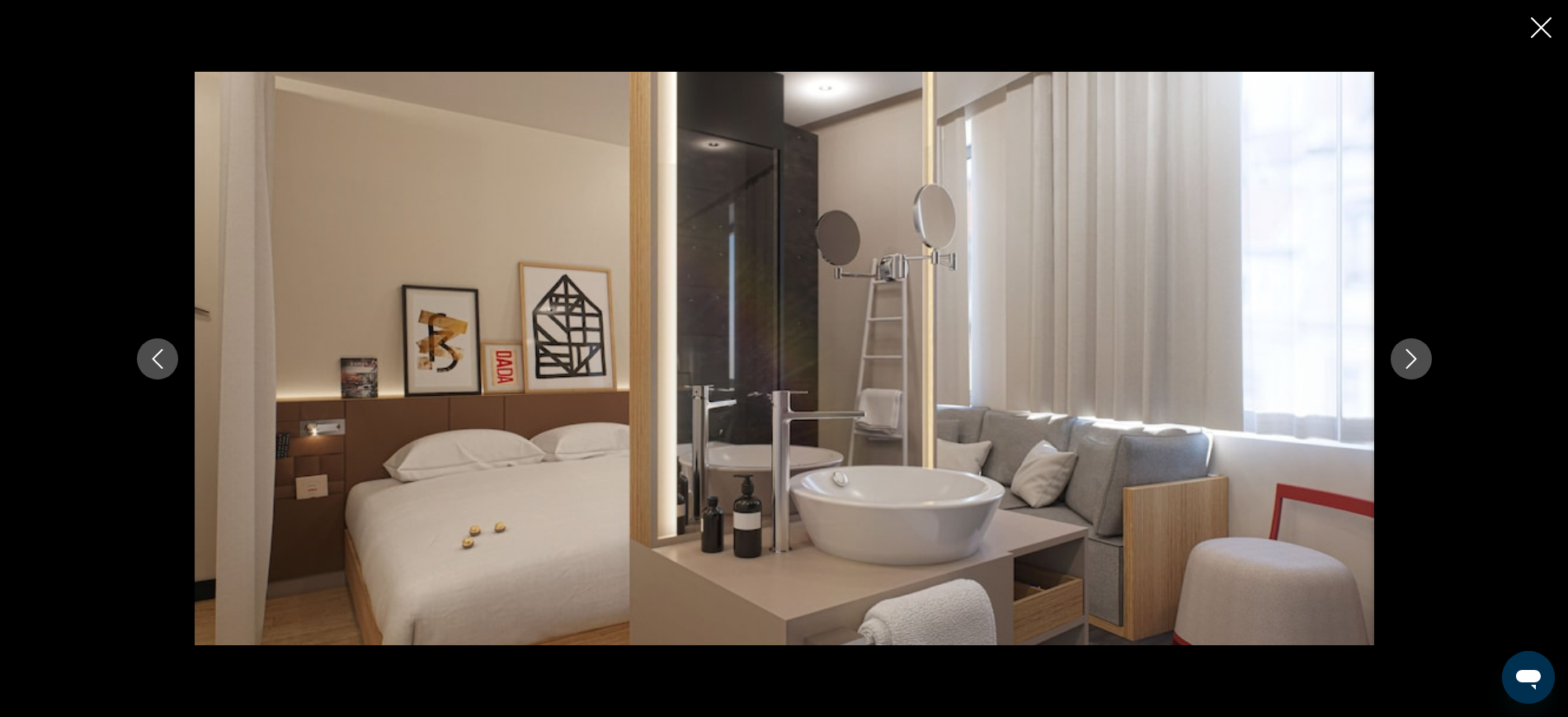
click at [1410, 356] on icon "Next image" at bounding box center [1412, 359] width 20 height 20
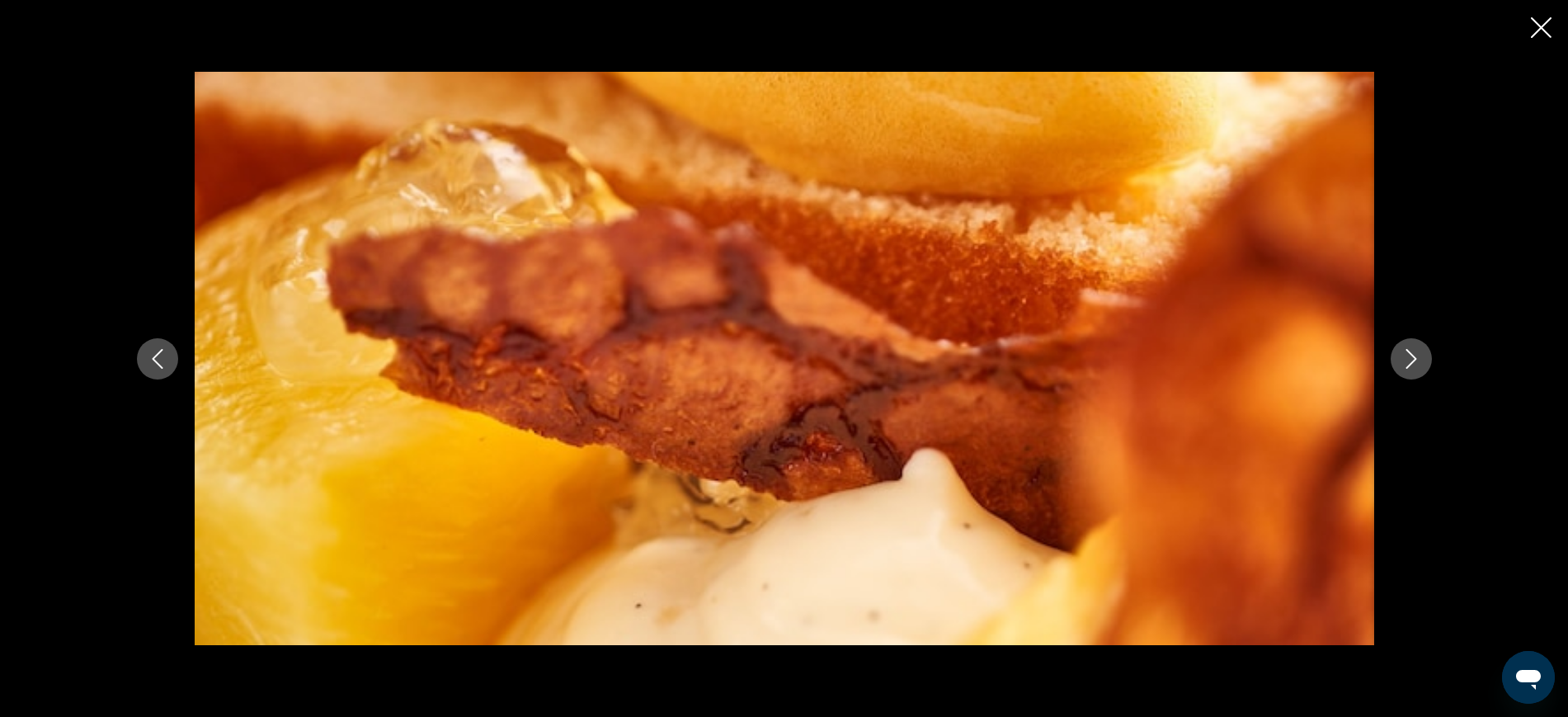
click at [1541, 24] on icon "Close slideshow" at bounding box center [1541, 27] width 21 height 21
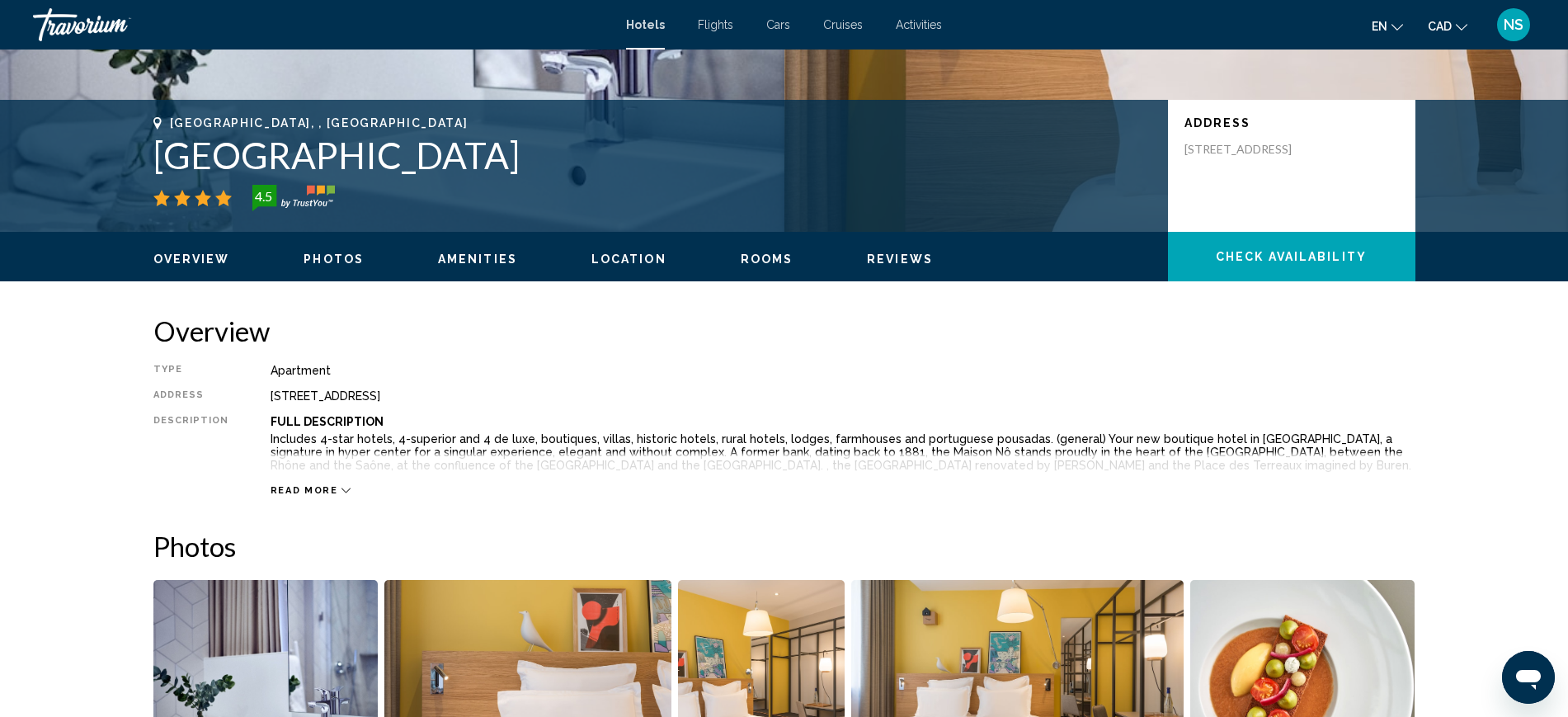
scroll to position [207, 0]
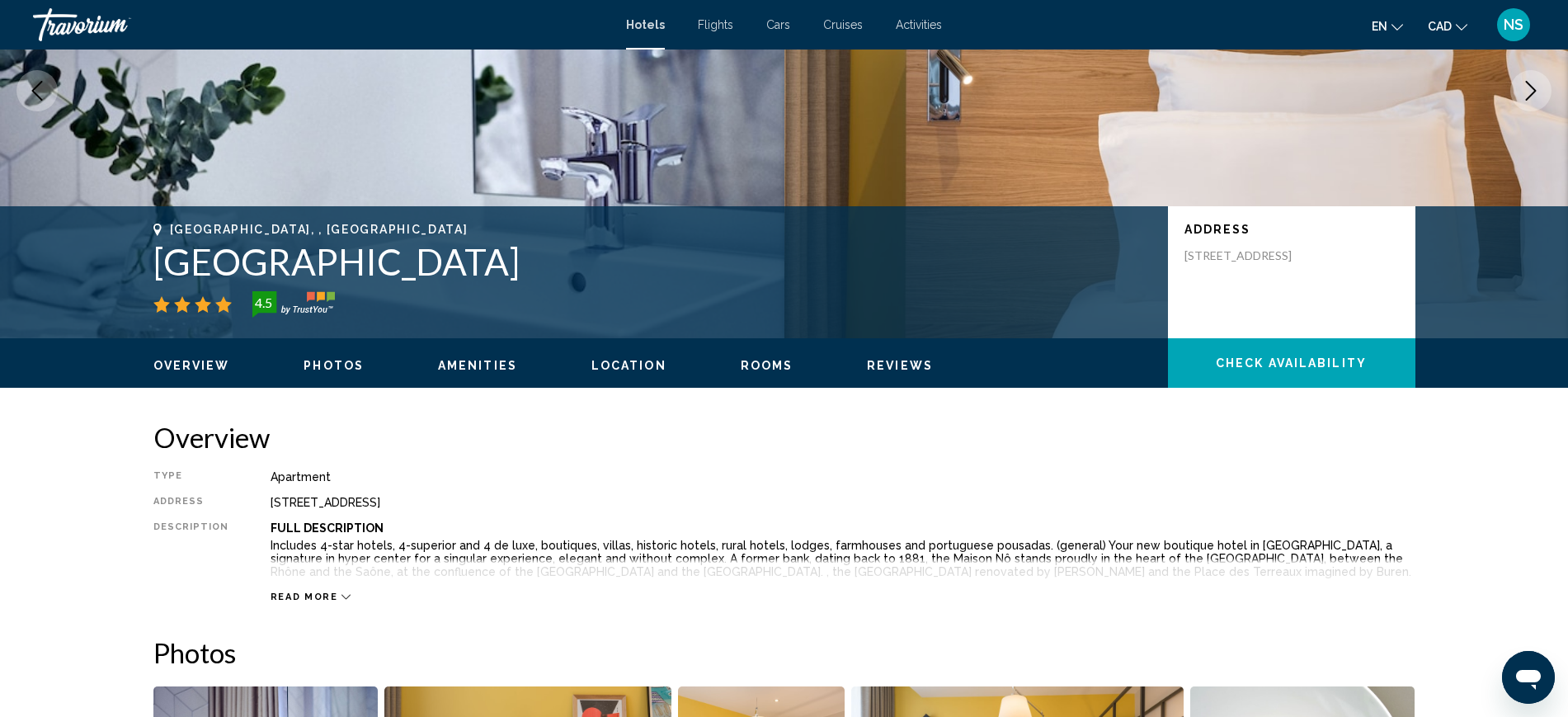
drag, startPoint x: 156, startPoint y: 262, endPoint x: 607, endPoint y: 261, distance: 451.0
click at [607, 261] on h1 "[GEOGRAPHIC_DATA]" at bounding box center [652, 261] width 998 height 43
copy h1 "[GEOGRAPHIC_DATA]"
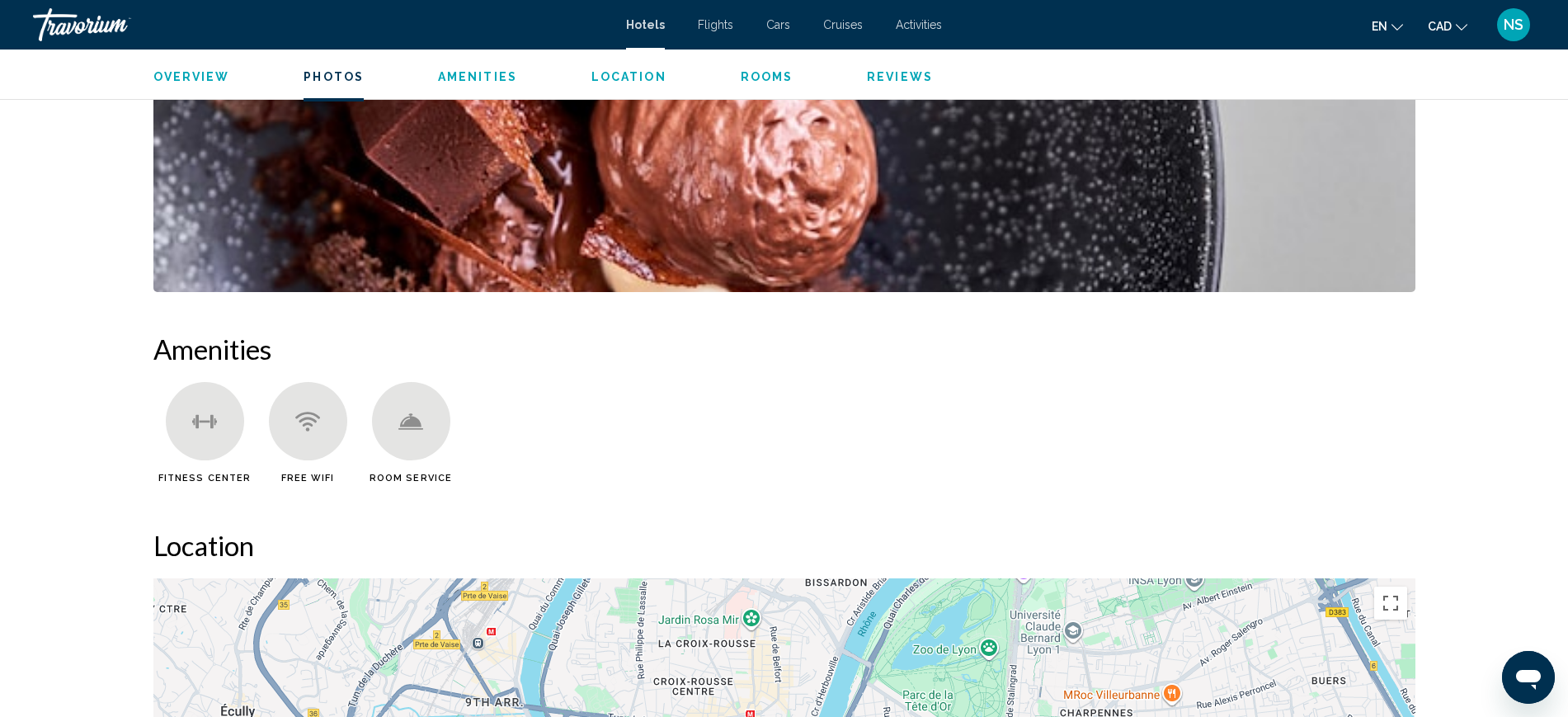
scroll to position [1032, 0]
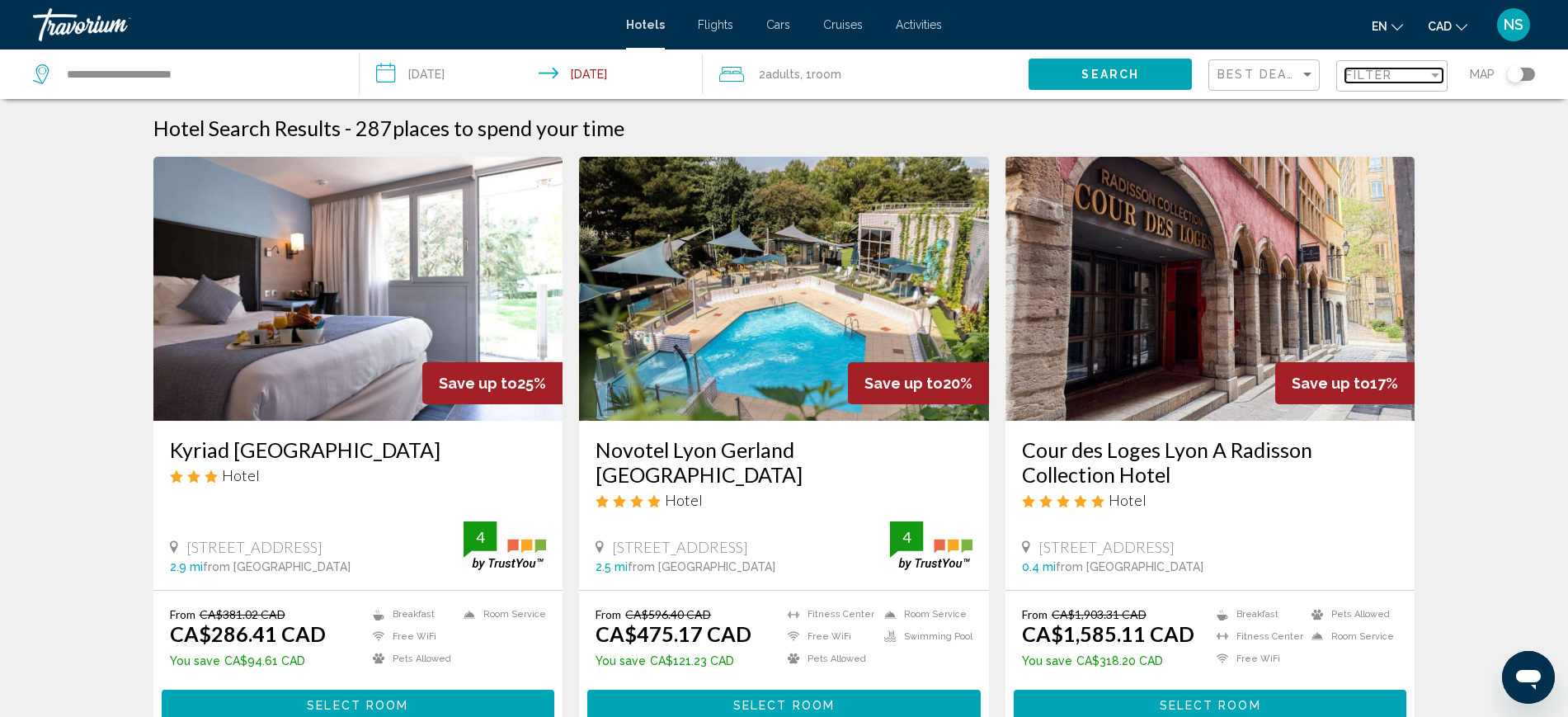
click at [1351, 76] on span "Filter" at bounding box center [1368, 75] width 47 height 13
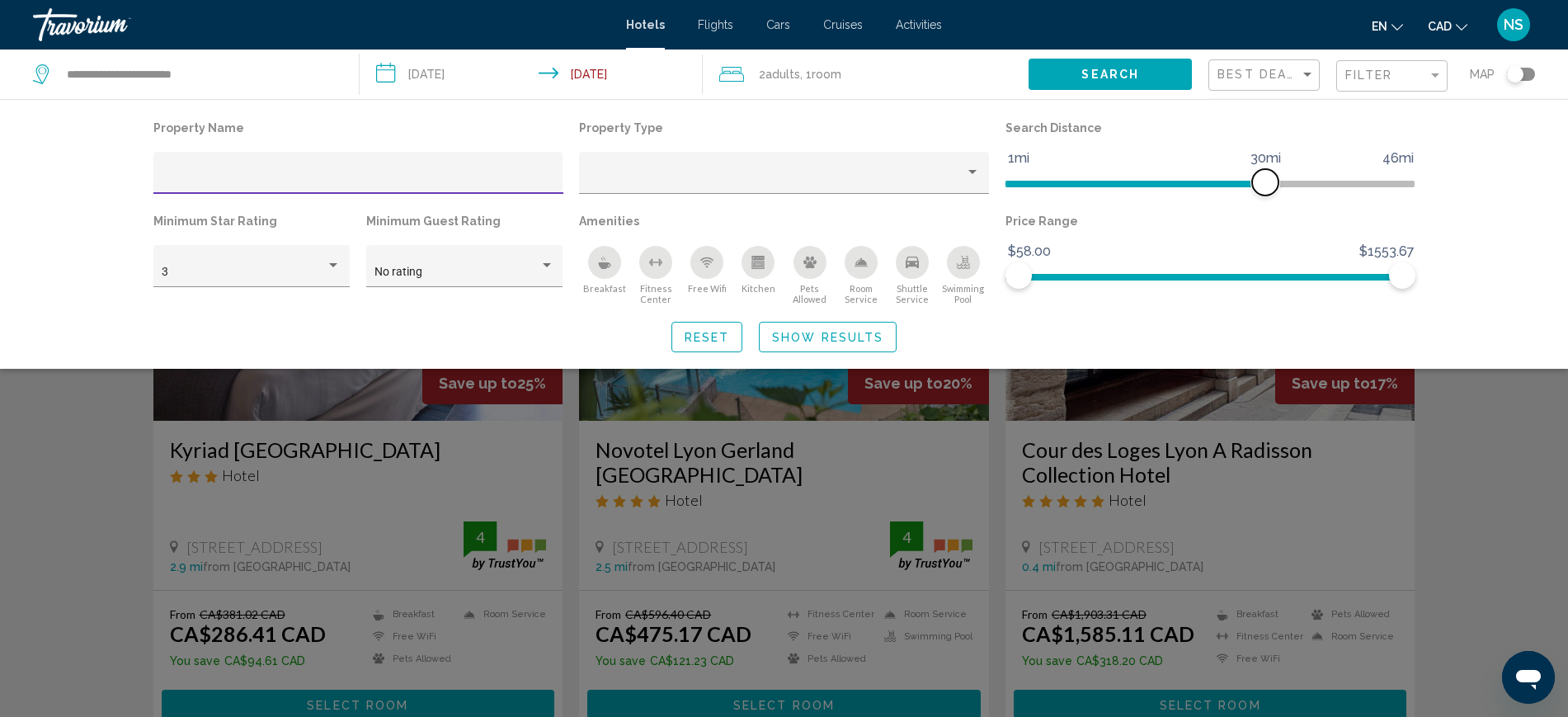
click at [1007, 183] on span "Hotel Filters" at bounding box center [1135, 184] width 260 height 7
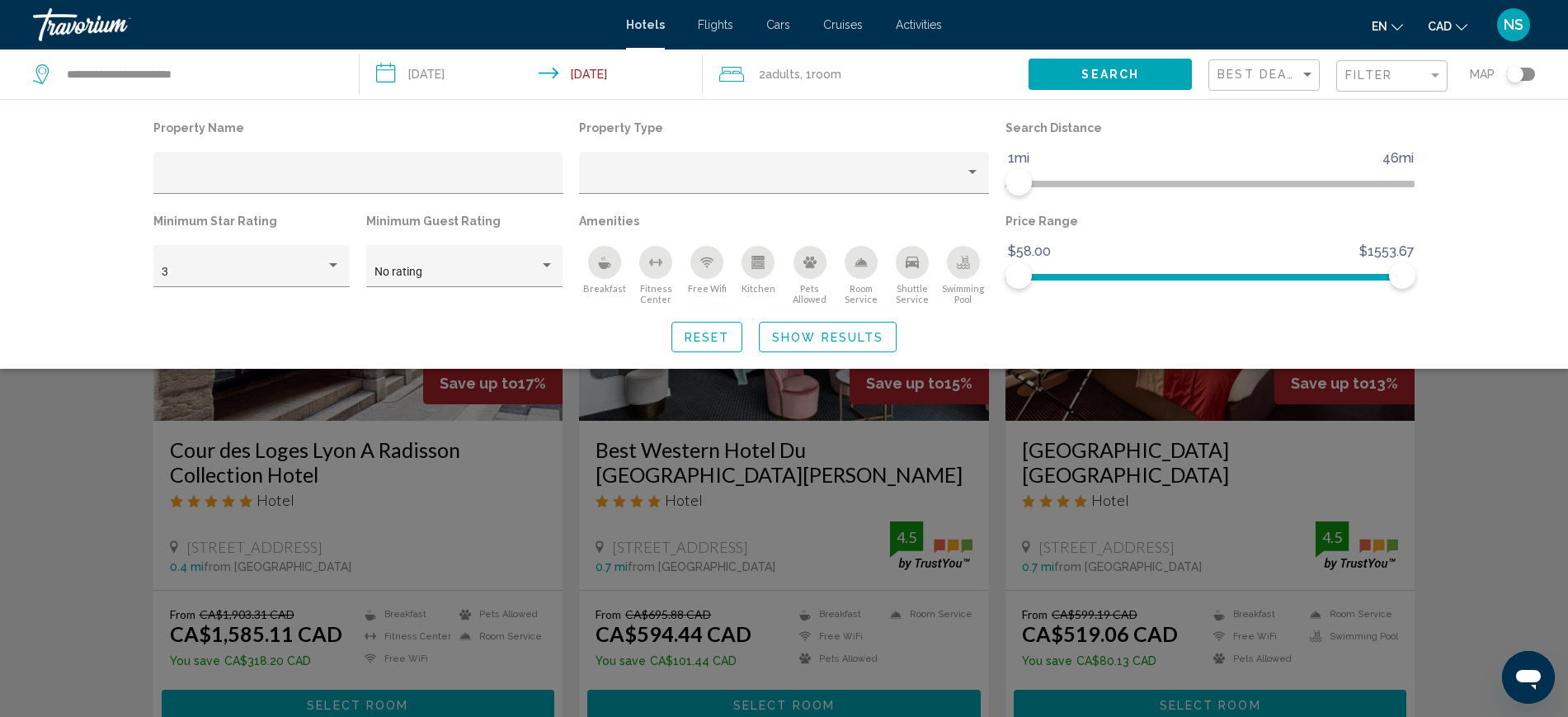
click at [603, 261] on icon "Breakfast" at bounding box center [604, 262] width 13 height 13
click at [331, 259] on div "Hotel Filters" at bounding box center [333, 266] width 15 height 13
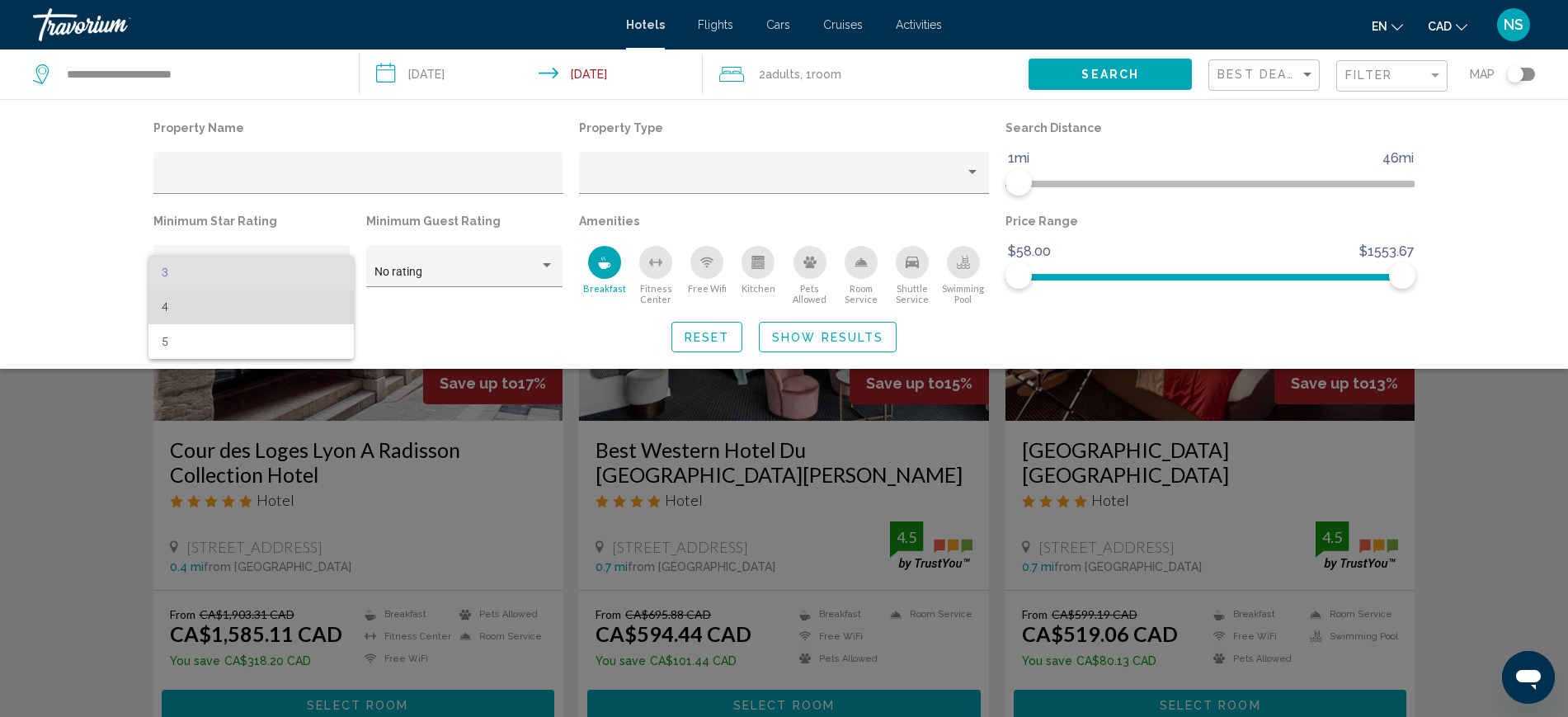
click at [279, 301] on span "4" at bounding box center [251, 307] width 179 height 35
click at [835, 339] on span "Show Results" at bounding box center [827, 337] width 112 height 13
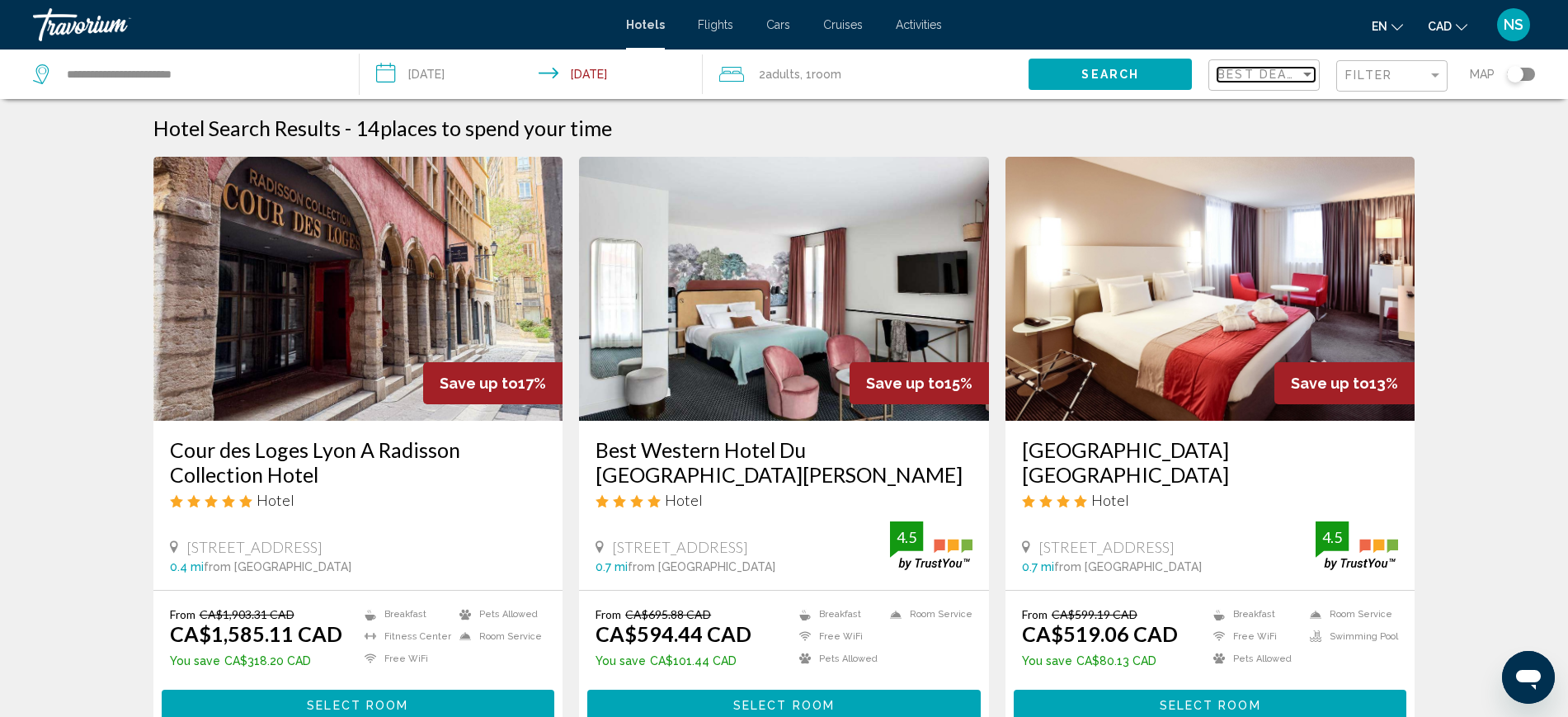
click at [1255, 74] on span "Best Deals" at bounding box center [1261, 74] width 87 height 13
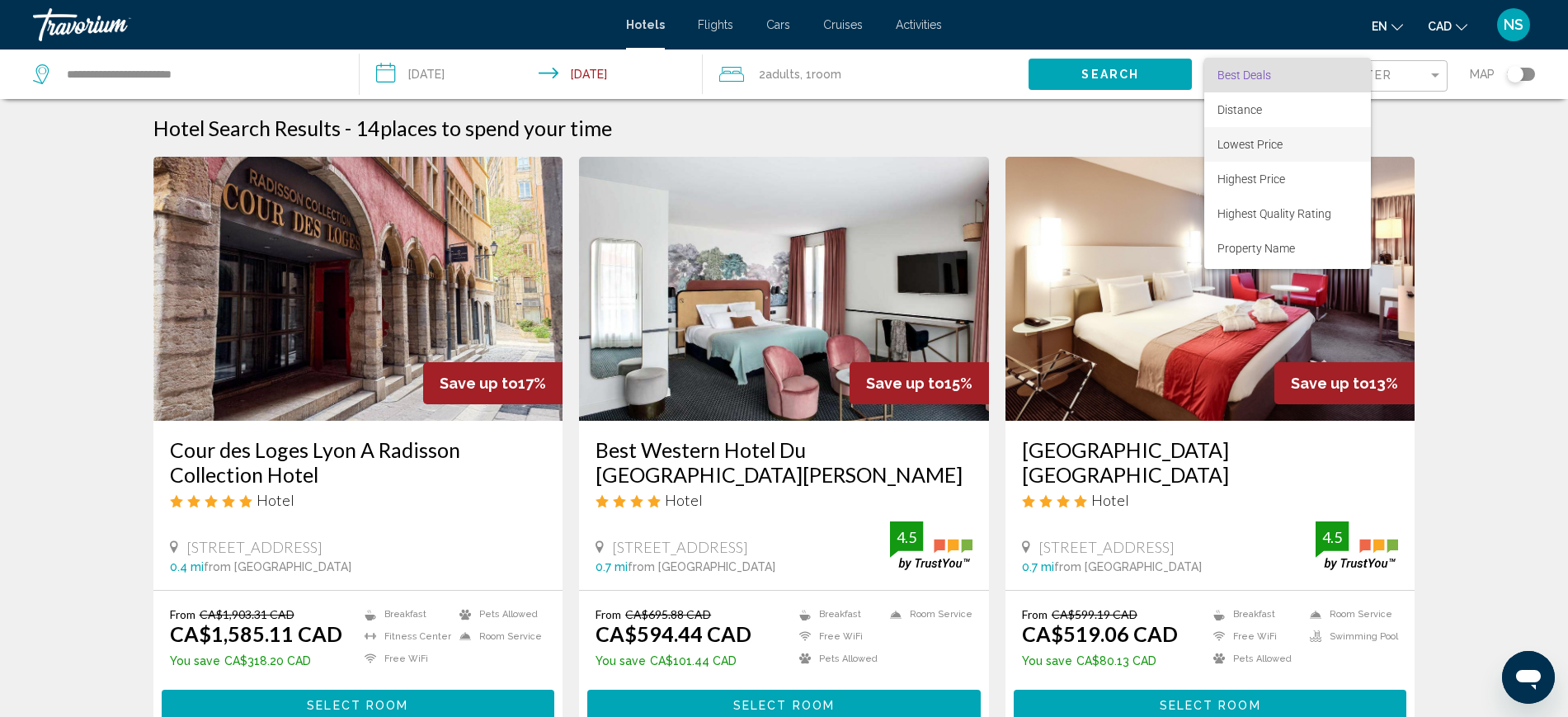
click at [1248, 137] on span "Lowest Price" at bounding box center [1250, 144] width 65 height 13
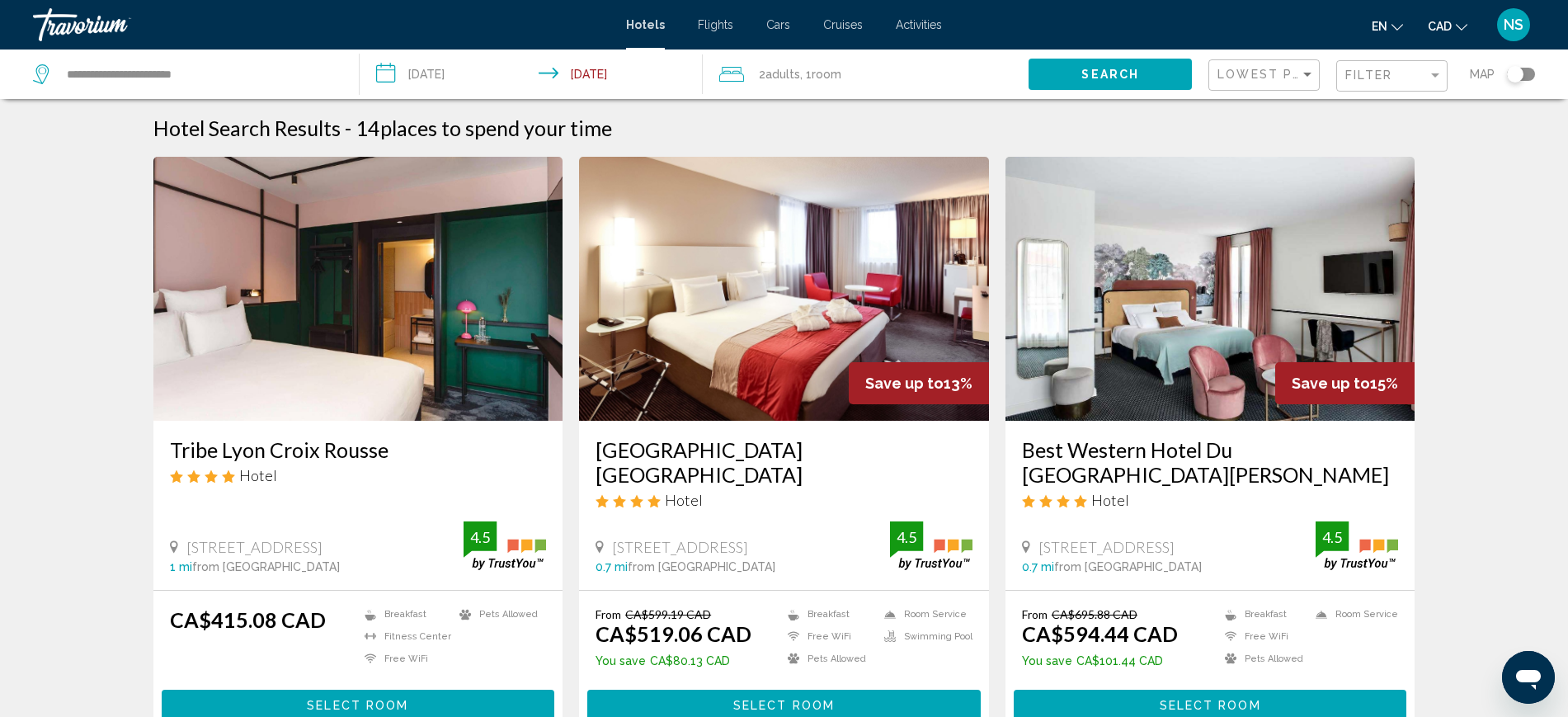
drag, startPoint x: 163, startPoint y: 451, endPoint x: 384, endPoint y: 454, distance: 221.0
click at [384, 454] on div "Tribe Lyon Croix Rousse Hotel [STREET_ADDRESS] 1 mi from [GEOGRAPHIC_DATA] from…" at bounding box center [358, 505] width 409 height 169
copy h3 "Tribe Lyon Croix Rousse"
click at [1509, 75] on div "Toggle map" at bounding box center [1515, 74] width 17 height 17
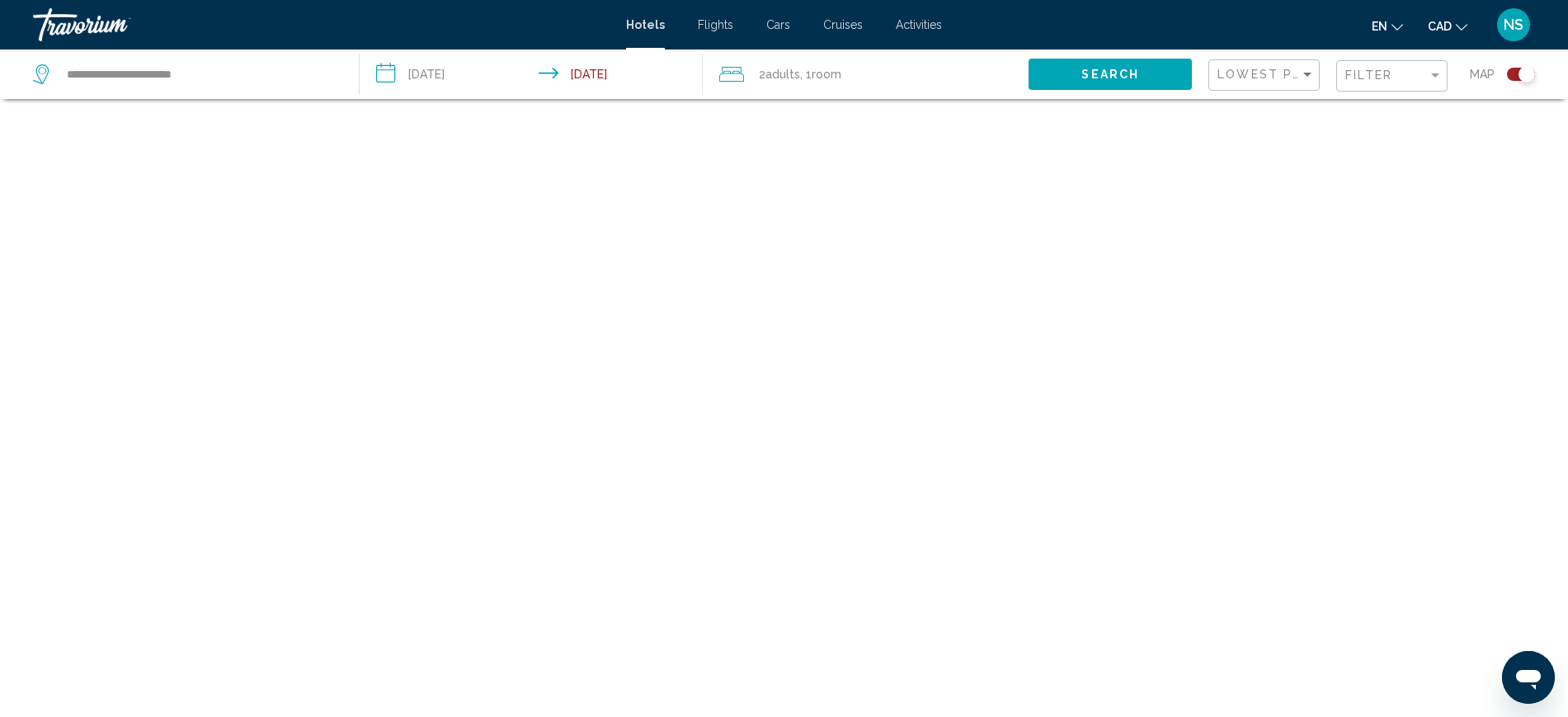
scroll to position [99, 0]
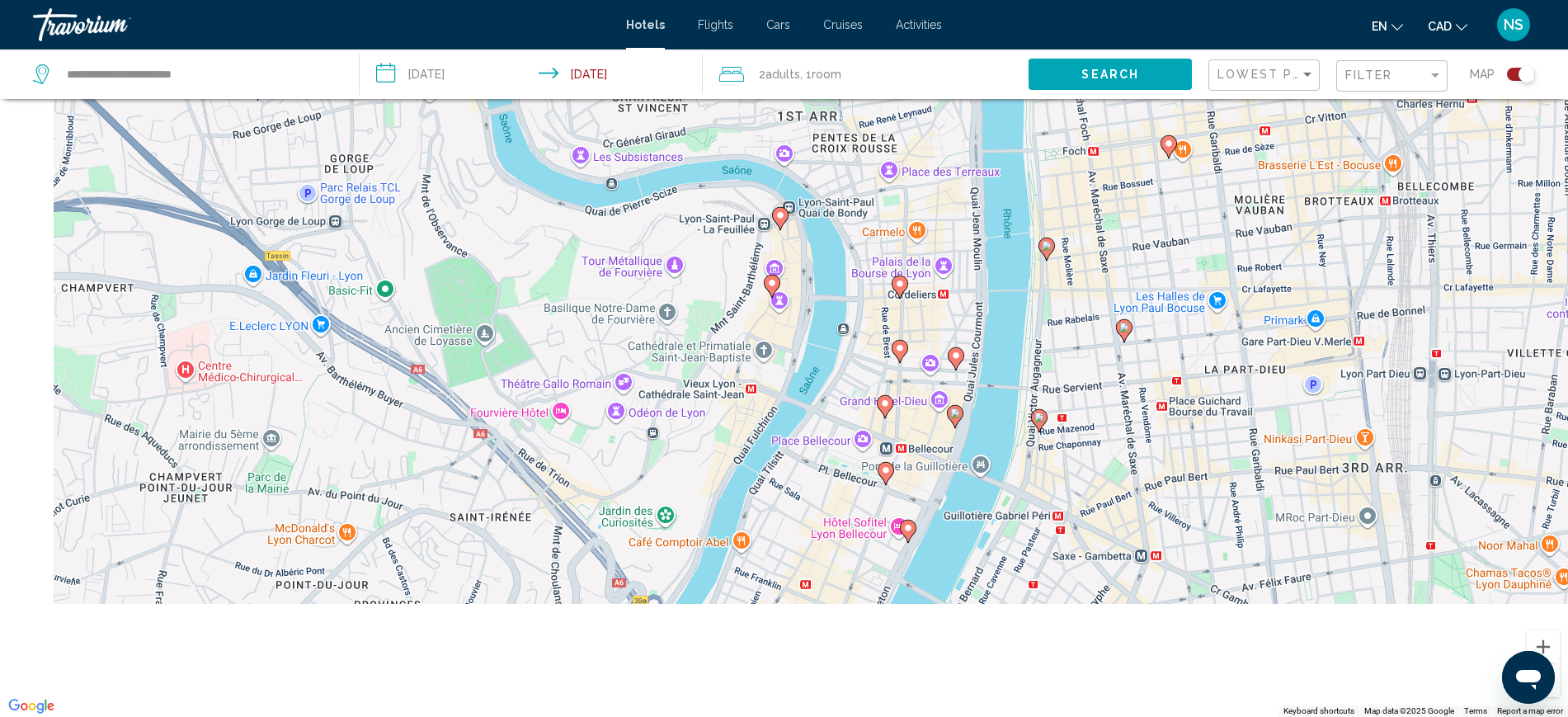
drag, startPoint x: 933, startPoint y: 443, endPoint x: 1365, endPoint y: 289, distance: 458.6
click at [1365, 289] on div "To activate drag with keyboard, press Alt + Enter. Once in keyboard drag state,…" at bounding box center [784, 358] width 1568 height 717
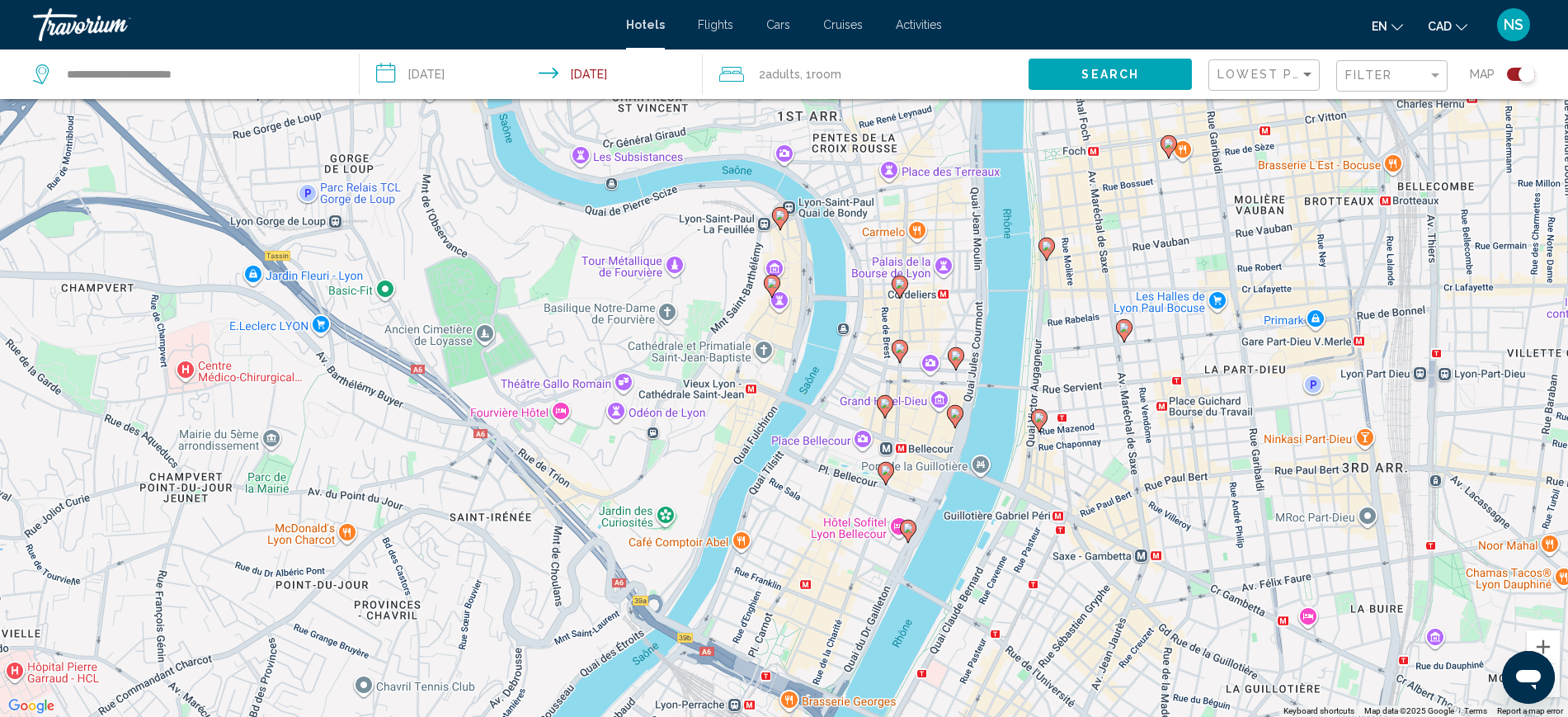
click at [1511, 72] on div "Toggle map" at bounding box center [1521, 74] width 28 height 13
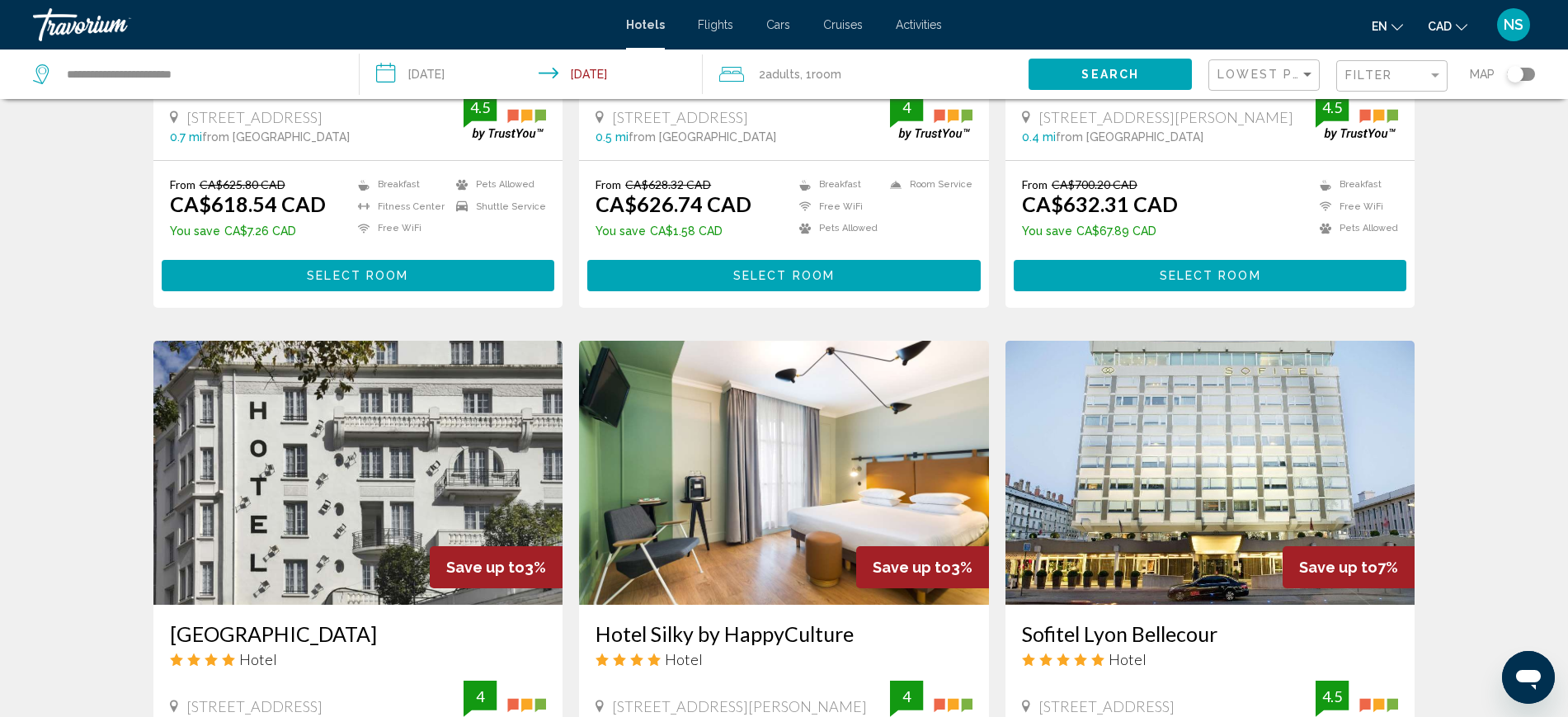
scroll to position [1250, 0]
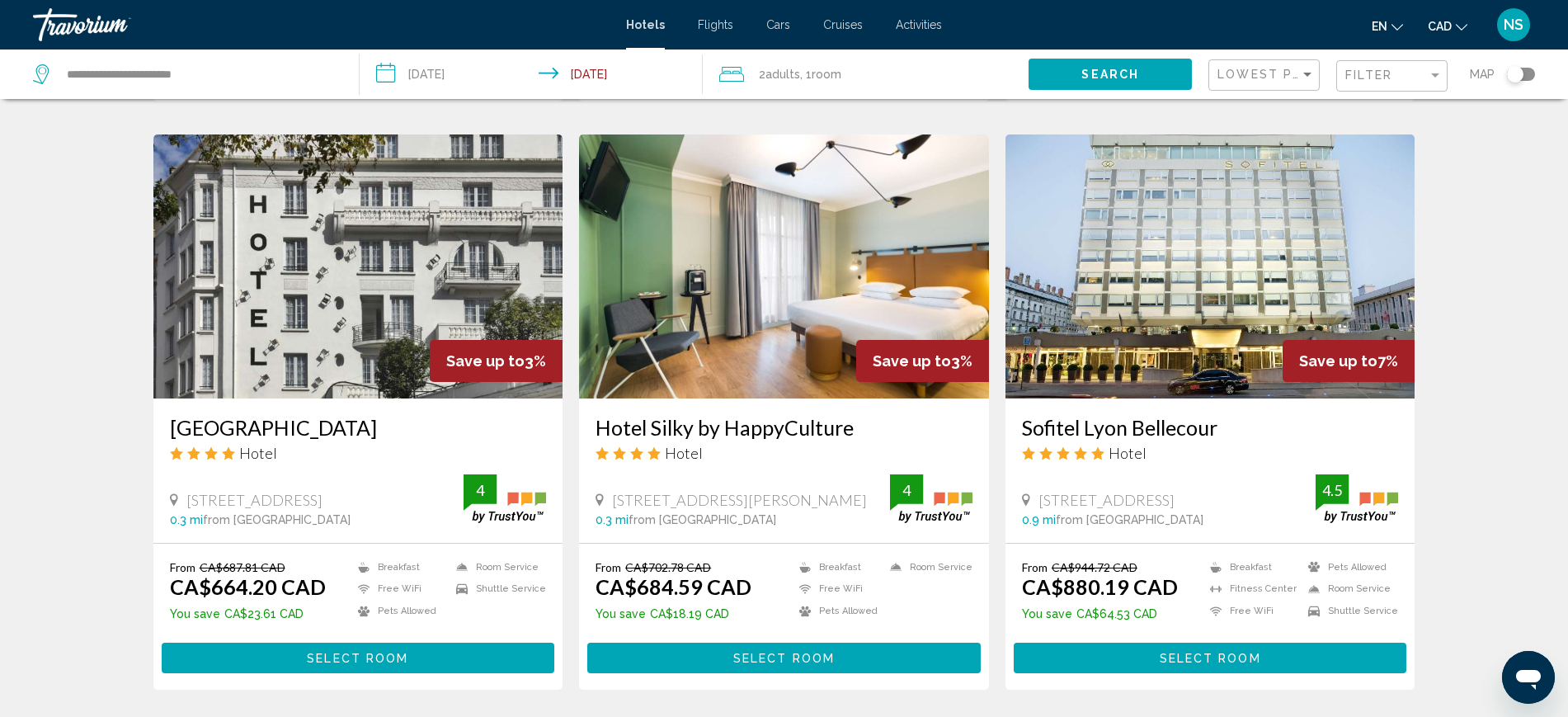
click at [1238, 293] on img "Main content" at bounding box center [1210, 266] width 409 height 264
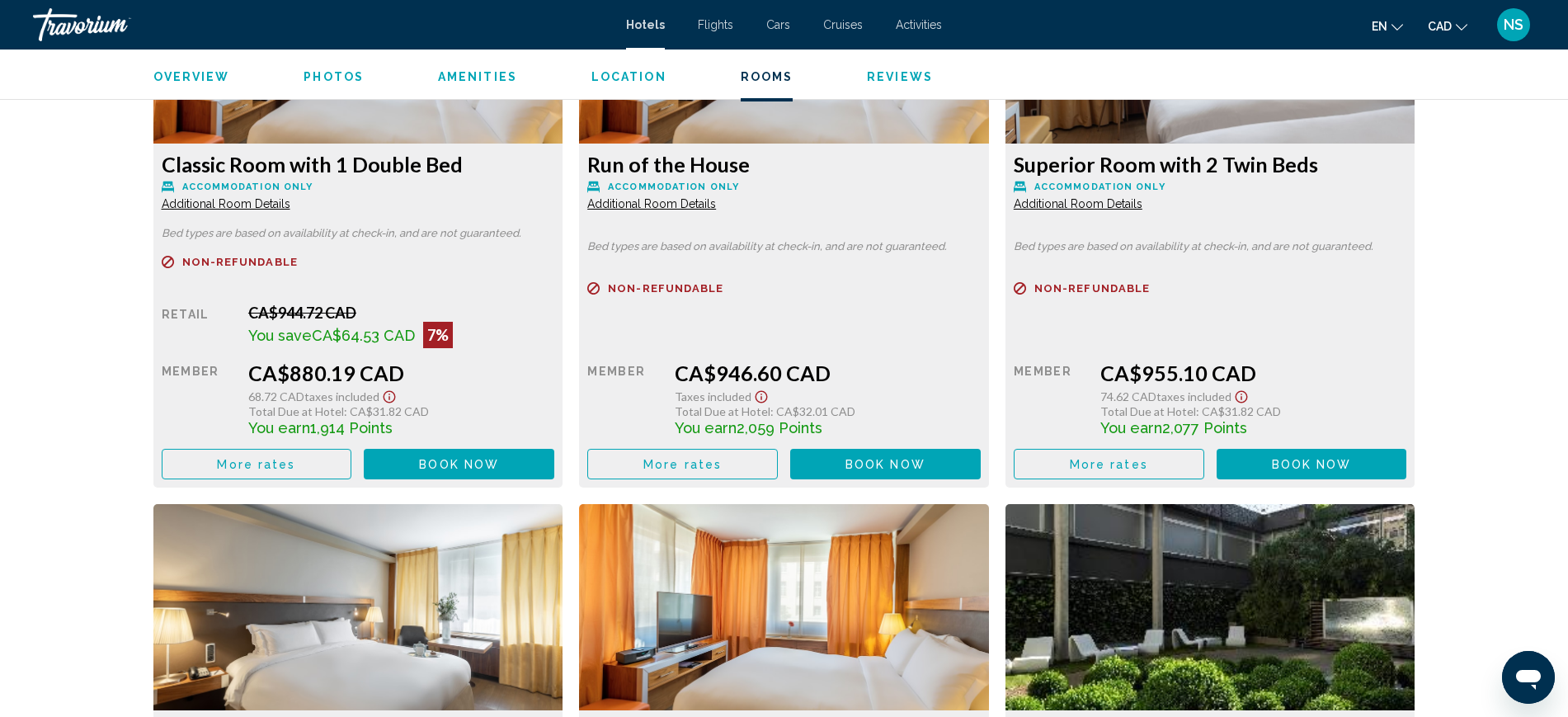
scroll to position [2166, 0]
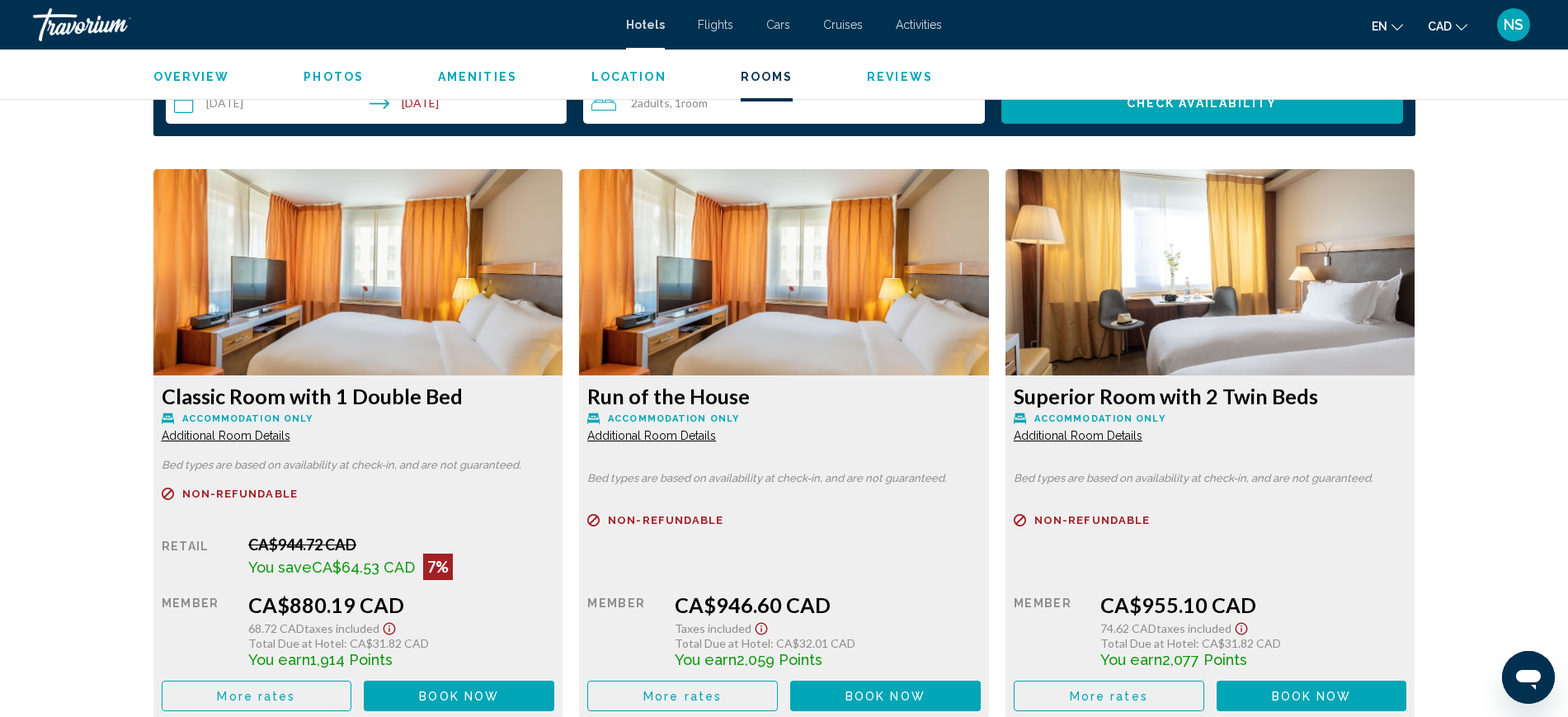
click at [257, 434] on span "Additional Room Details" at bounding box center [226, 436] width 129 height 13
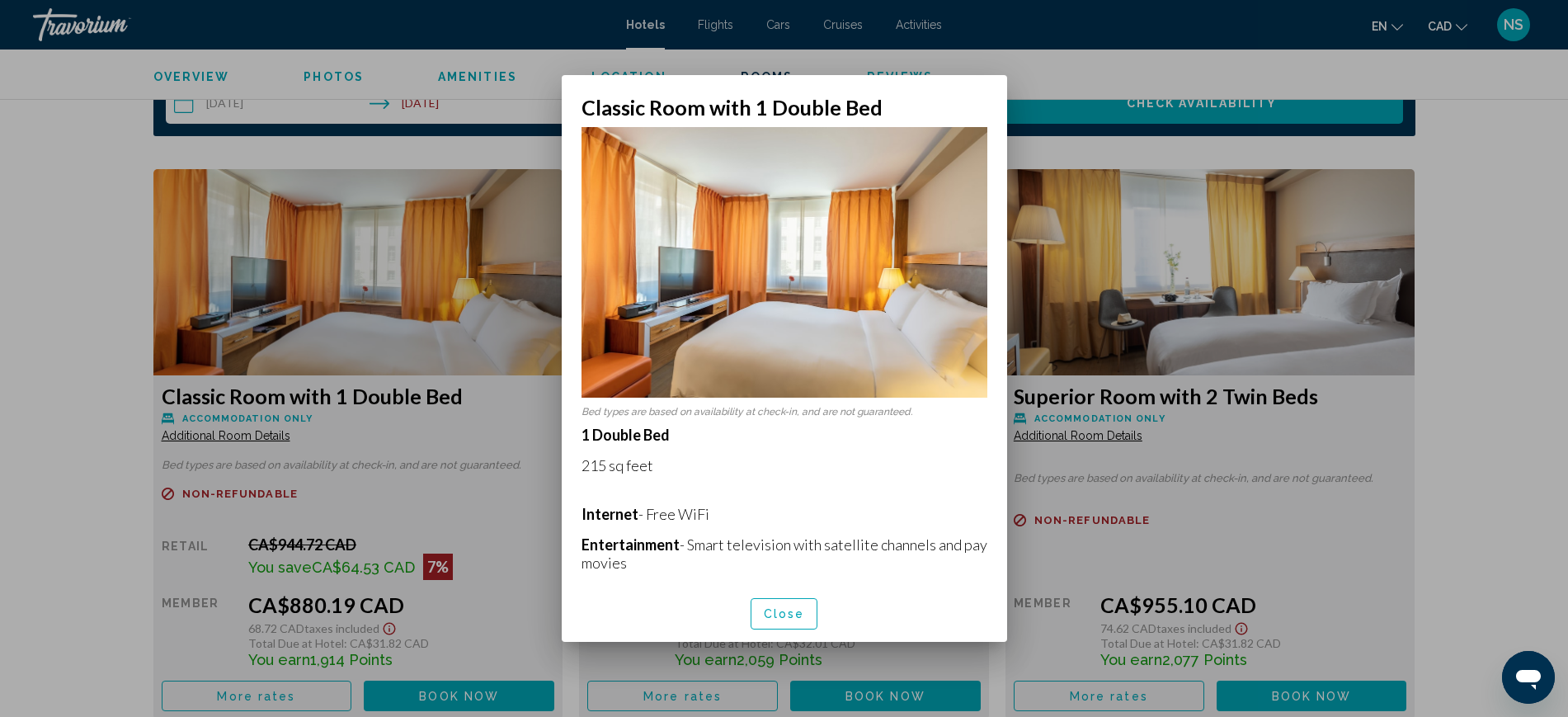
scroll to position [0, 0]
click at [1447, 398] on div at bounding box center [784, 358] width 1568 height 717
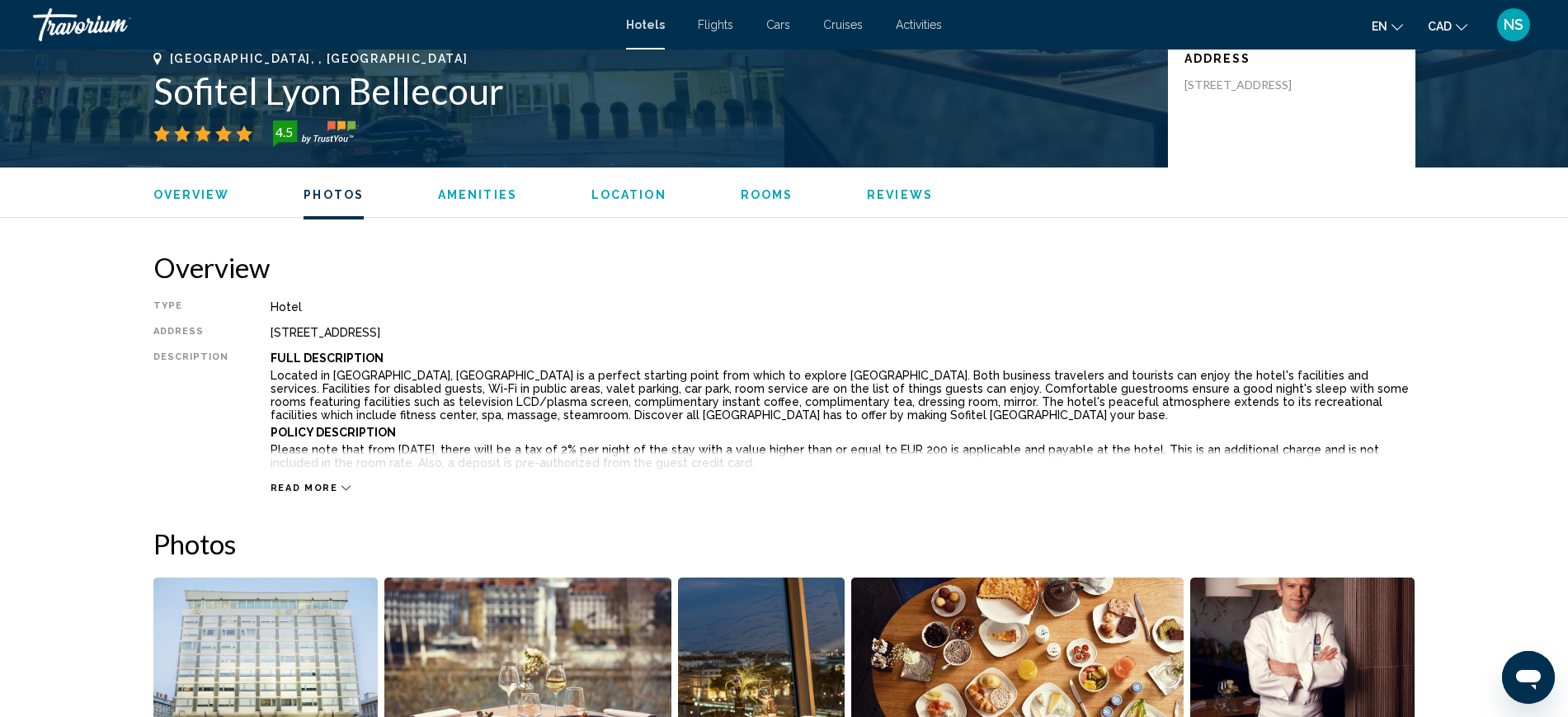
scroll to position [375, 0]
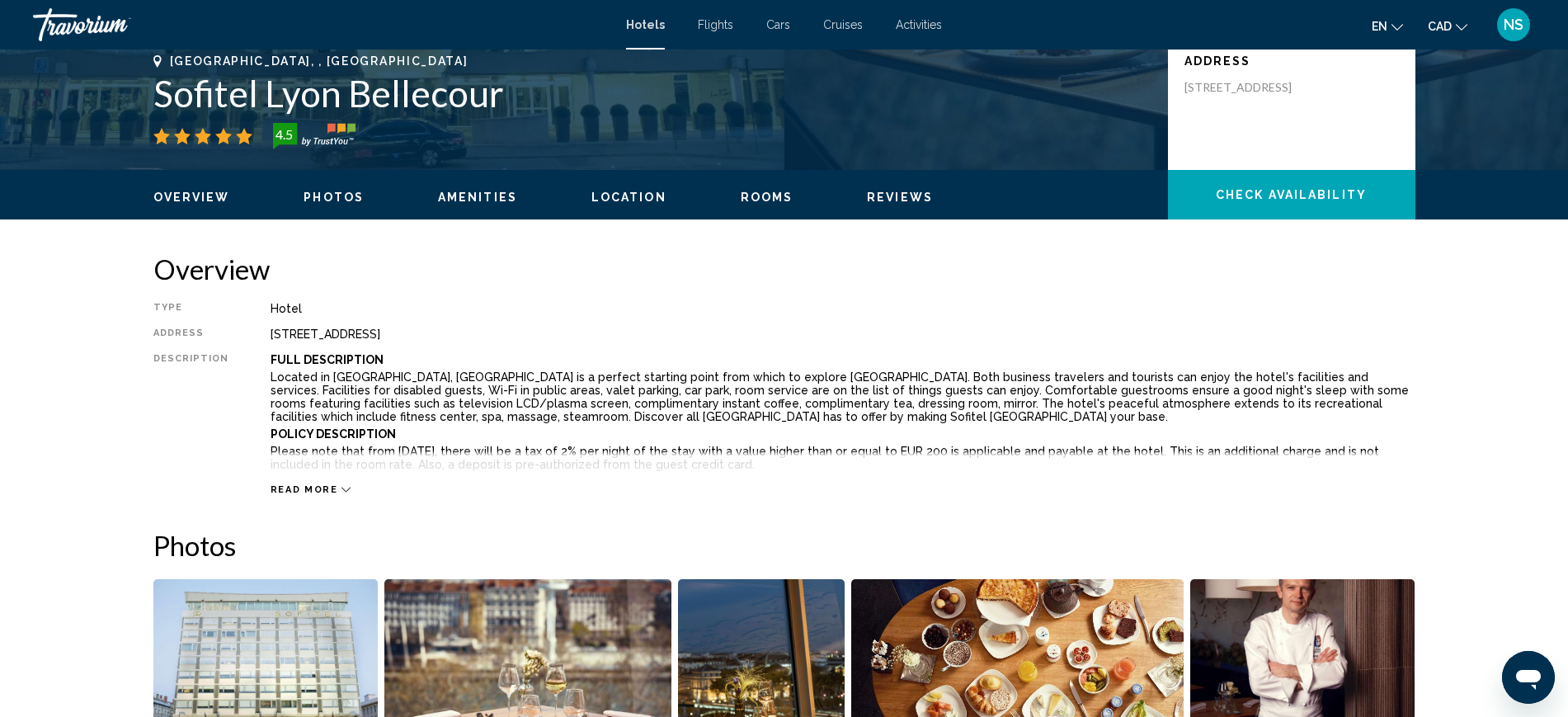
drag, startPoint x: 161, startPoint y: 97, endPoint x: 498, endPoint y: 89, distance: 337.1
click at [498, 89] on h1 "Sofitel Lyon Bellecour" at bounding box center [652, 93] width 998 height 43
copy h1 "Sofitel Lyon Bellecour"
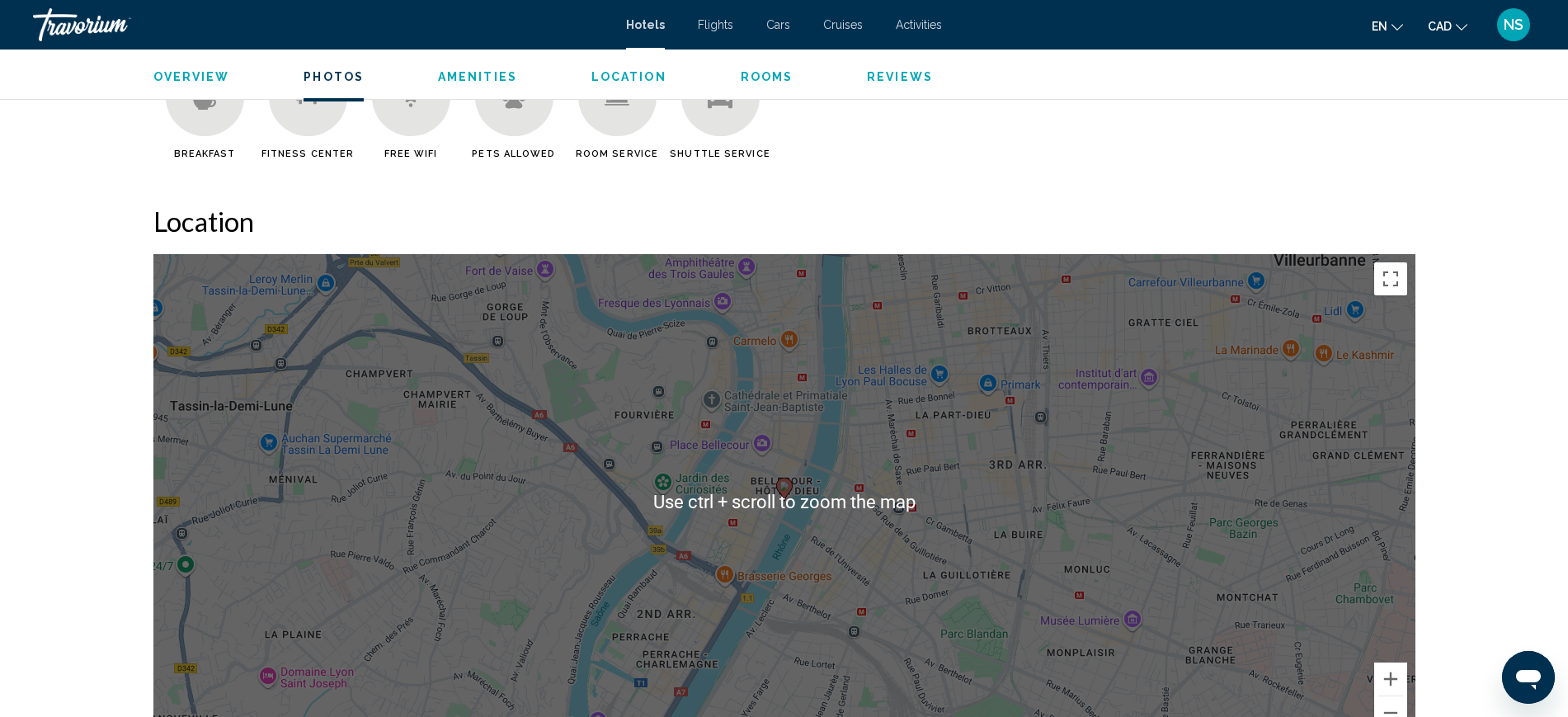
scroll to position [1407, 0]
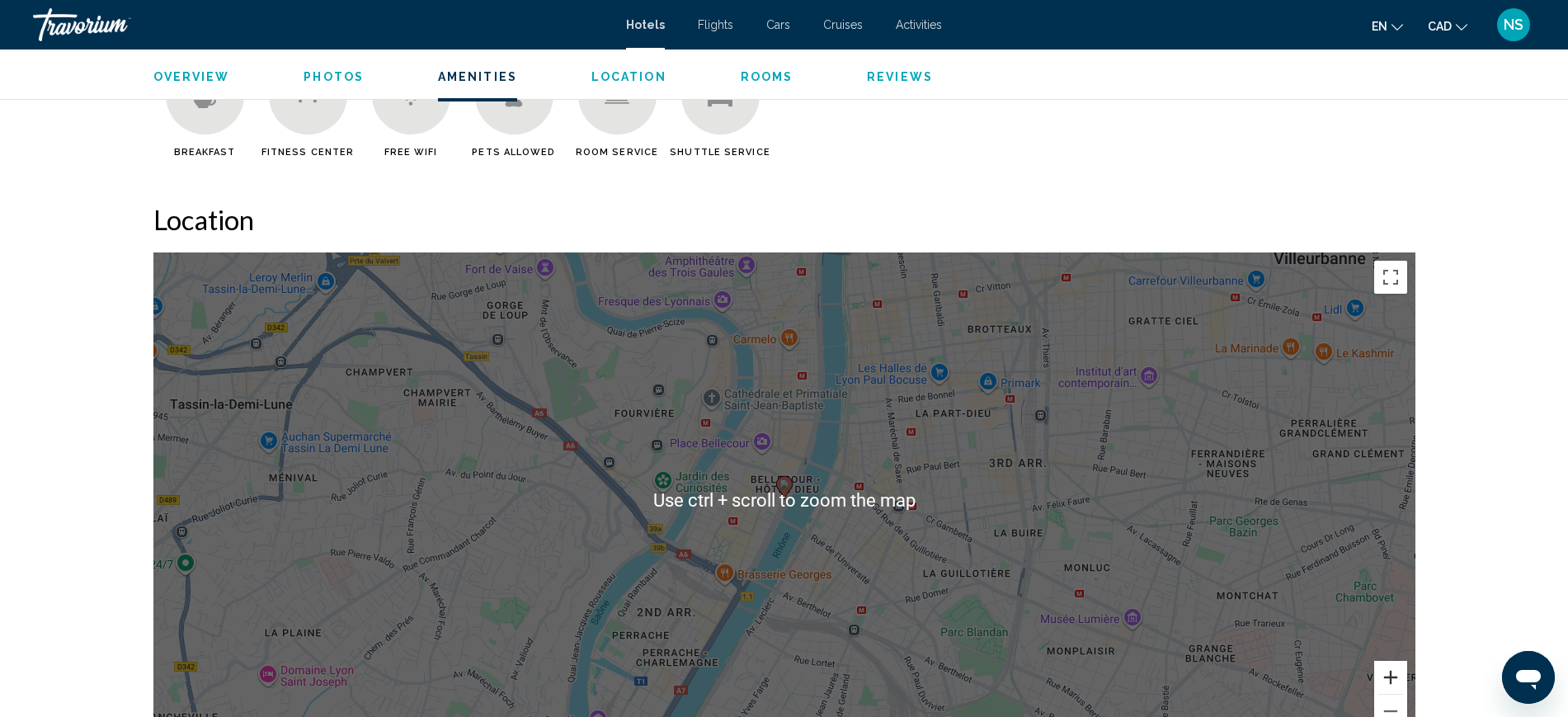
click at [1377, 673] on button "Zoom in" at bounding box center [1391, 678] width 33 height 33
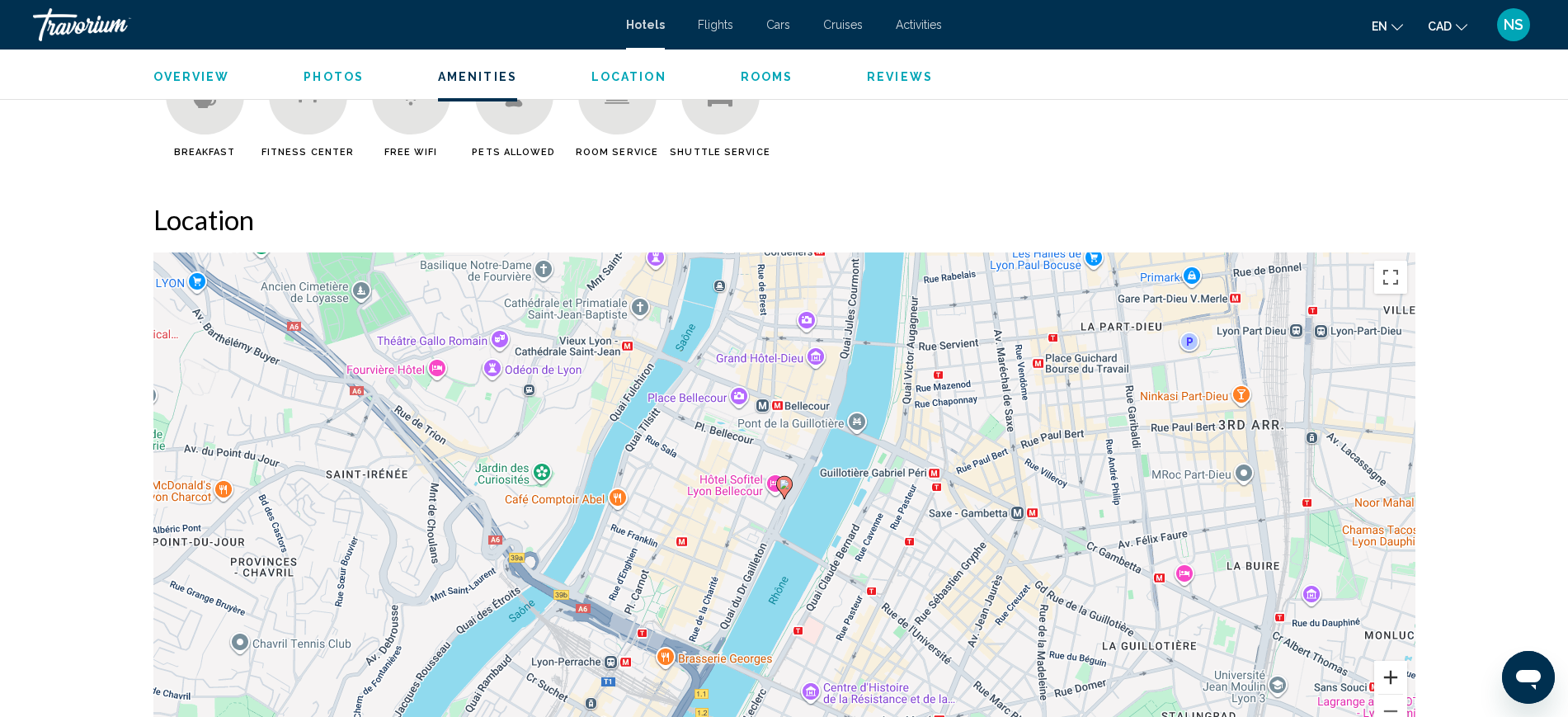
click at [1377, 673] on button "Zoom in" at bounding box center [1391, 678] width 33 height 33
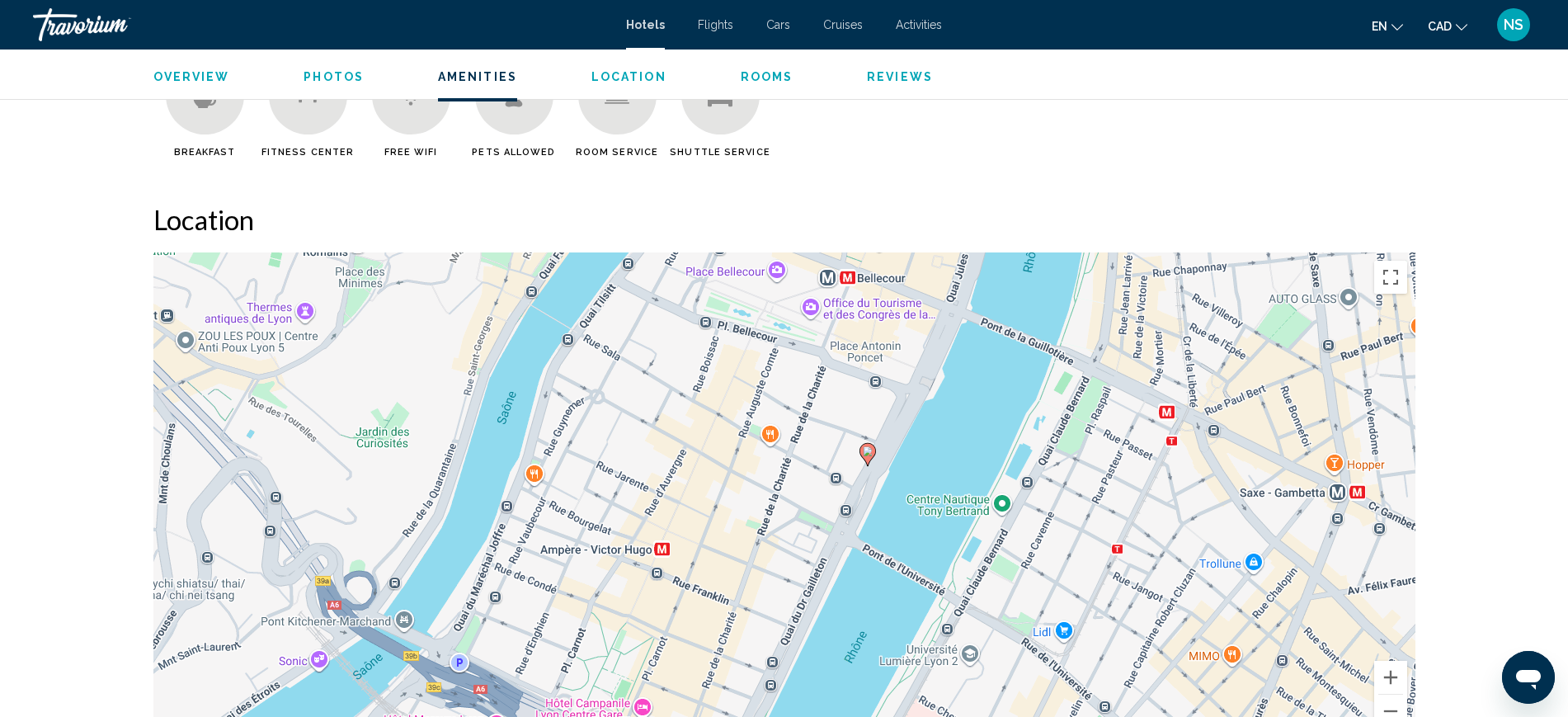
drag, startPoint x: 1054, startPoint y: 602, endPoint x: 1131, endPoint y: 575, distance: 81.6
click at [1131, 575] on div "To activate drag with keyboard, press Alt + Enter. Once in keyboard drag state,…" at bounding box center [784, 500] width 1262 height 495
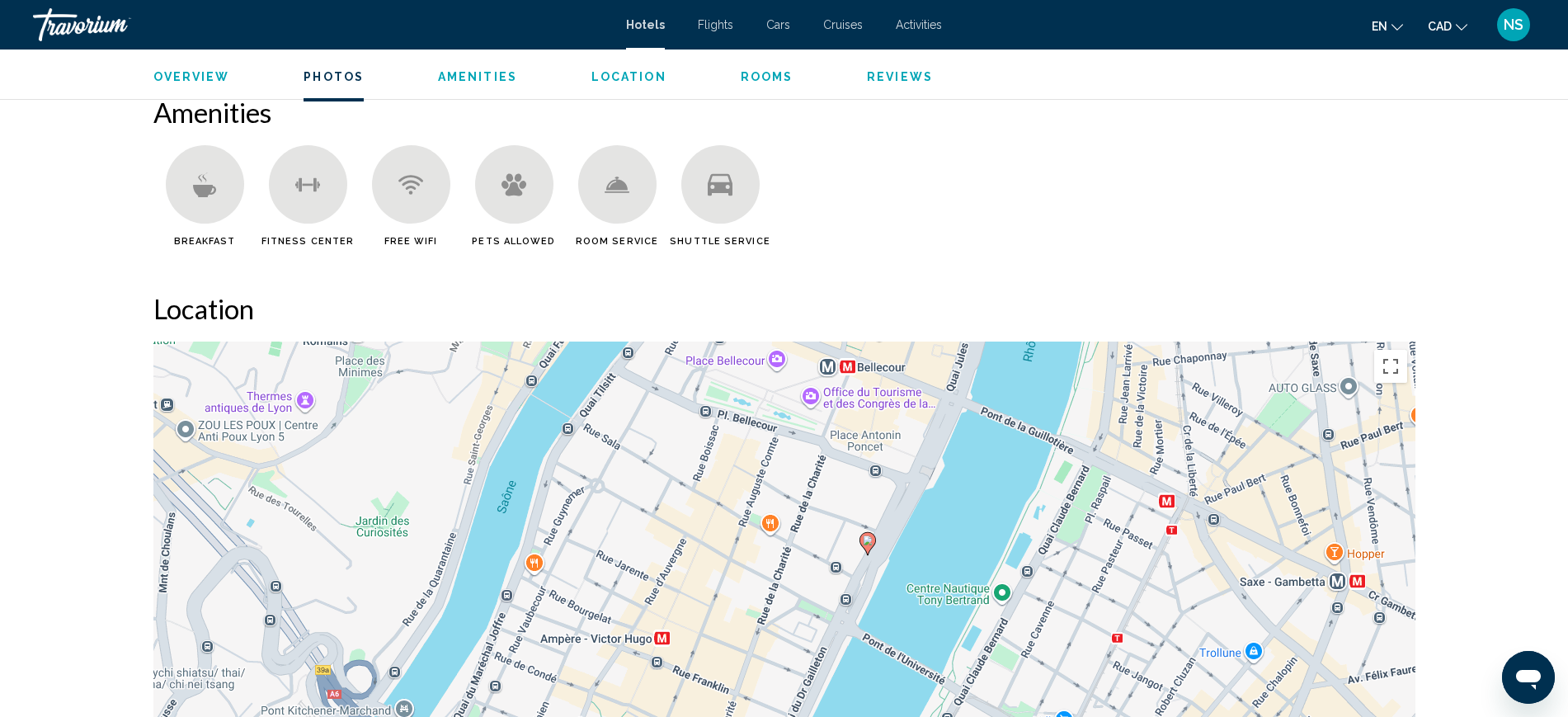
scroll to position [993, 0]
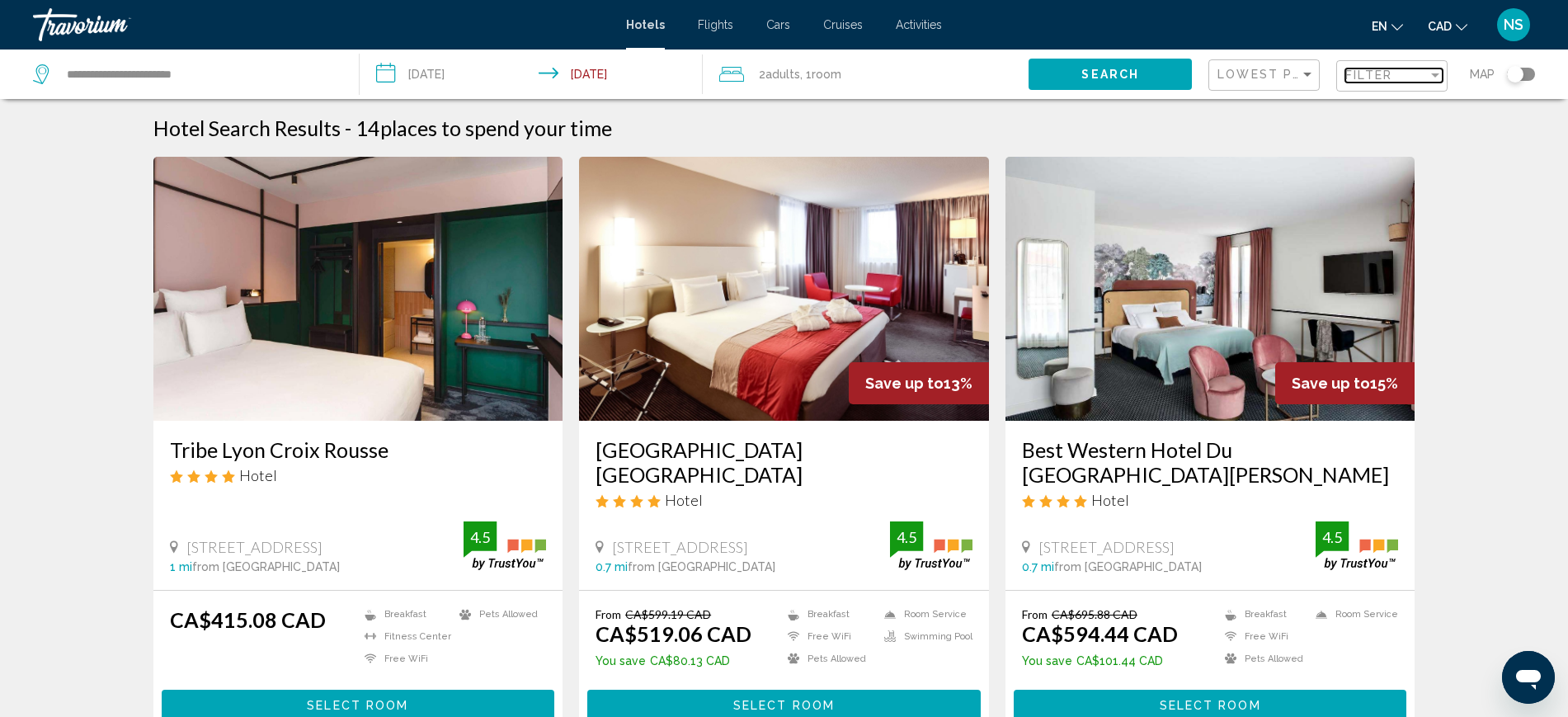
click at [1346, 72] on span "Filter" at bounding box center [1368, 75] width 47 height 13
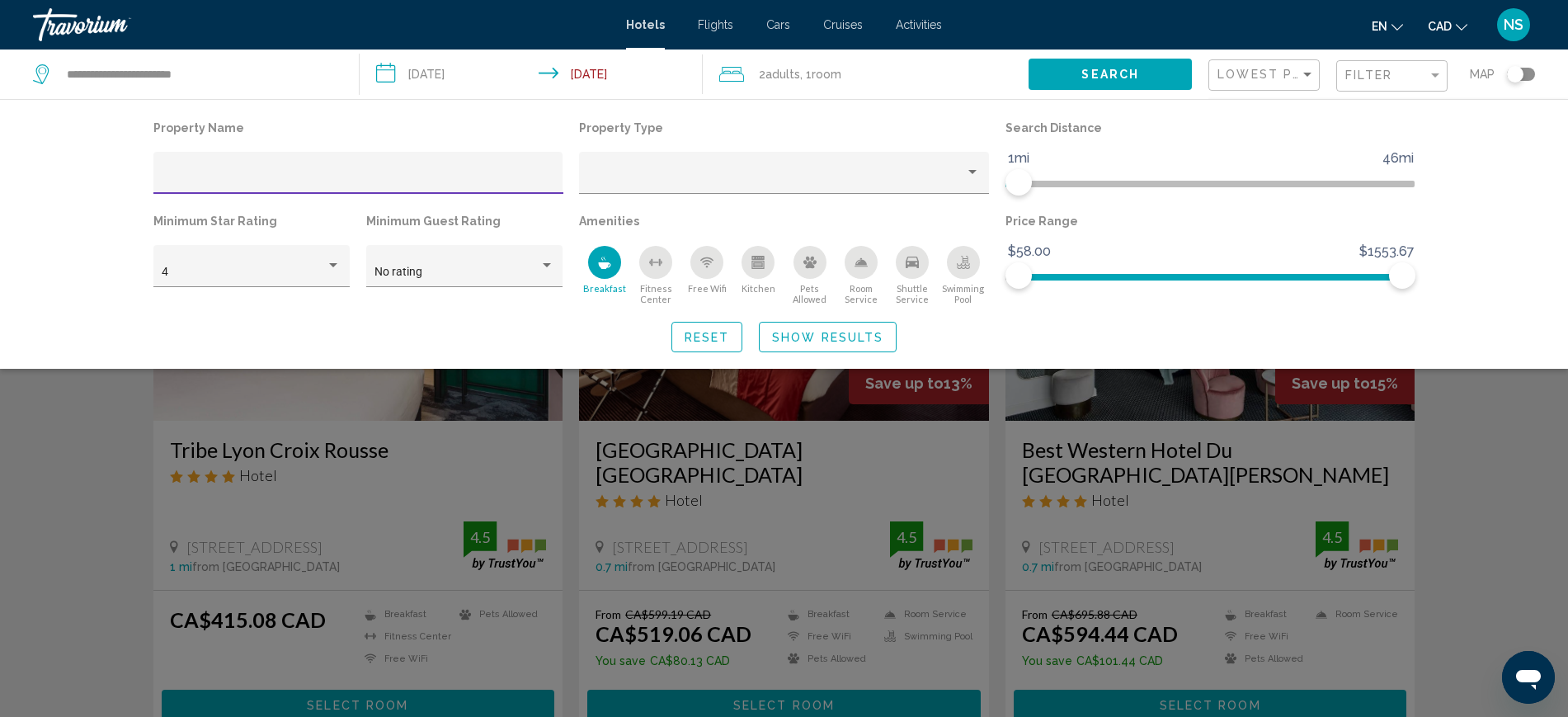
click at [851, 340] on span "Show Results" at bounding box center [827, 337] width 112 height 13
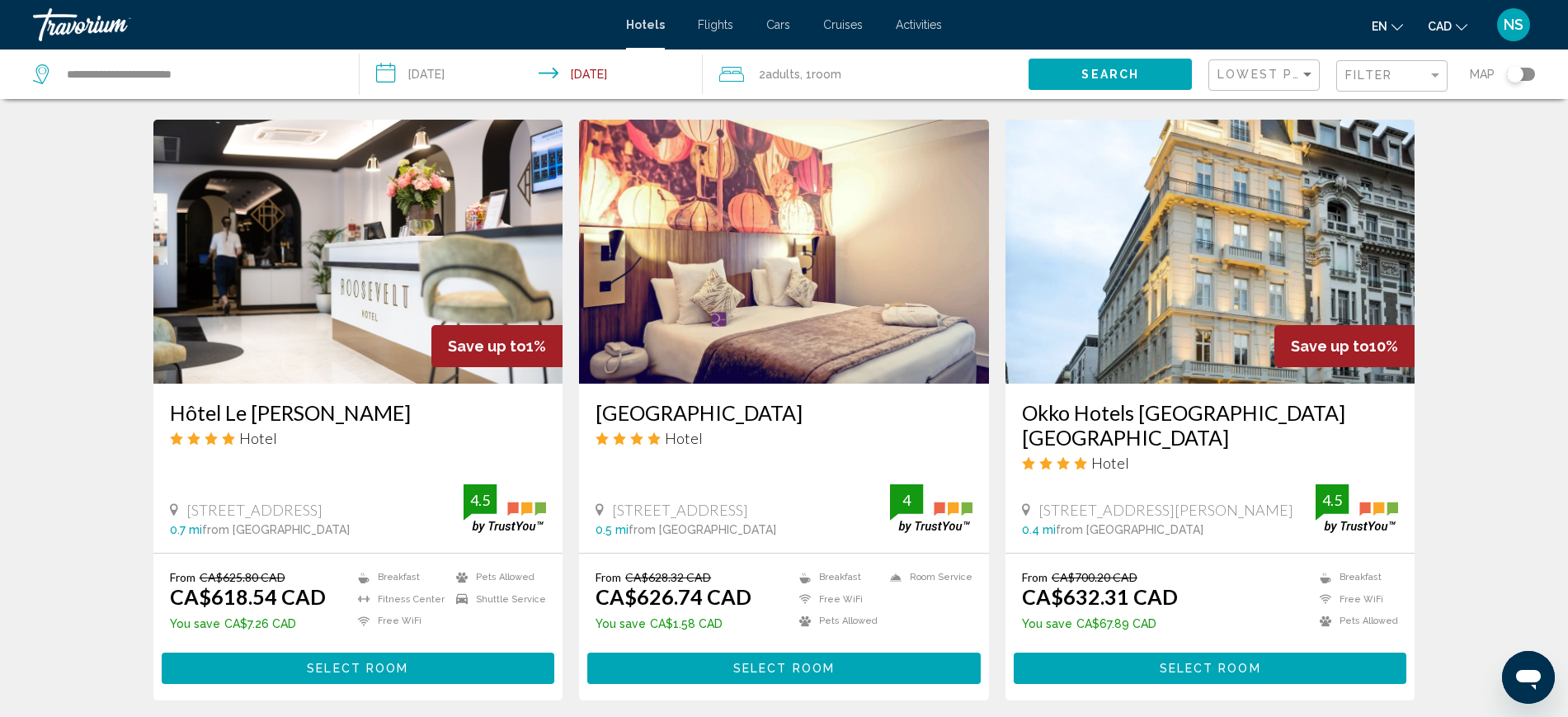
scroll to position [619, 0]
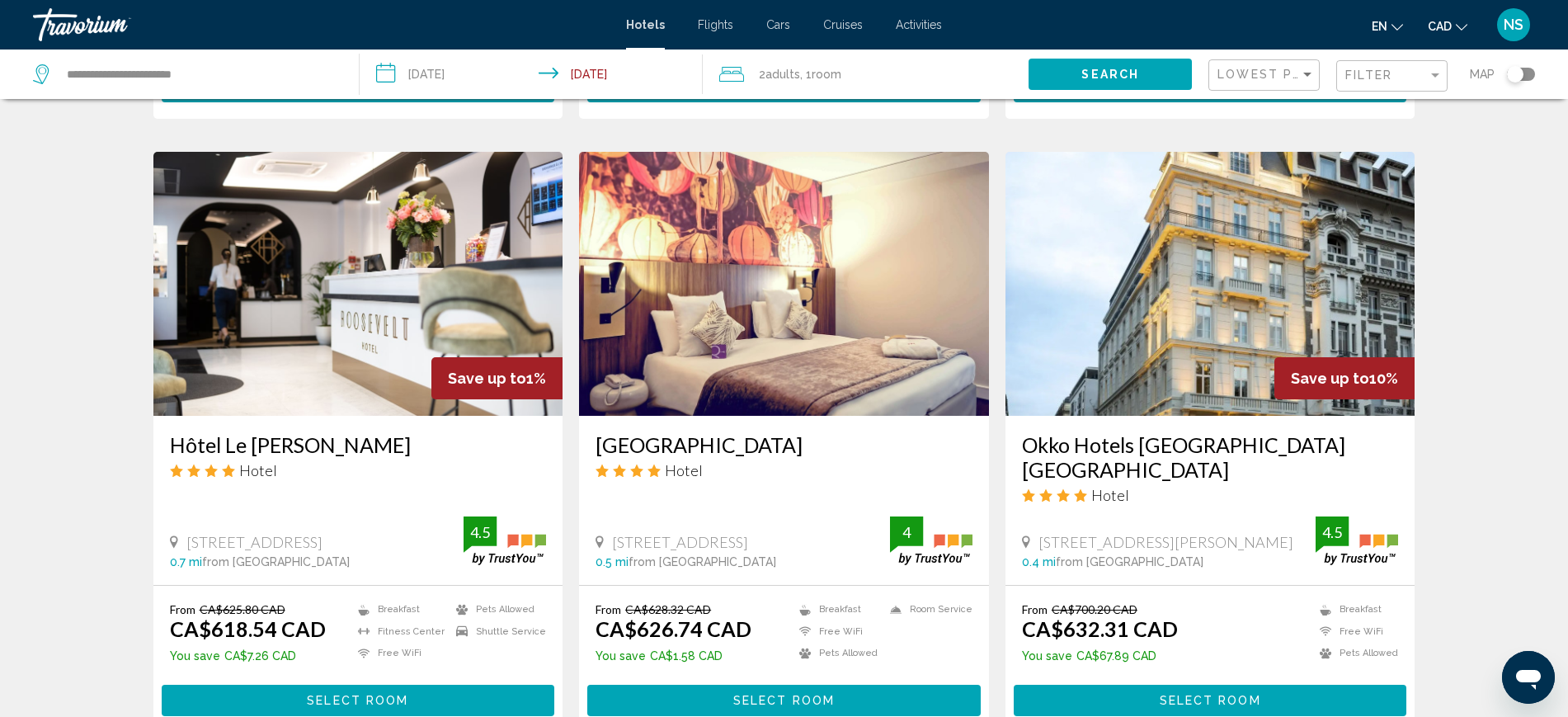
drag, startPoint x: 328, startPoint y: 423, endPoint x: 348, endPoint y: 421, distance: 20.1
click at [340, 432] on h3 "Hôtel Le [PERSON_NAME]" at bounding box center [358, 445] width 377 height 25
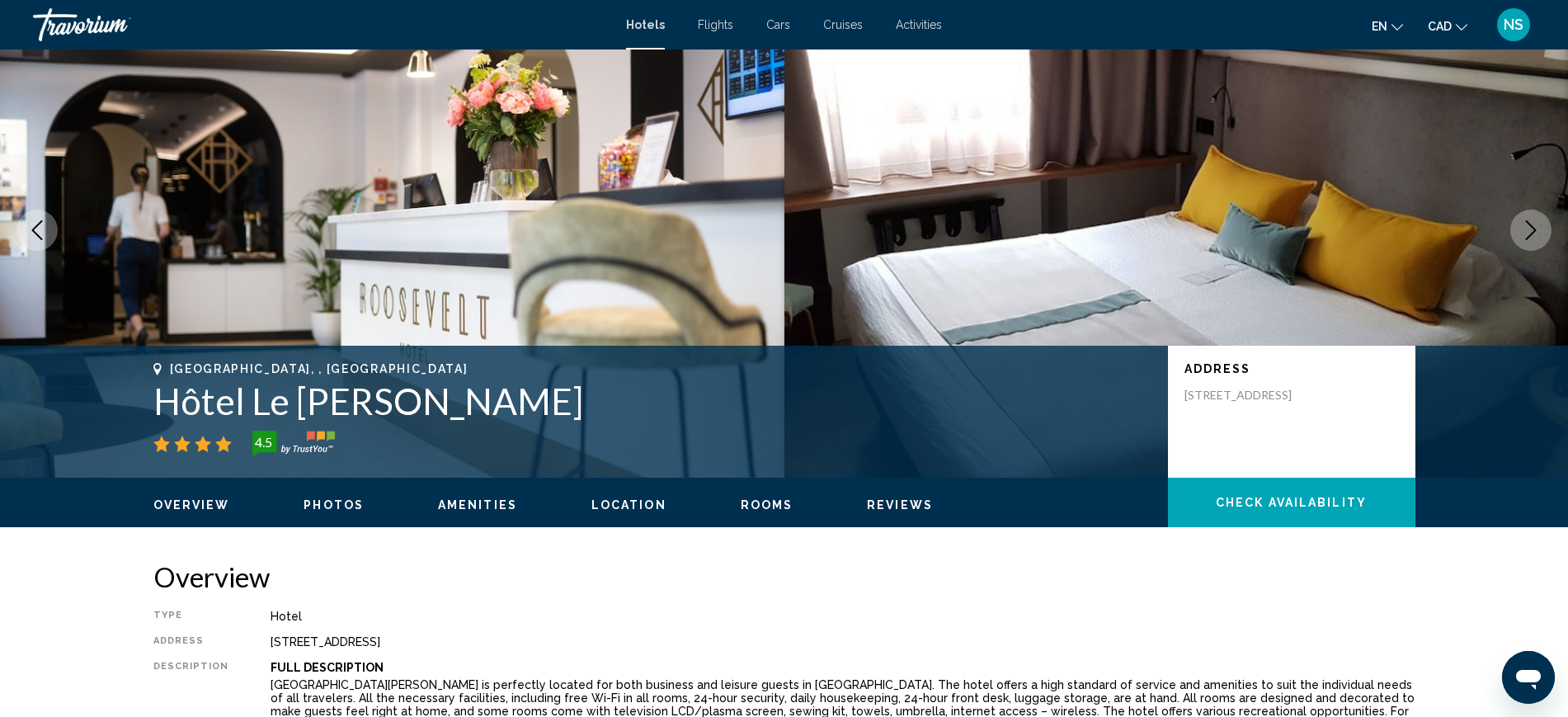
scroll to position [103, 0]
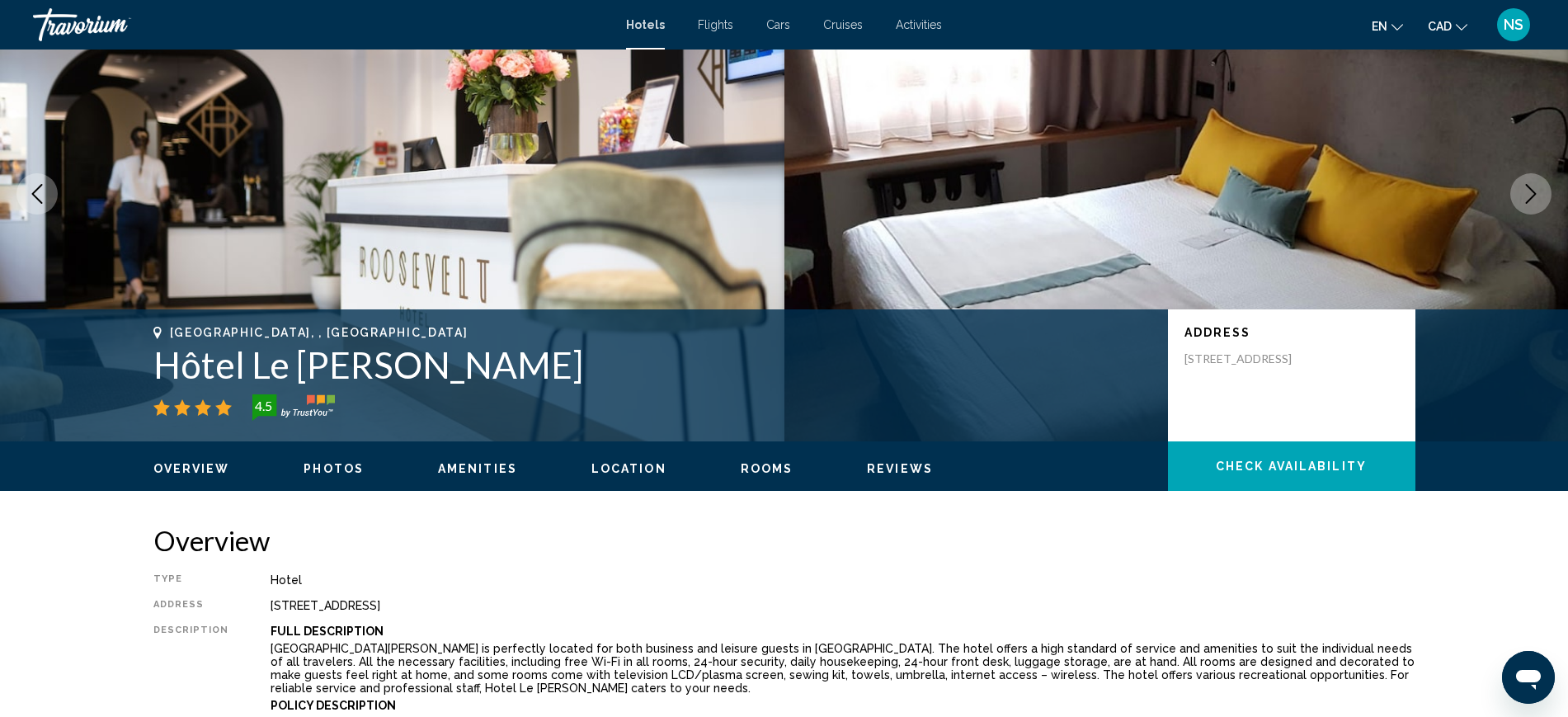
drag, startPoint x: 165, startPoint y: 366, endPoint x: 467, endPoint y: 370, distance: 302.0
click at [467, 370] on h1 "Hôtel Le [PERSON_NAME]" at bounding box center [652, 365] width 998 height 43
copy h1 "Hôtel Le [PERSON_NAME]"
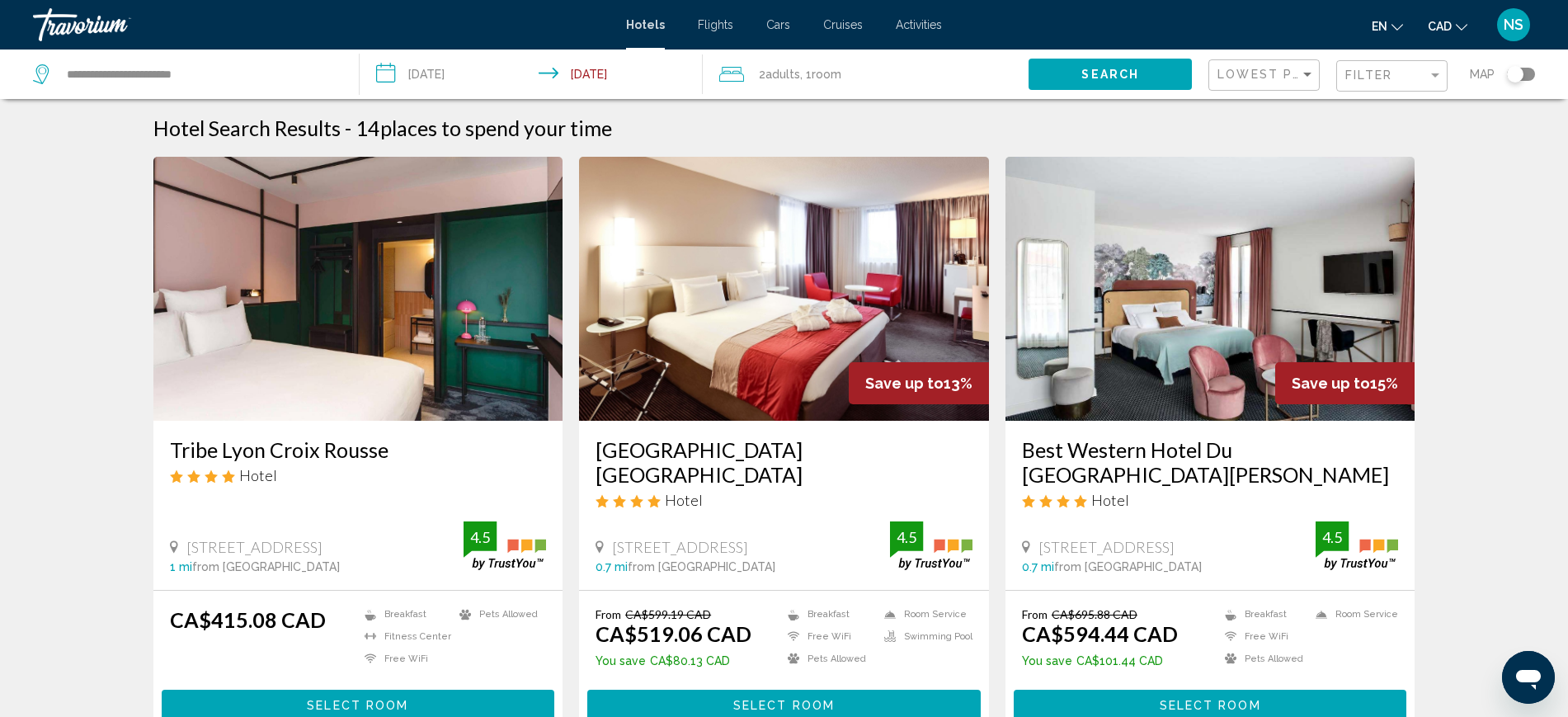
drag, startPoint x: 1015, startPoint y: 448, endPoint x: 1343, endPoint y: 450, distance: 328.0
click at [1343, 450] on div "Best Western Hotel Du [GEOGRAPHIC_DATA][PERSON_NAME] Hotel [STREET_ADDRESS] 0.7…" at bounding box center [1210, 505] width 409 height 169
copy h3 "Best Western Hotel Du [GEOGRAPHIC_DATA][PERSON_NAME]"
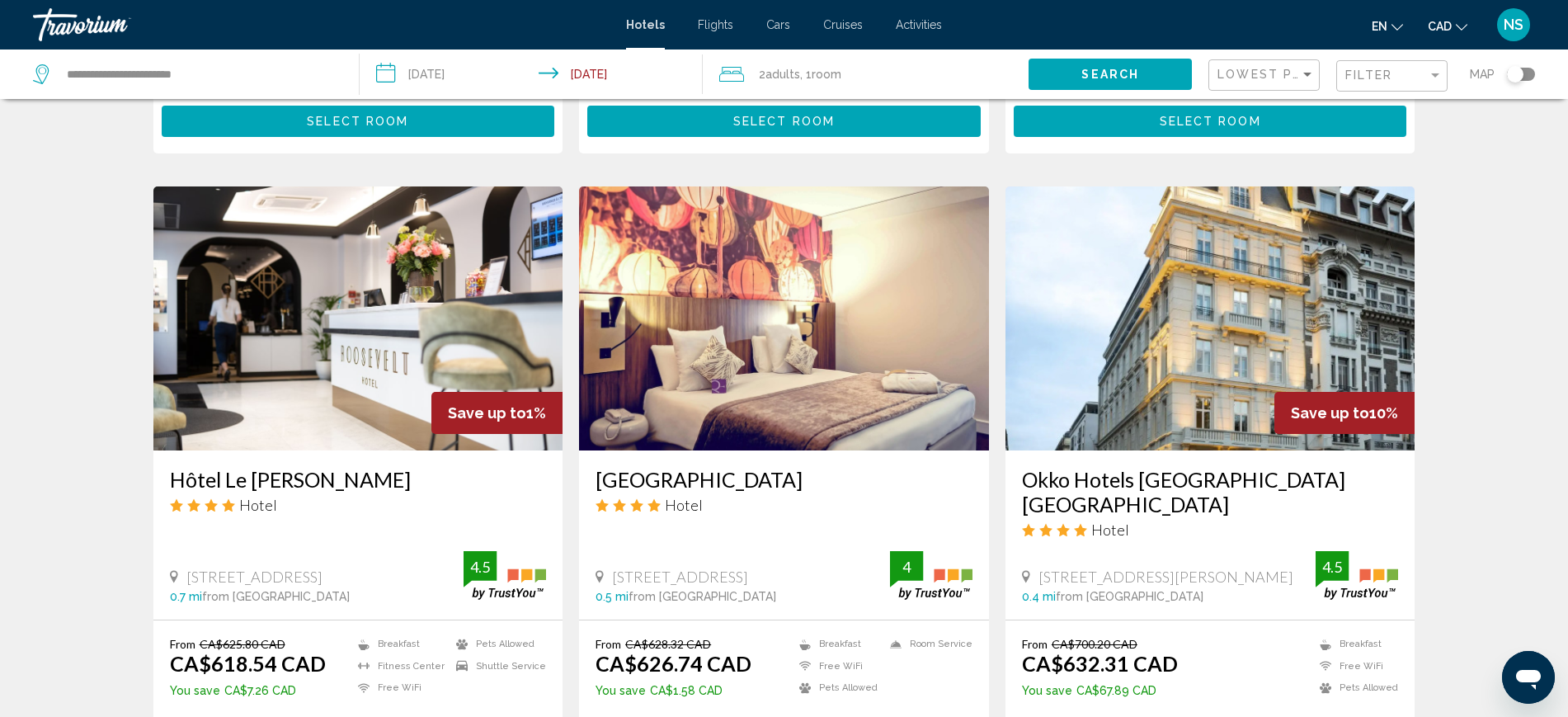
scroll to position [619, 0]
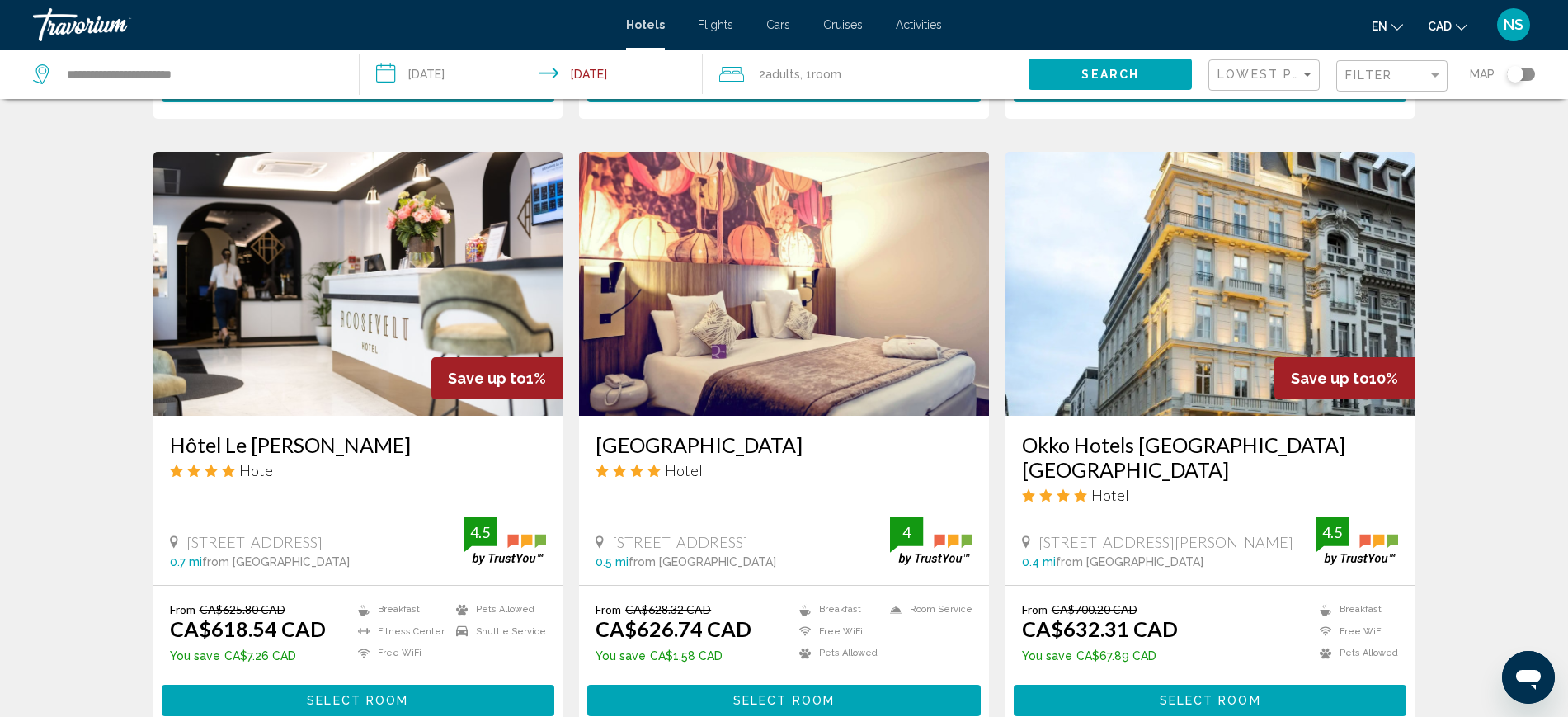
drag, startPoint x: 1017, startPoint y: 423, endPoint x: 1312, endPoint y: 427, distance: 295.0
click at [1312, 427] on div "Okko Hotels [GEOGRAPHIC_DATA] [GEOGRAPHIC_DATA] Hotel [STREET_ADDRESS][PERSON_N…" at bounding box center [1210, 500] width 409 height 169
copy h3 "Okko Hotels [GEOGRAPHIC_DATA] [GEOGRAPHIC_DATA]"
click at [1112, 432] on h3 "Okko Hotels [GEOGRAPHIC_DATA] [GEOGRAPHIC_DATA]" at bounding box center [1210, 456] width 377 height 49
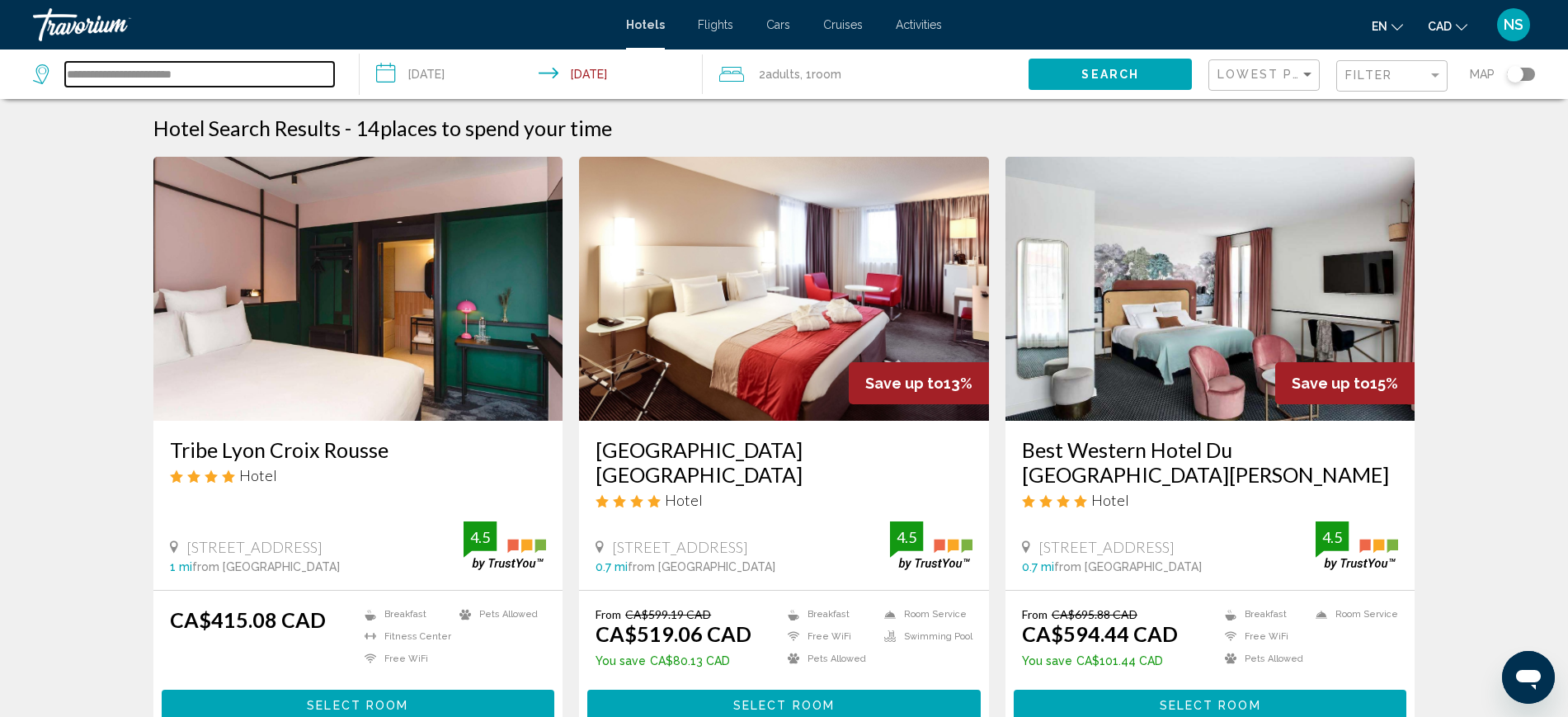
click at [125, 67] on input "**********" at bounding box center [199, 74] width 269 height 25
drag, startPoint x: 206, startPoint y: 74, endPoint x: 51, endPoint y: 65, distance: 155.3
click at [51, 65] on div "**********" at bounding box center [184, 74] width 301 height 25
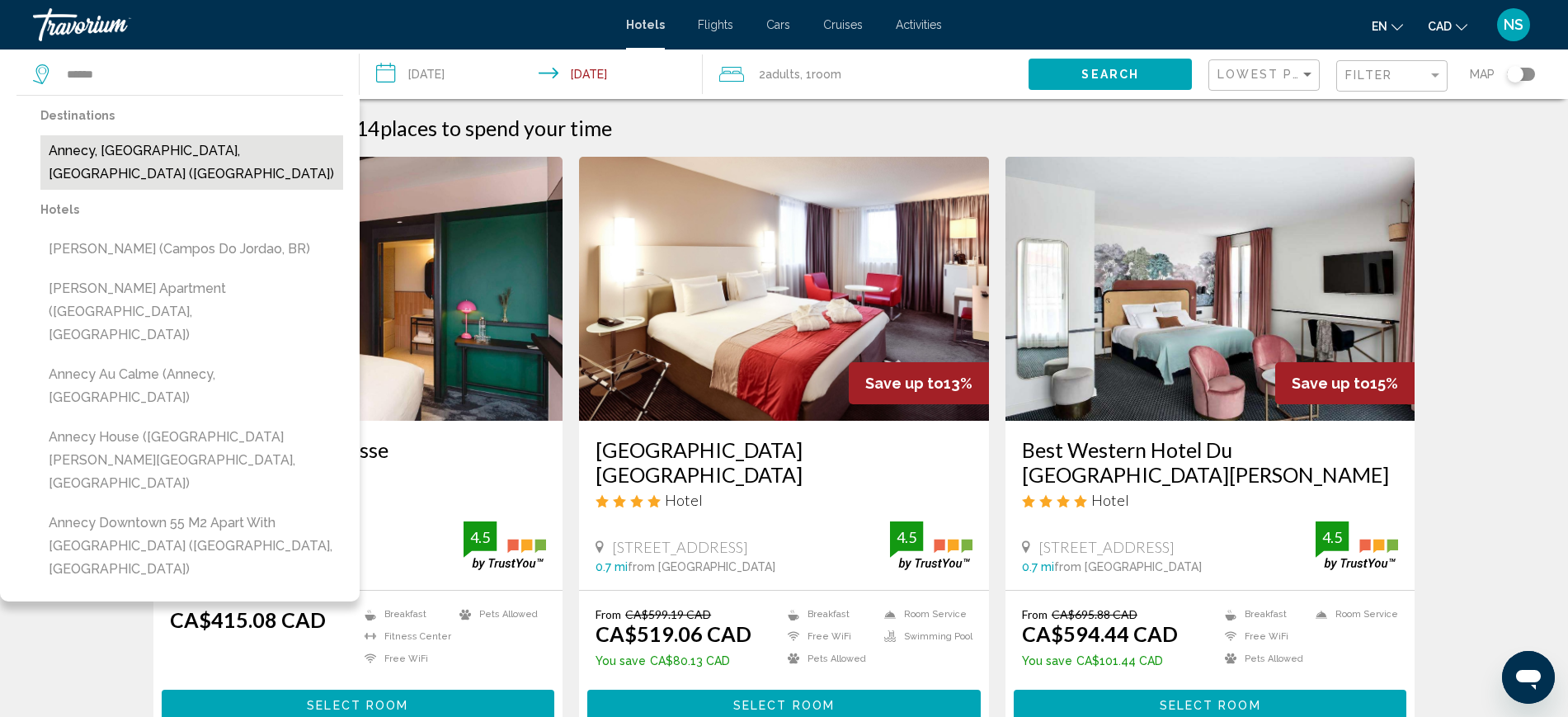
click at [136, 156] on button "Annecy, [GEOGRAPHIC_DATA], [GEOGRAPHIC_DATA] ([GEOGRAPHIC_DATA])" at bounding box center [192, 162] width 303 height 54
type input "**********"
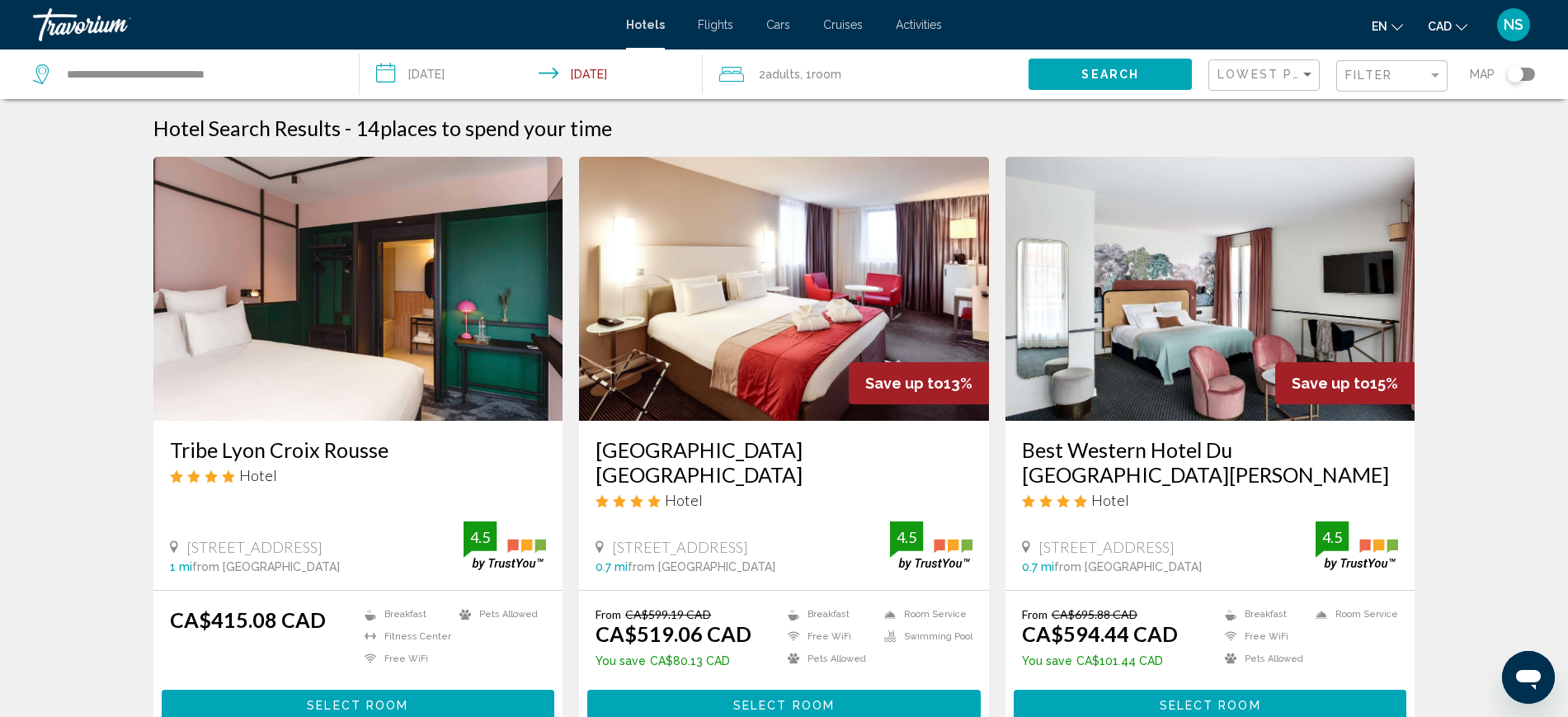
click at [448, 75] on input "**********" at bounding box center [534, 76] width 350 height 54
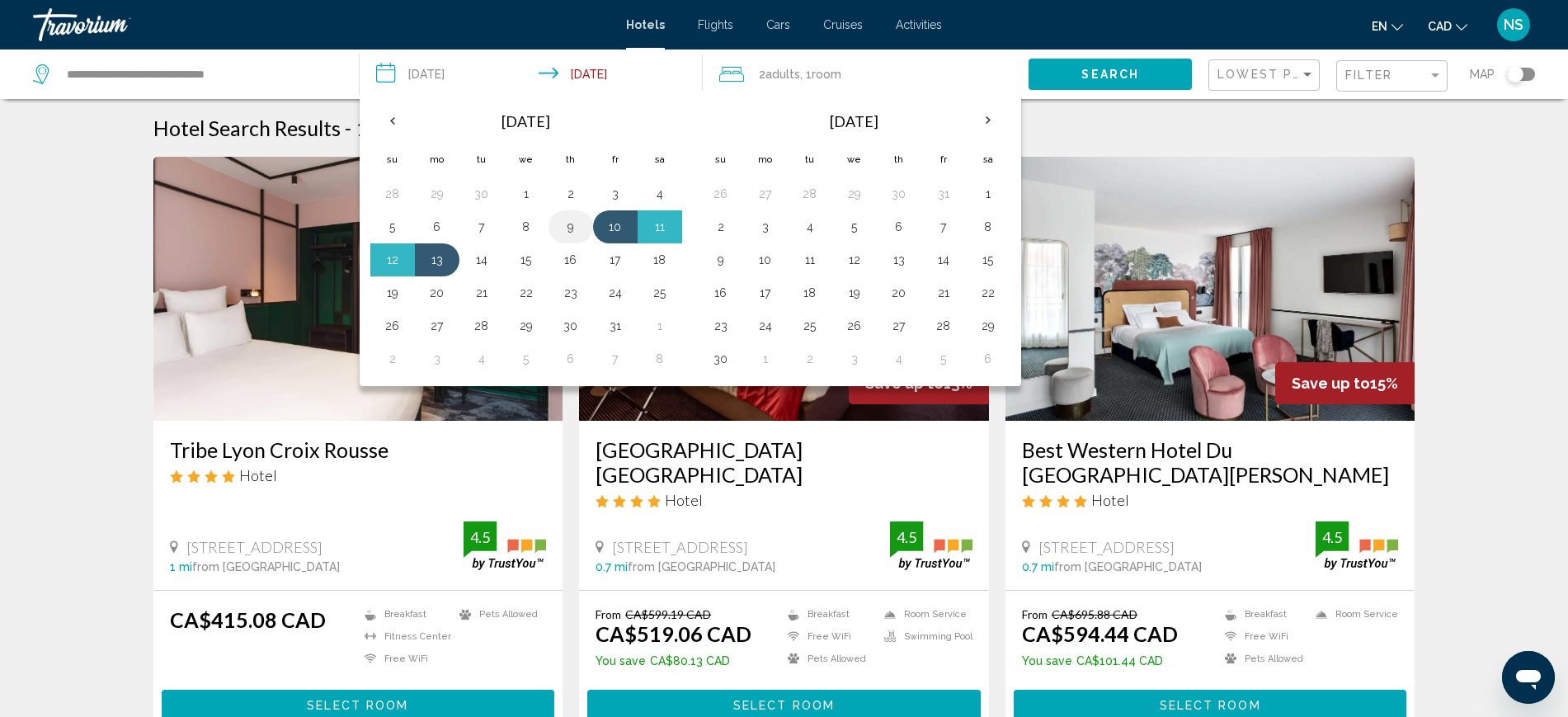
click at [579, 228] on button "9" at bounding box center [571, 227] width 27 height 23
click at [605, 225] on button "10" at bounding box center [615, 227] width 27 height 23
type input "**********"
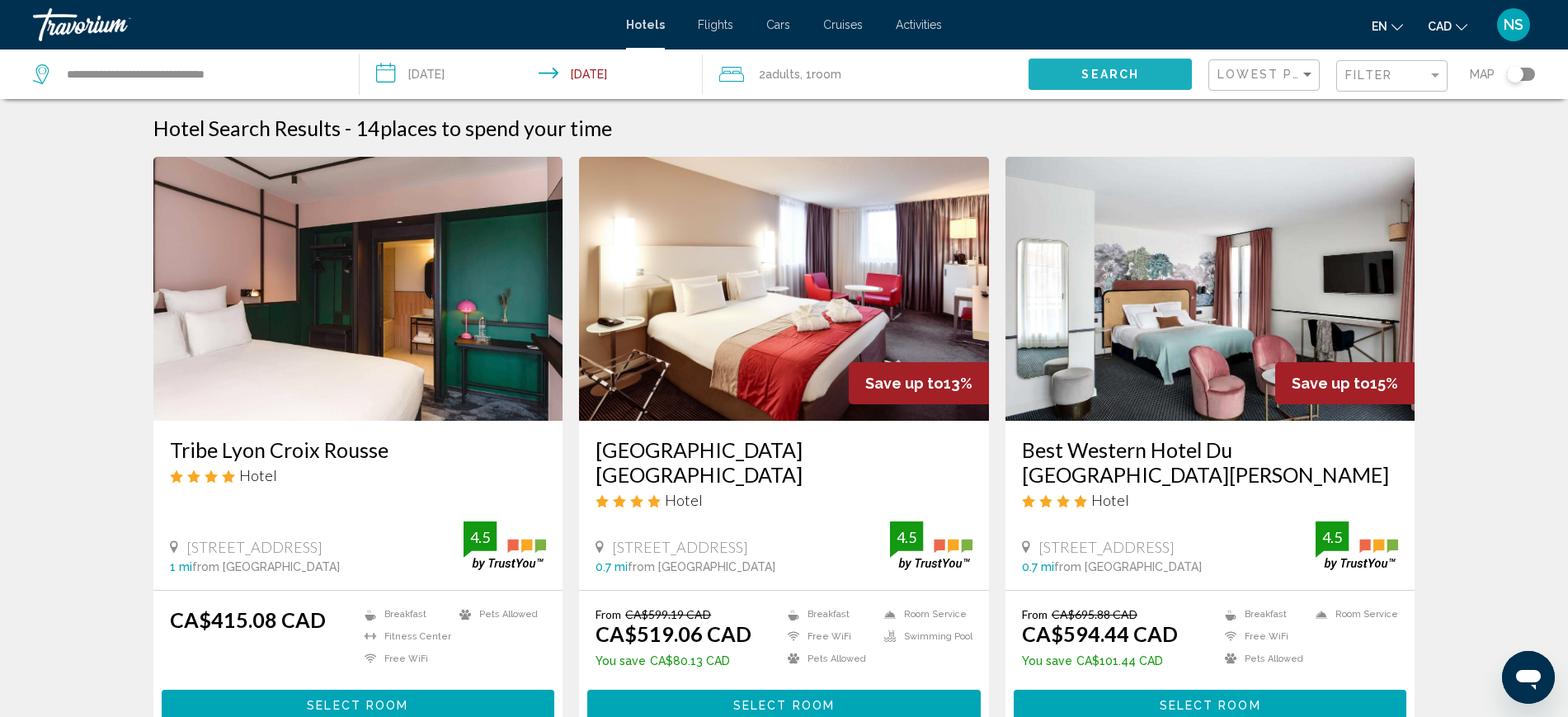
click at [1139, 71] on button "Search" at bounding box center [1110, 73] width 163 height 31
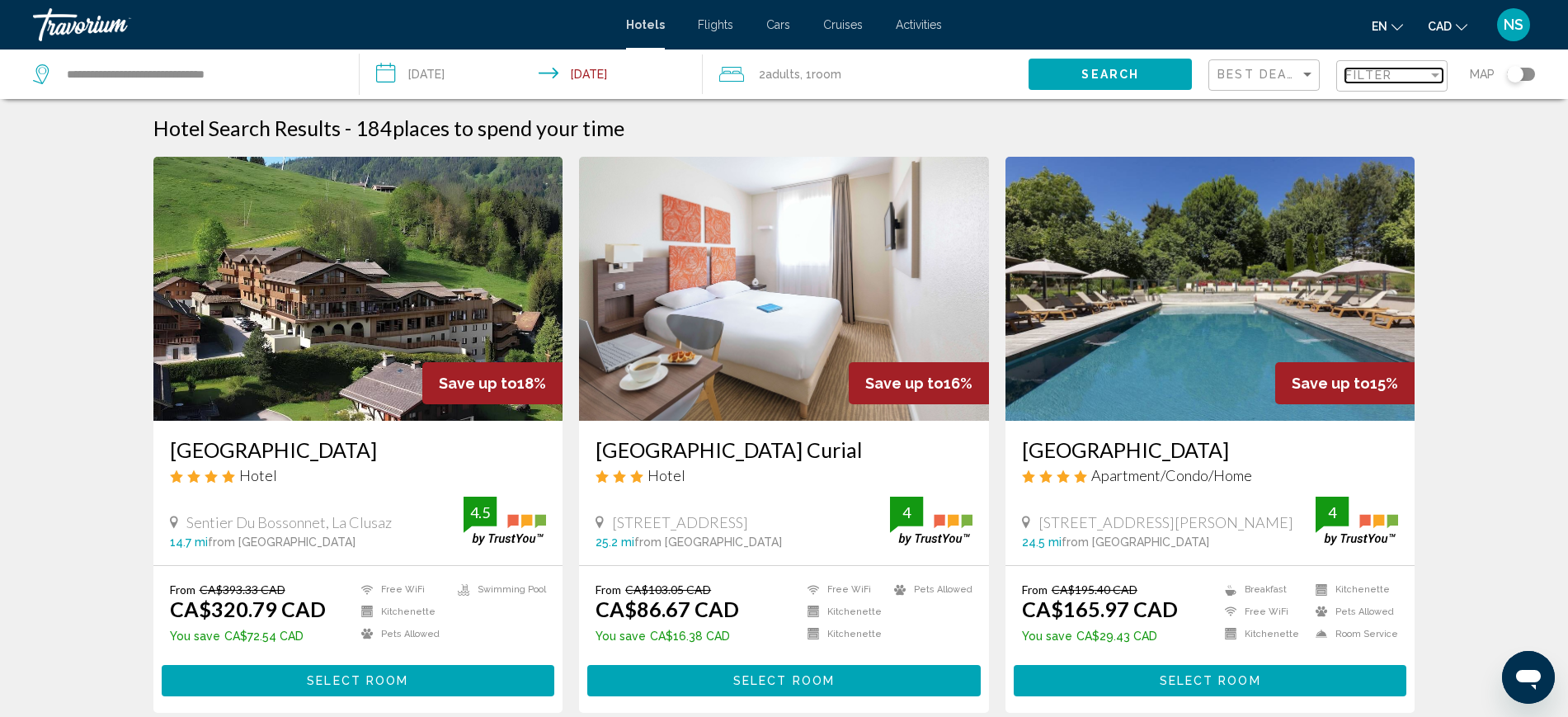
click at [1358, 78] on span "Filter" at bounding box center [1368, 75] width 47 height 13
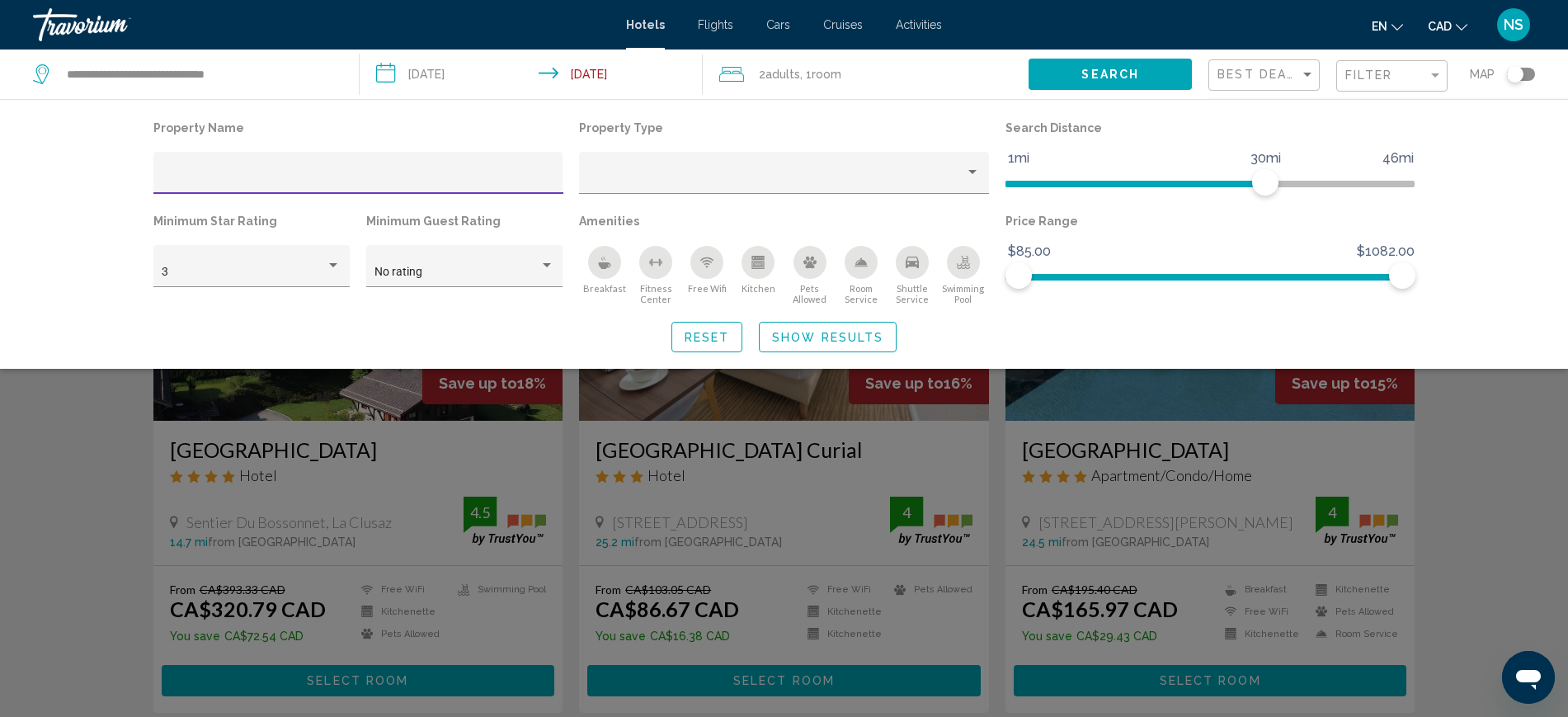
click at [962, 263] on icon "Swimming Pool" at bounding box center [963, 262] width 13 height 13
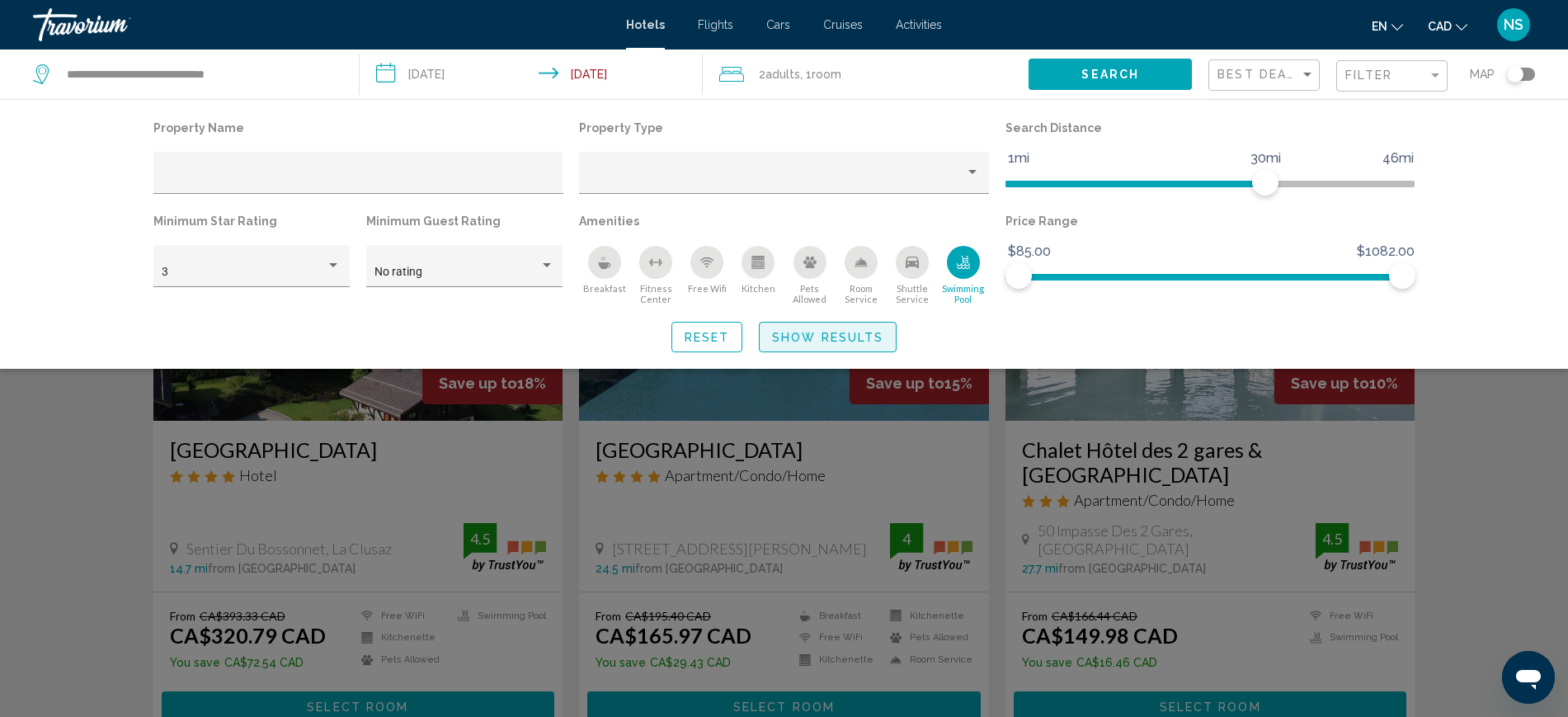
click at [842, 346] on button "Show Results" at bounding box center [827, 336] width 137 height 31
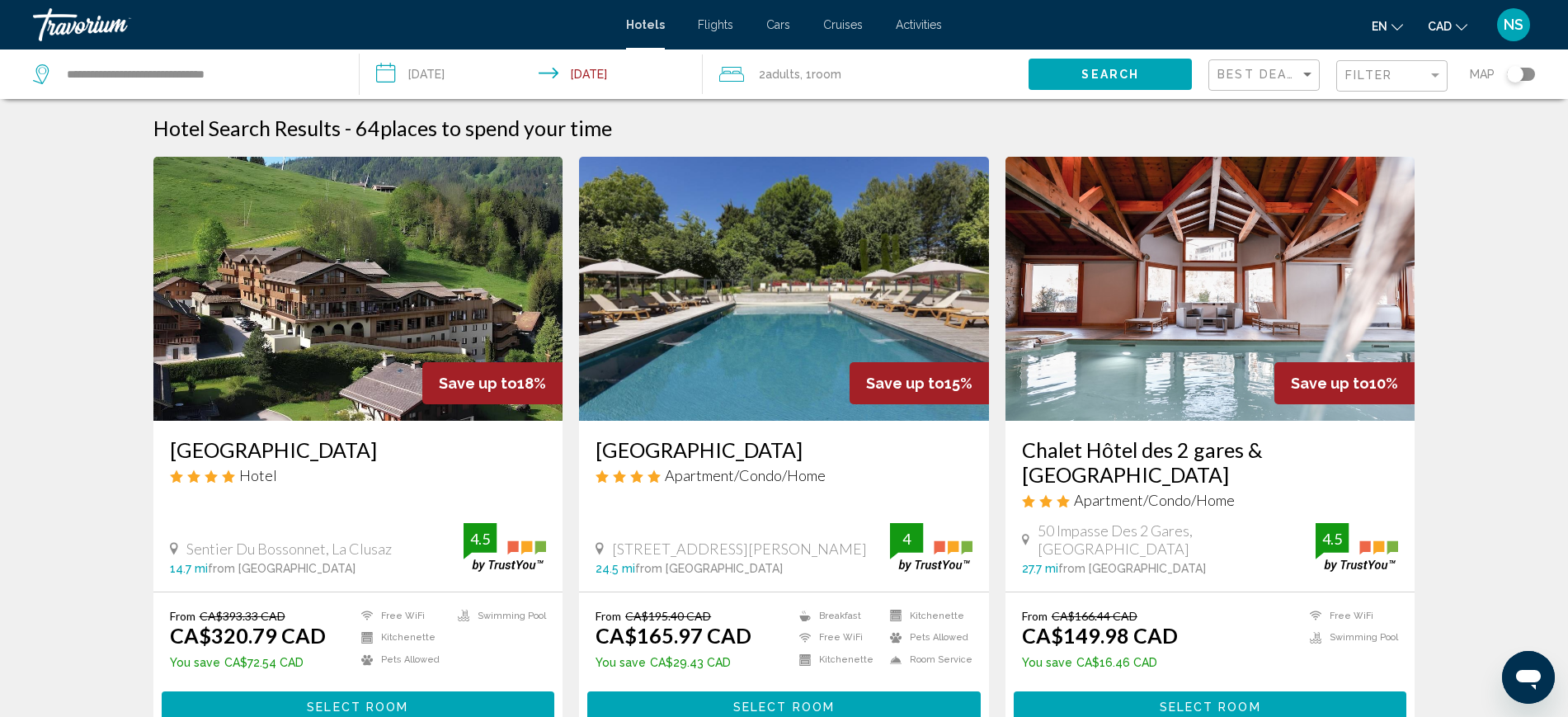
click at [1515, 76] on div "Toggle map" at bounding box center [1515, 74] width 17 height 17
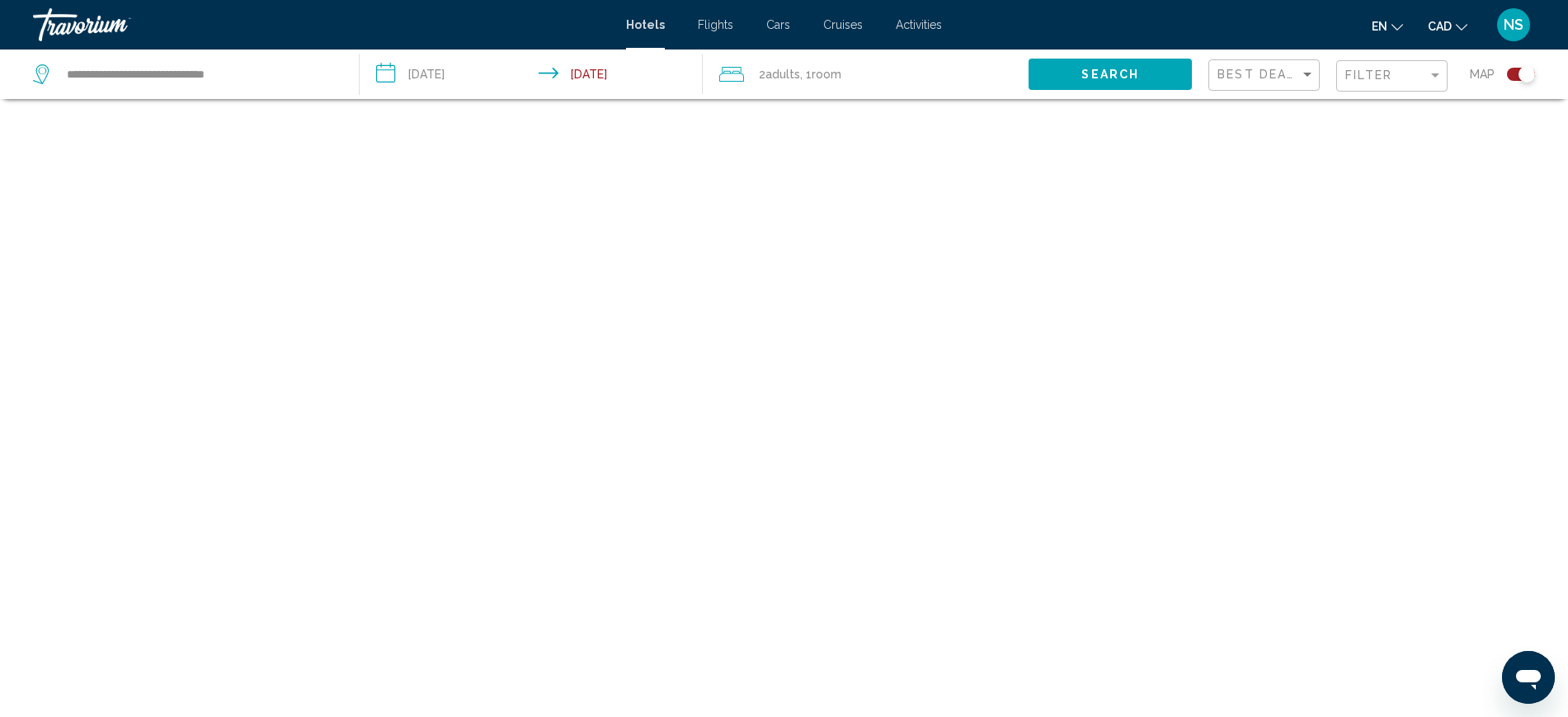
scroll to position [99, 0]
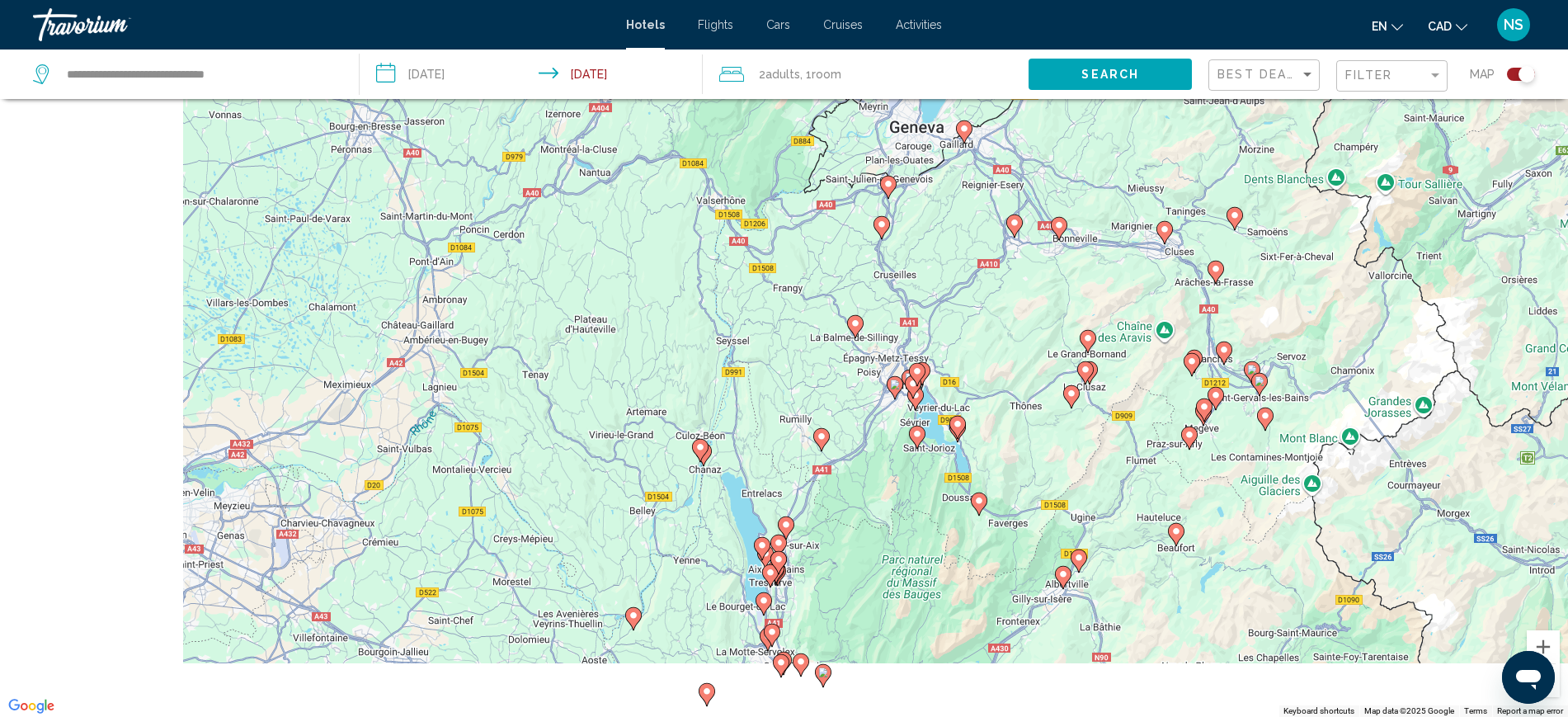
drag, startPoint x: 562, startPoint y: 603, endPoint x: 910, endPoint y: 514, distance: 359.2
click at [910, 514] on div "To activate drag with keyboard, press Alt + Enter. Once in keyboard drag state,…" at bounding box center [784, 358] width 1568 height 717
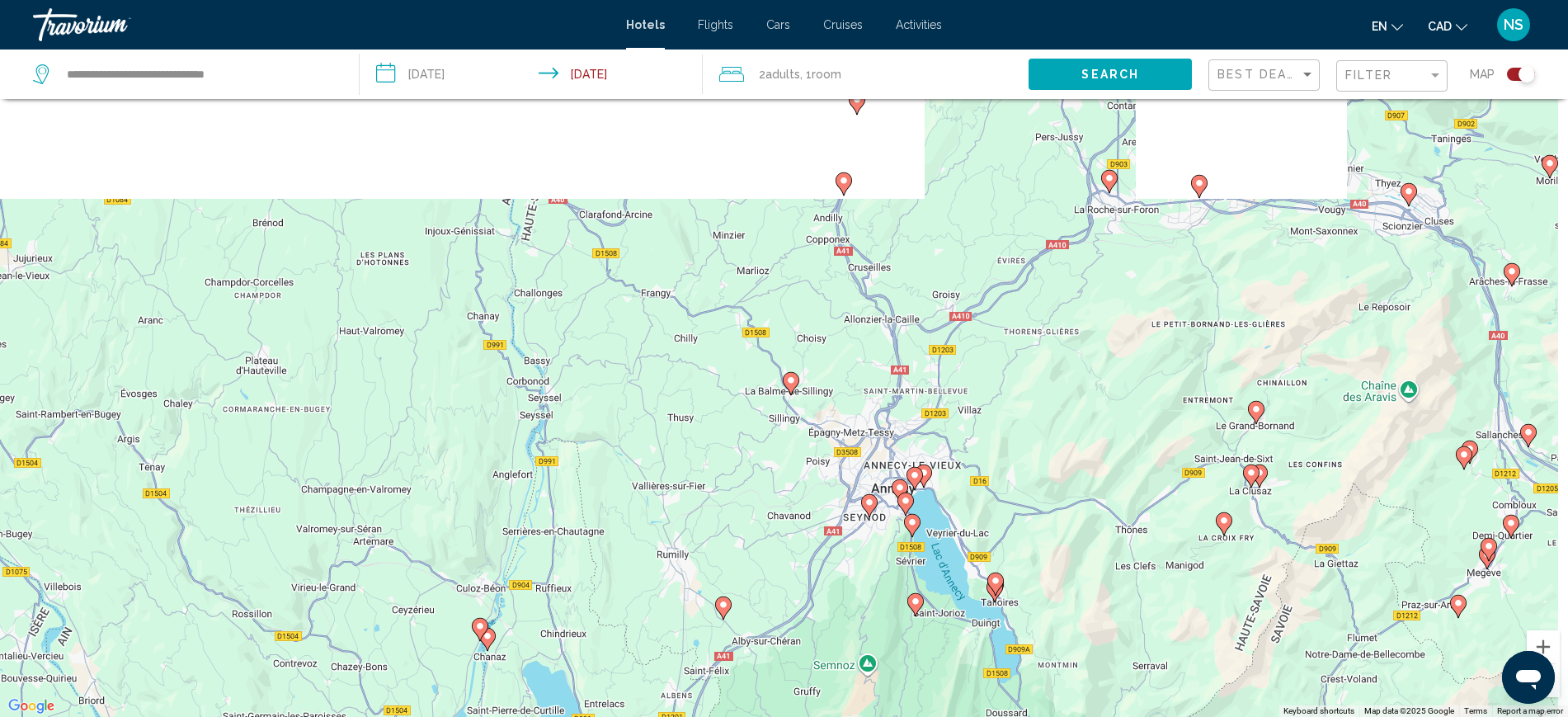
drag, startPoint x: 1129, startPoint y: 433, endPoint x: 845, endPoint y: 747, distance: 423.4
click at [845, 618] on html "**********" at bounding box center [784, 259] width 1568 height 717
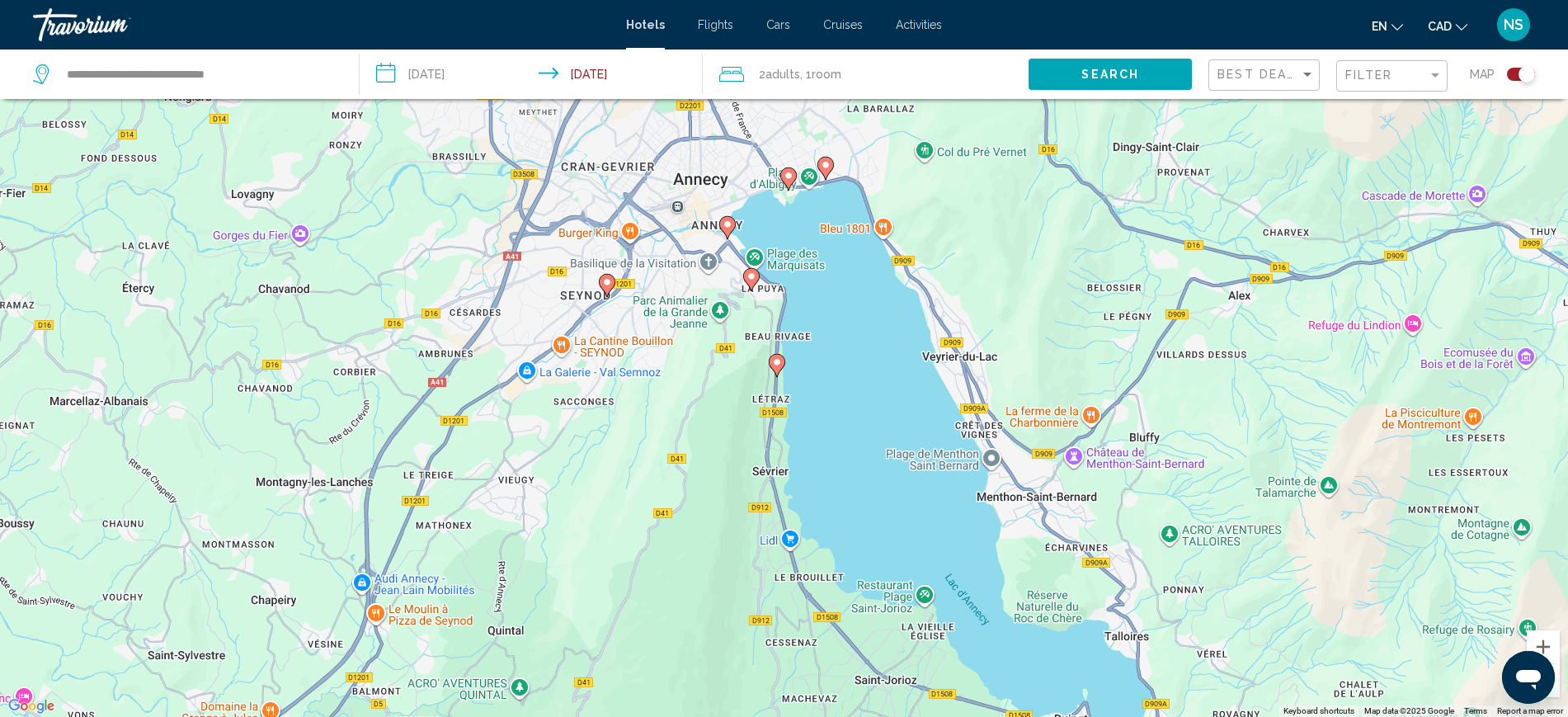
drag, startPoint x: 890, startPoint y: 541, endPoint x: 1076, endPoint y: 202, distance: 386.7
click at [1076, 202] on div "To activate drag with keyboard, press Alt + Enter. Once in keyboard drag state,…" at bounding box center [784, 358] width 1568 height 717
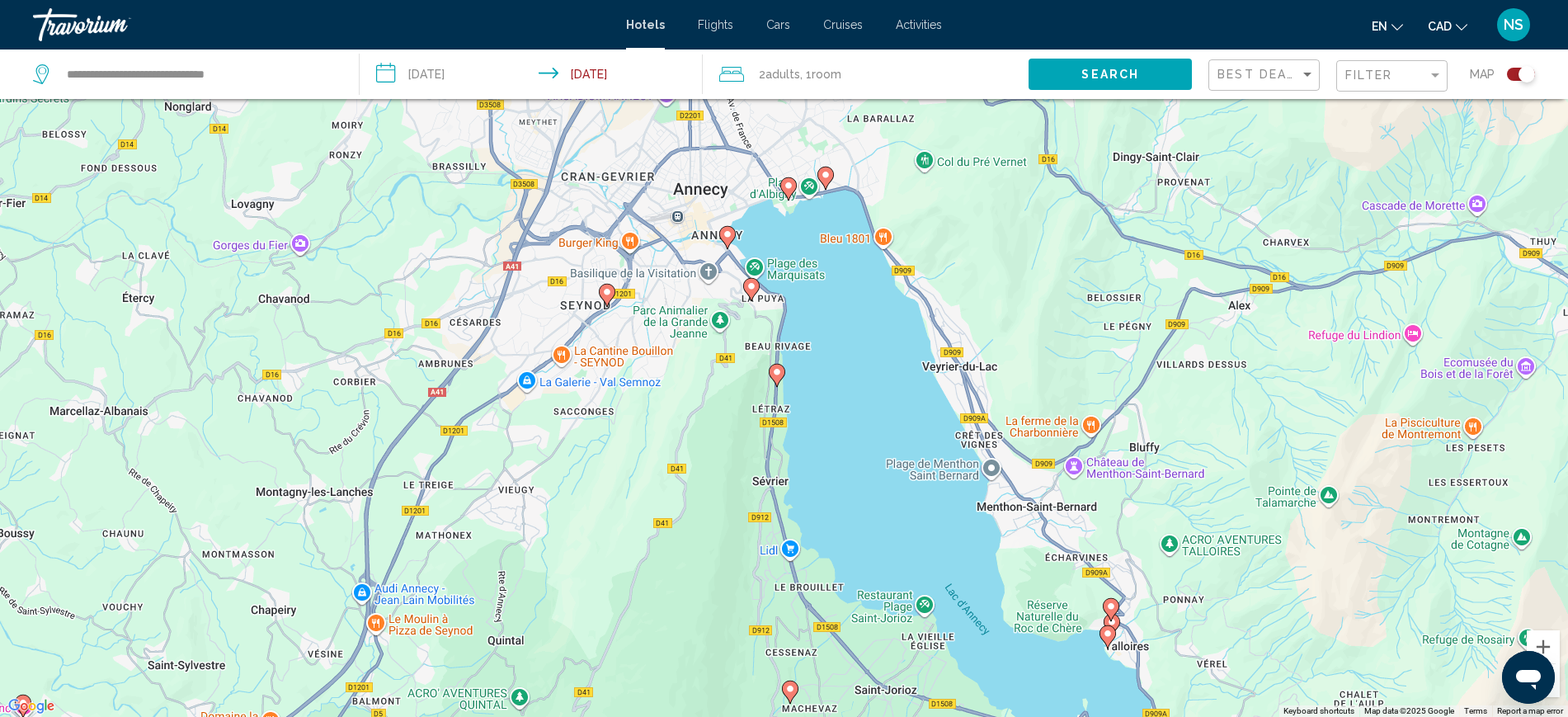
click at [824, 177] on image "Main content" at bounding box center [826, 175] width 10 height 10
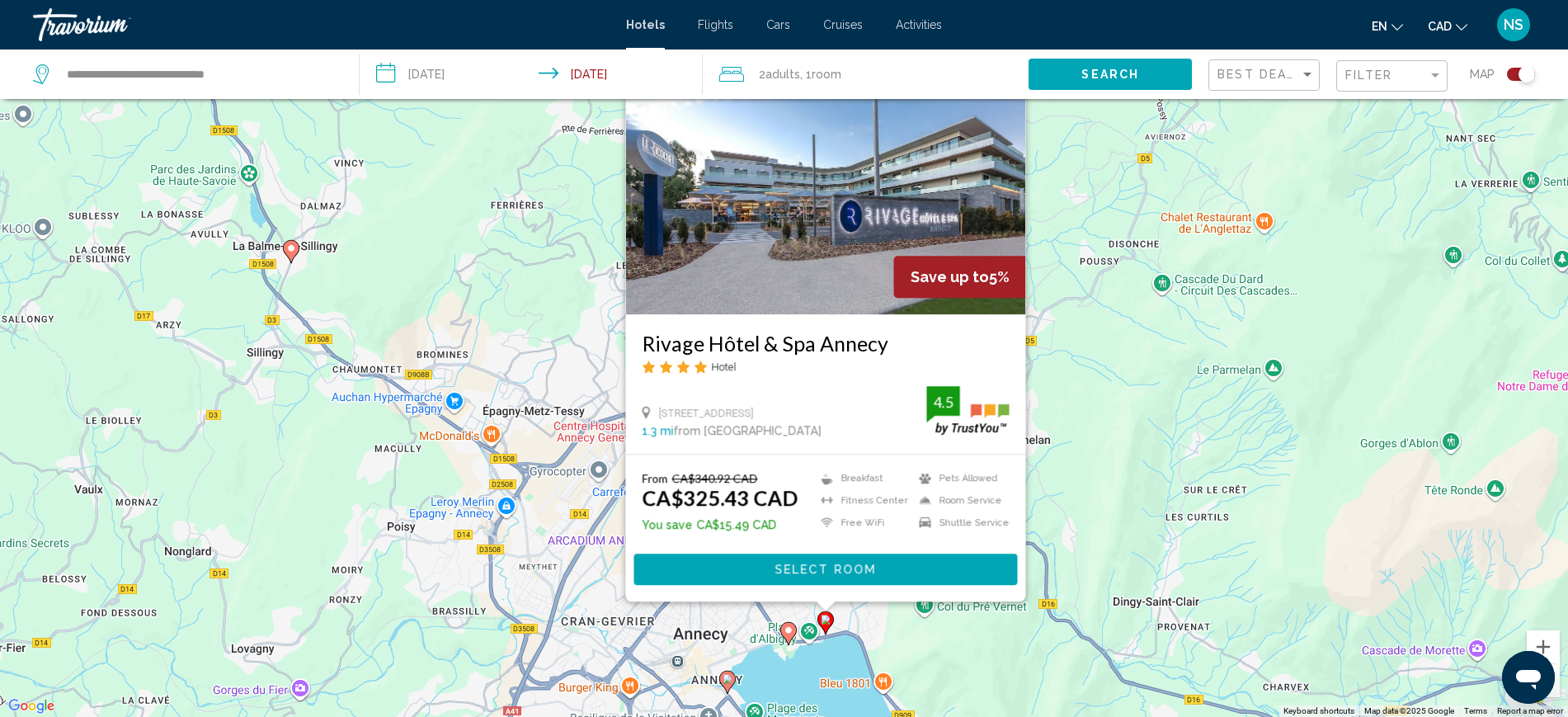
click at [787, 632] on image "Main content" at bounding box center [788, 630] width 10 height 10
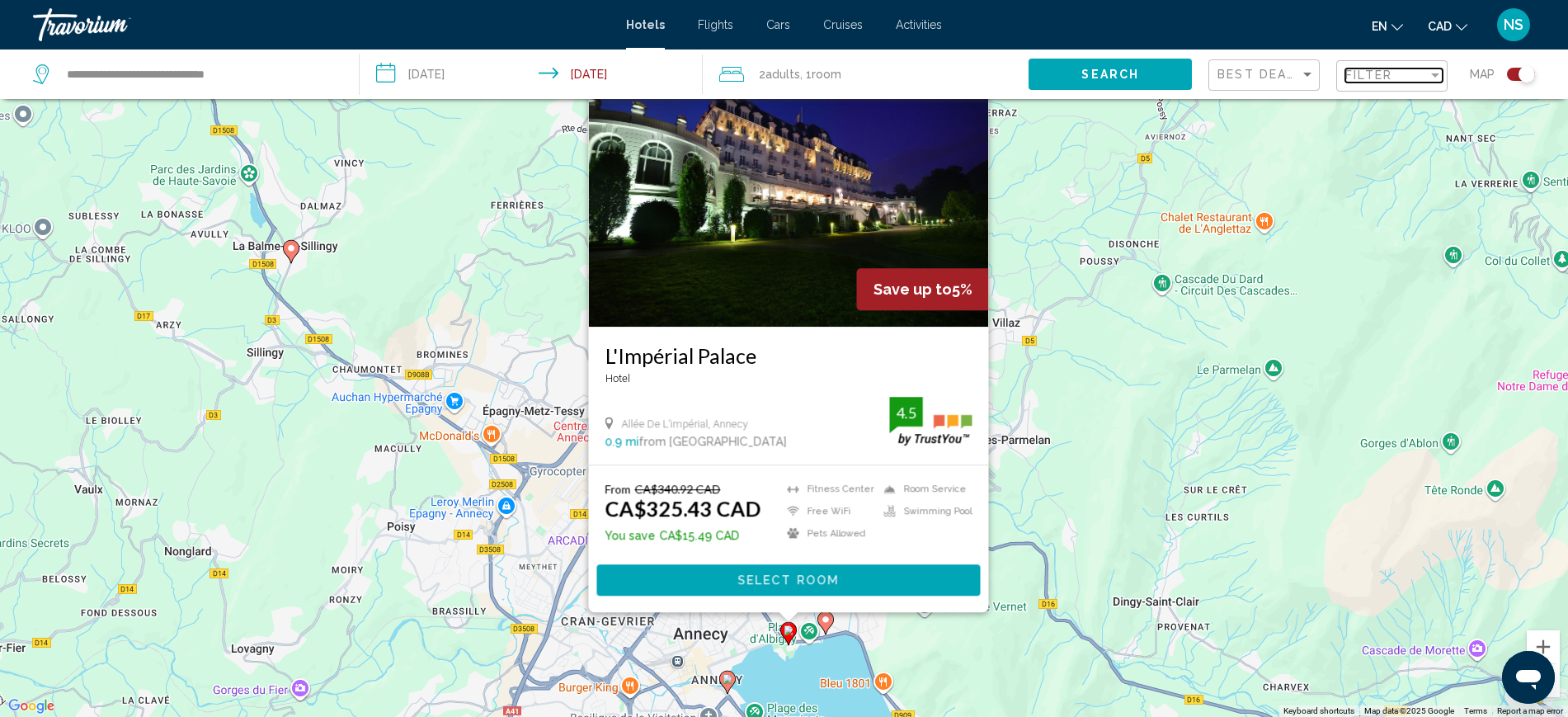
click at [1375, 77] on span "Filter" at bounding box center [1368, 75] width 47 height 13
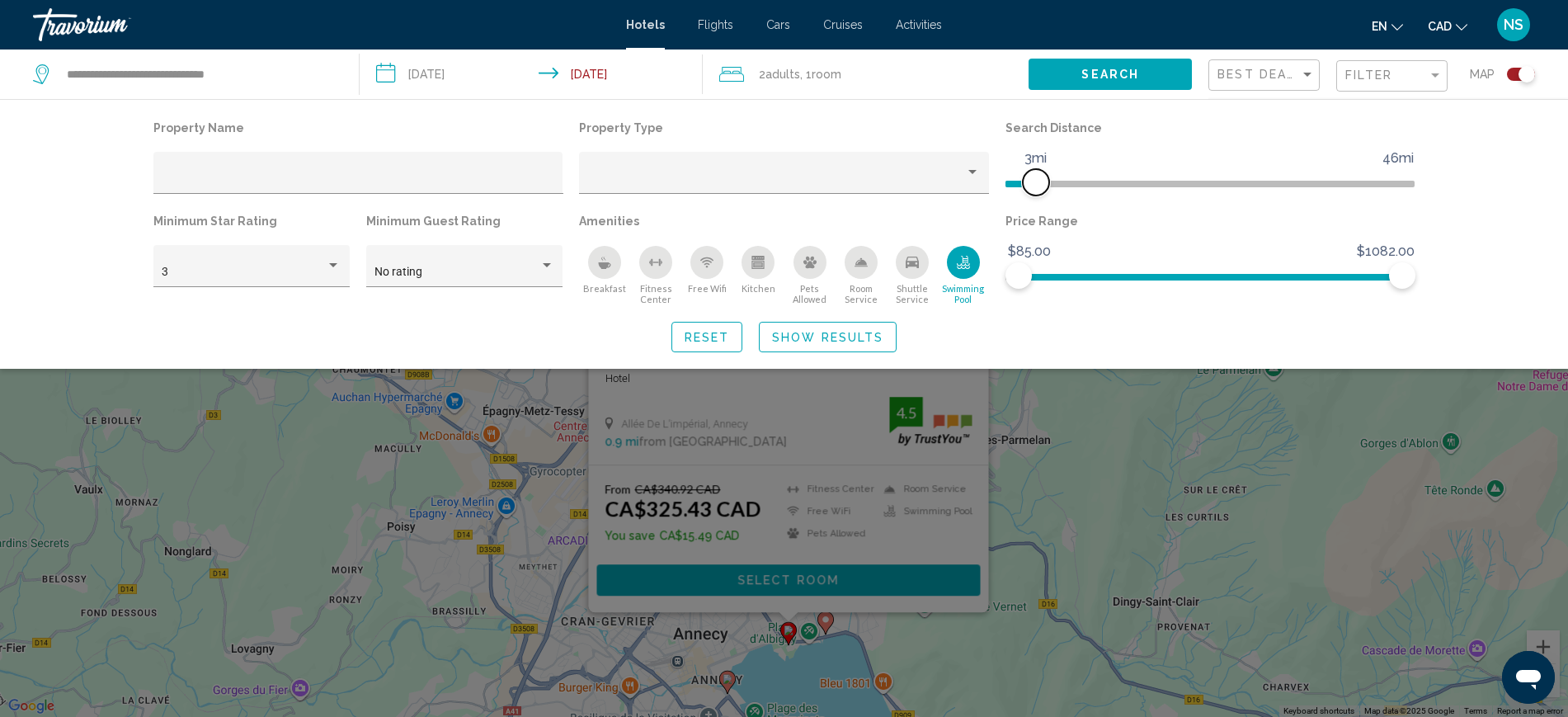
drag, startPoint x: 1266, startPoint y: 180, endPoint x: 1035, endPoint y: 180, distance: 231.0
click at [1035, 180] on span "Hotel Filters" at bounding box center [1036, 182] width 27 height 27
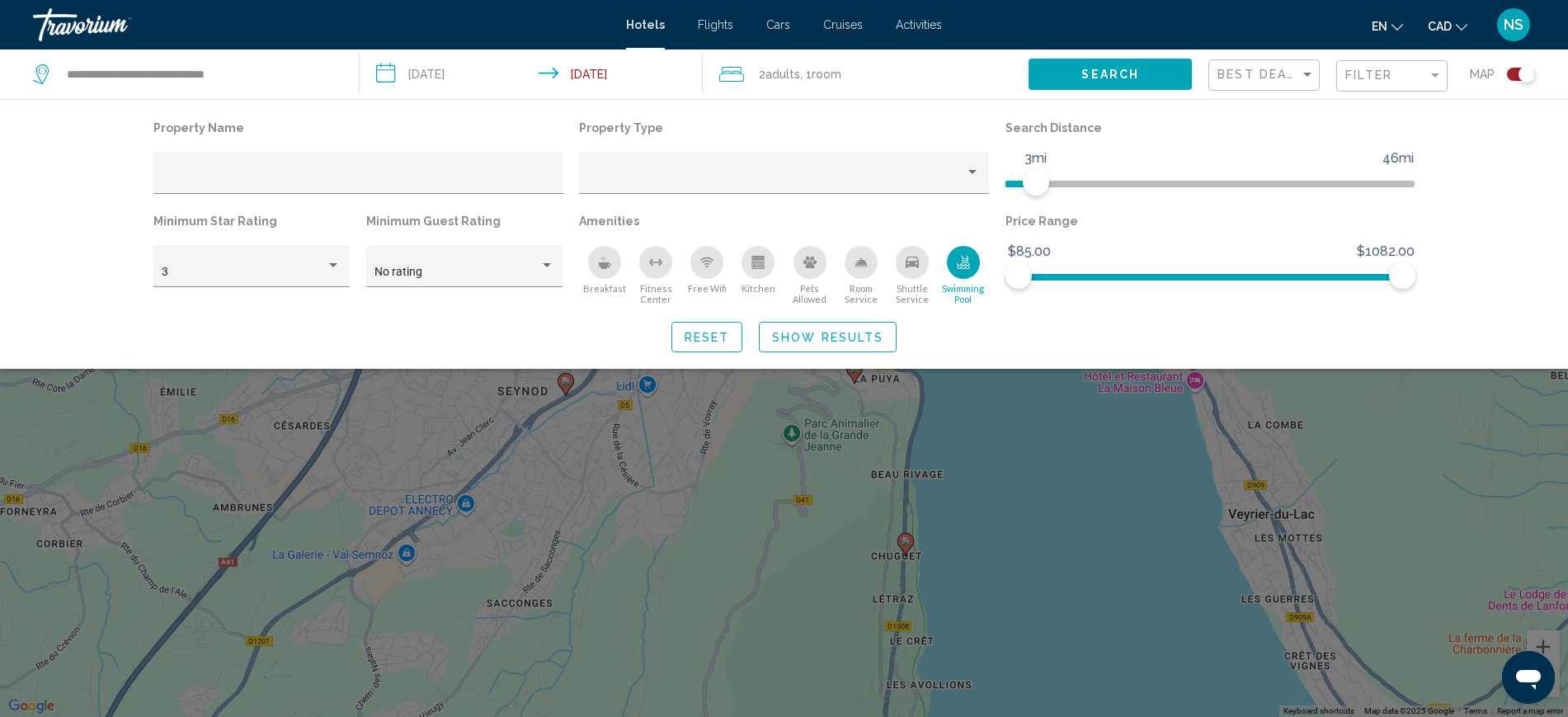
drag, startPoint x: 1361, startPoint y: 445, endPoint x: 1362, endPoint y: 484, distance: 39.0
click at [1362, 484] on div "Search widget" at bounding box center [784, 482] width 1568 height 470
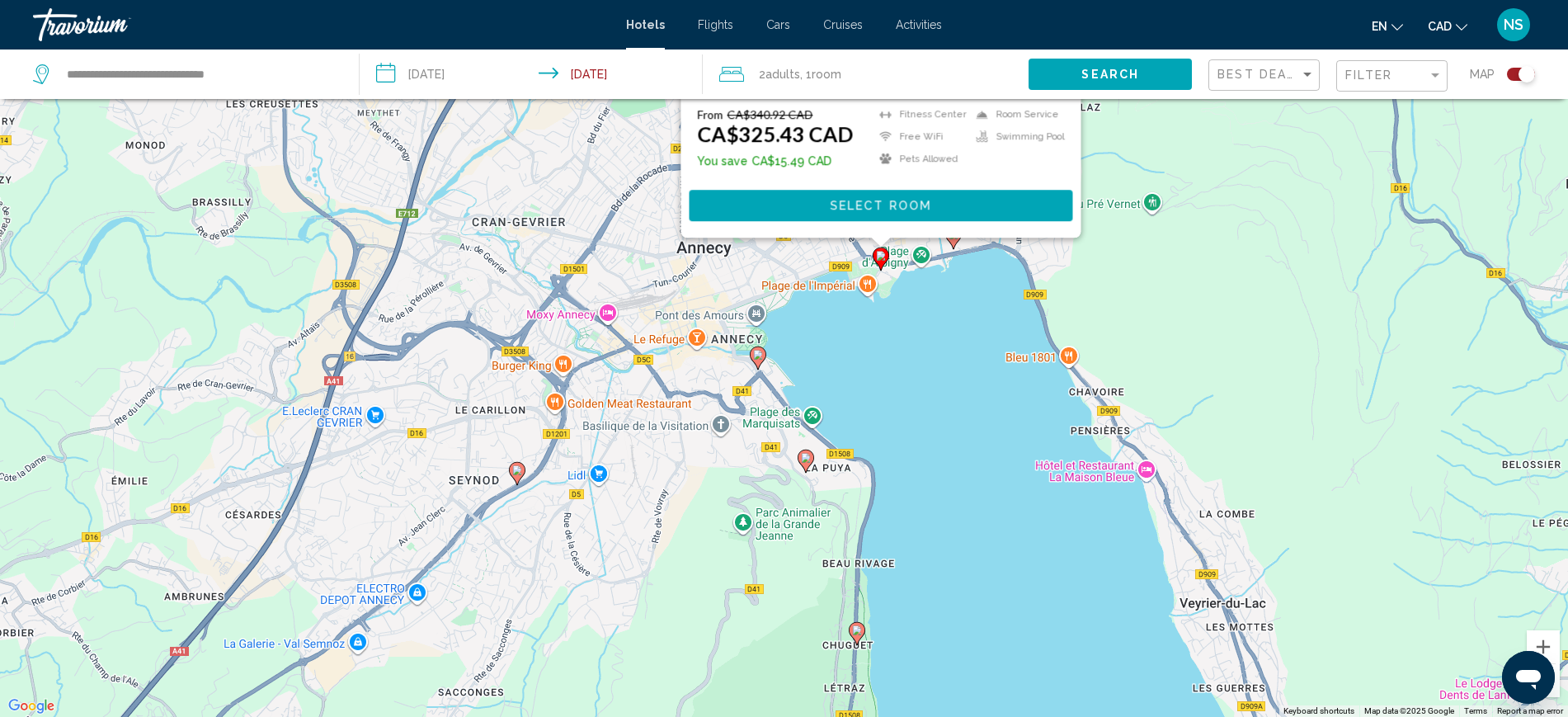
drag, startPoint x: 1253, startPoint y: 251, endPoint x: 1204, endPoint y: 346, distance: 106.9
click at [1204, 346] on div "To activate drag with keyboard, press Alt + Enter. Once in keyboard drag state,…" at bounding box center [784, 358] width 1568 height 717
click at [759, 356] on image "Main content" at bounding box center [758, 355] width 10 height 10
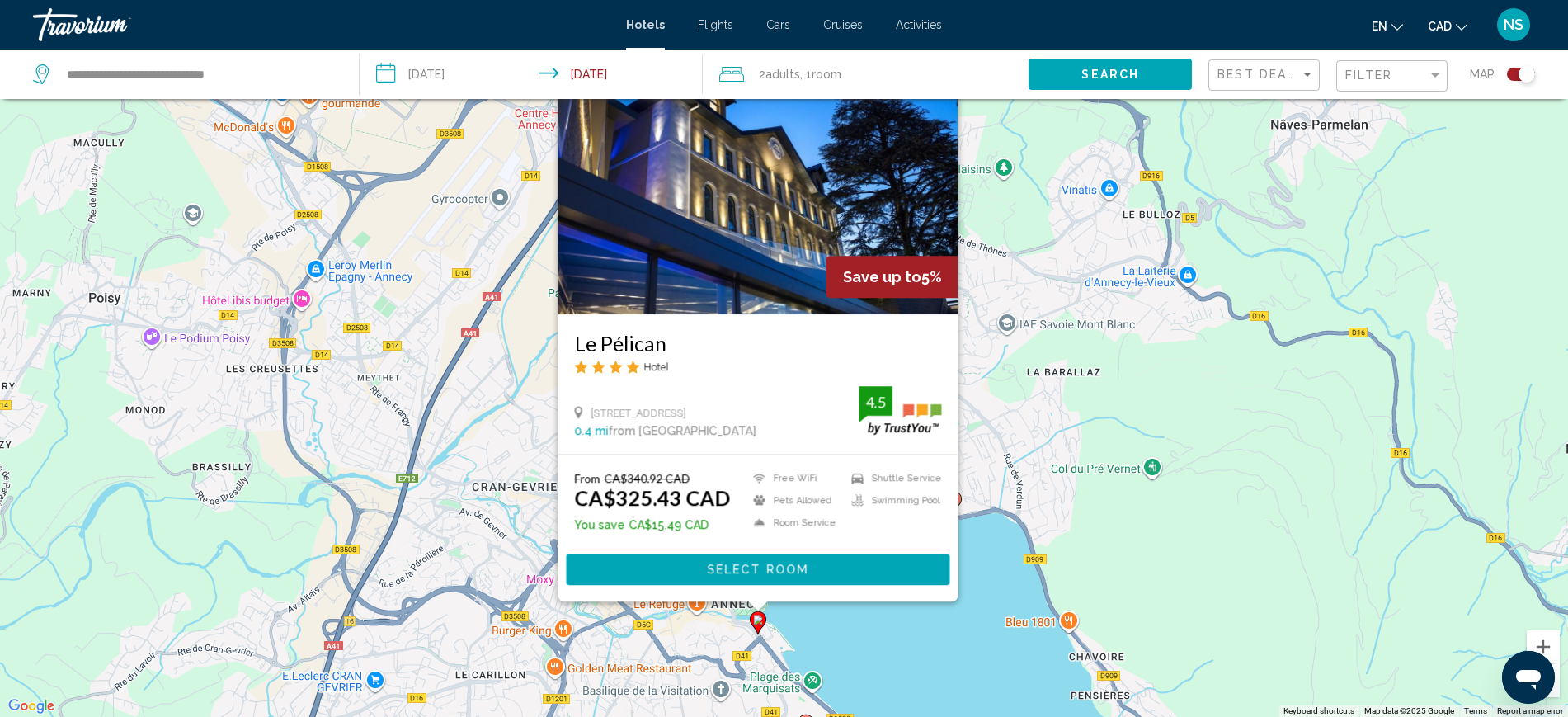
click at [712, 293] on img "Main content" at bounding box center [757, 182] width 400 height 264
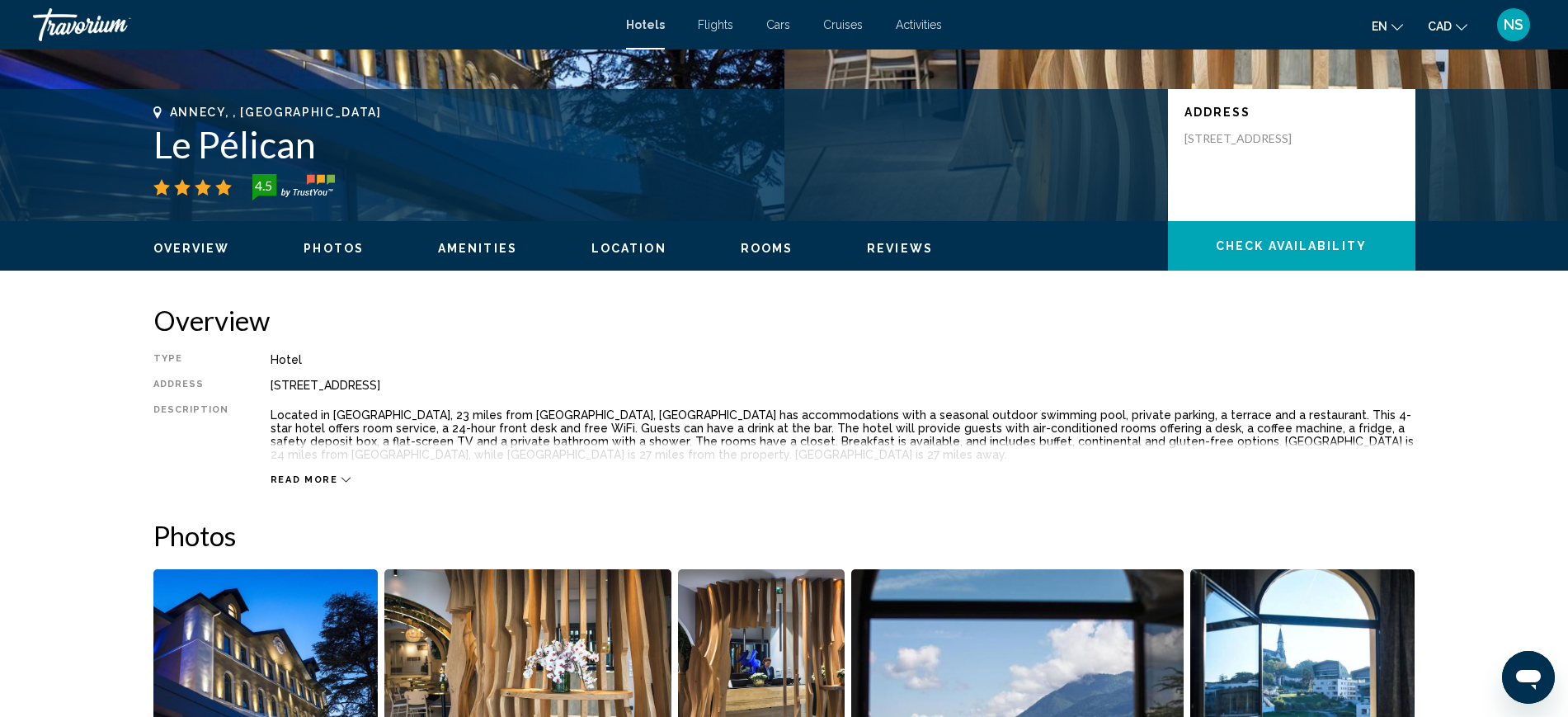
scroll to position [287, 0]
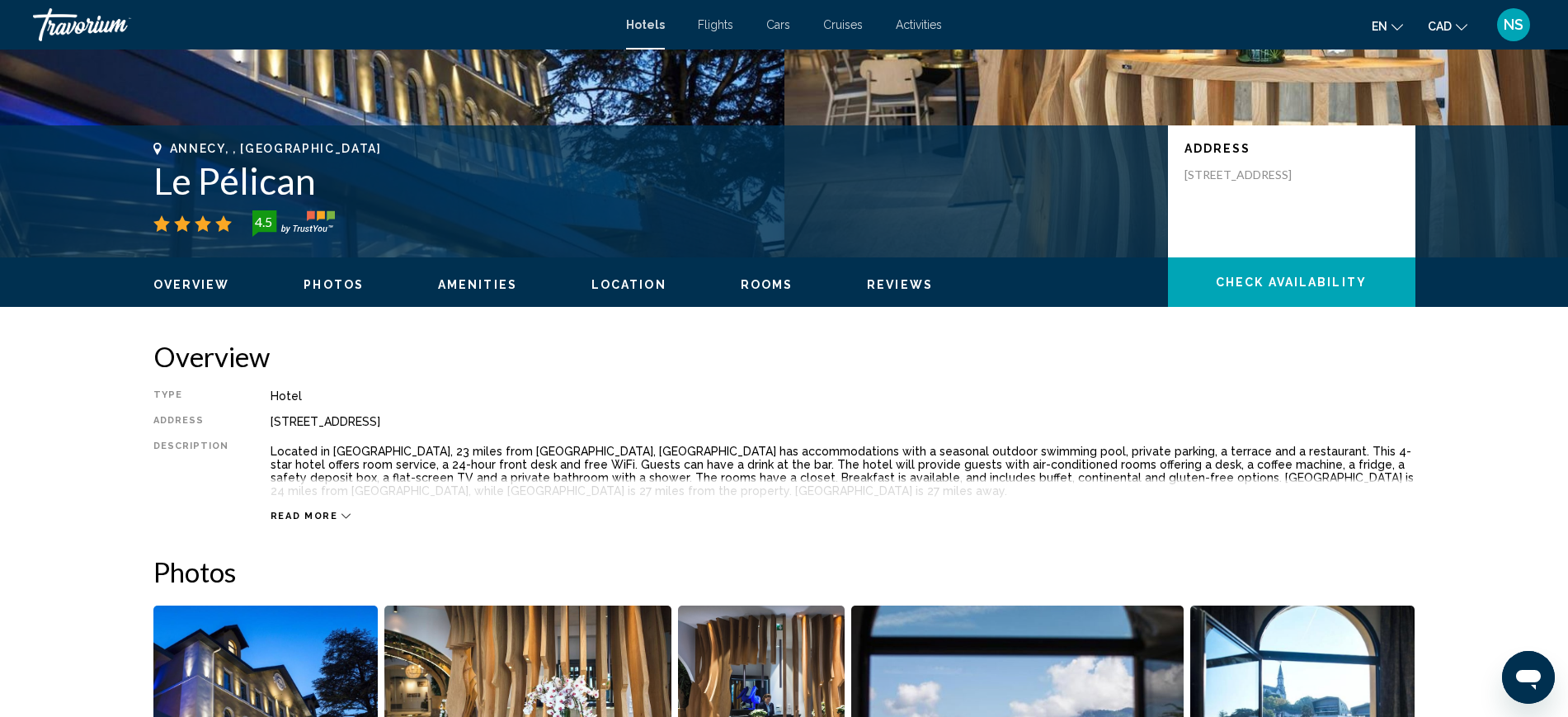
click at [293, 513] on span "Read more" at bounding box center [304, 515] width 67 height 11
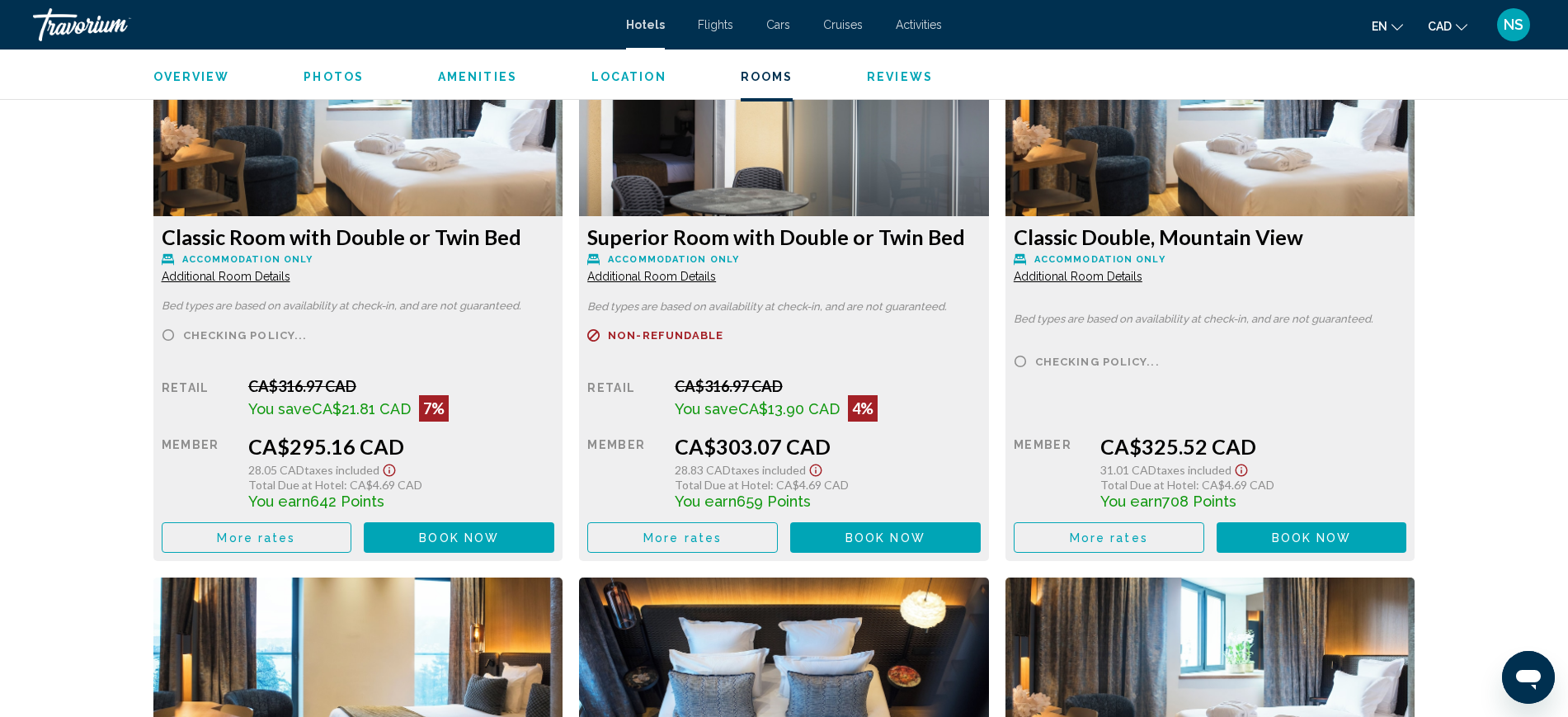
scroll to position [2350, 0]
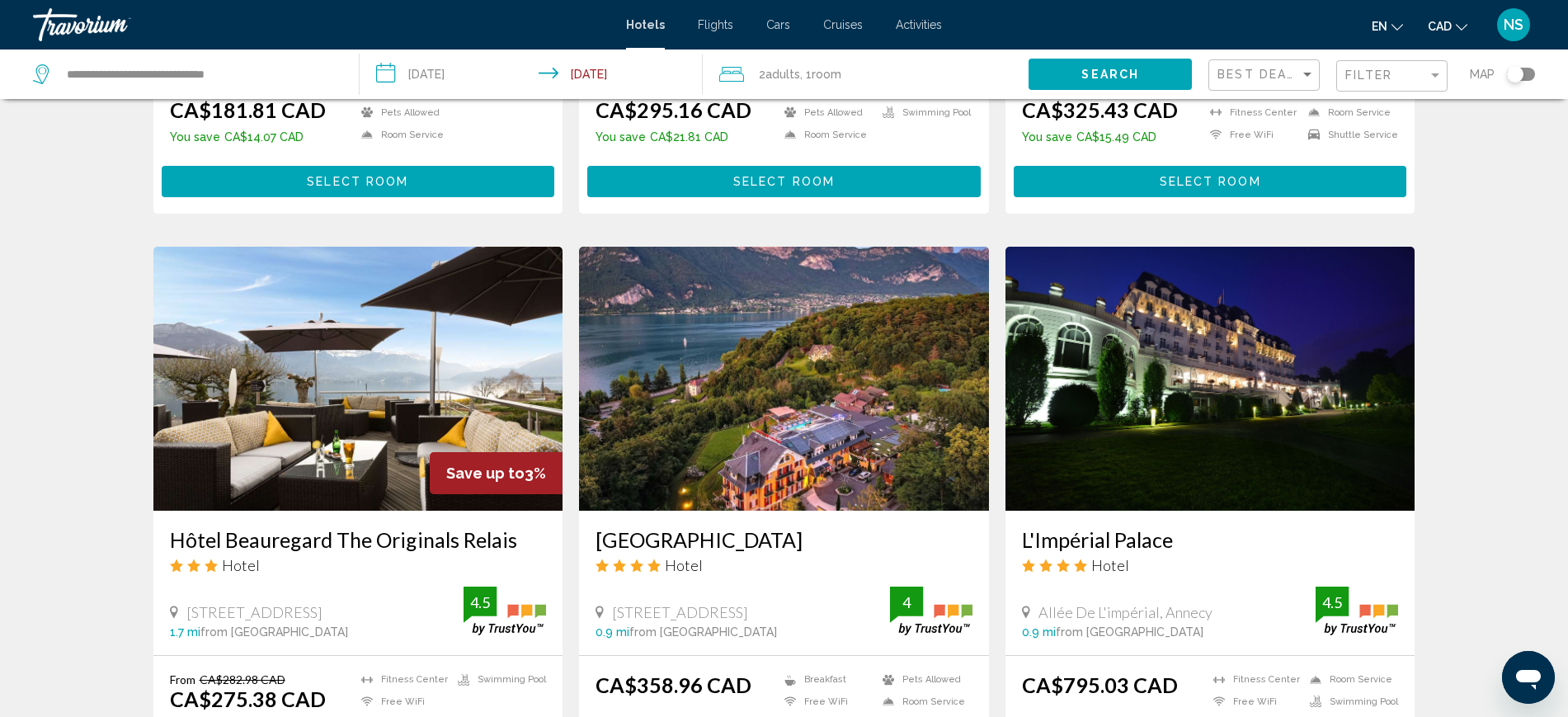
scroll to position [515, 0]
